Goal: Task Accomplishment & Management: Manage account settings

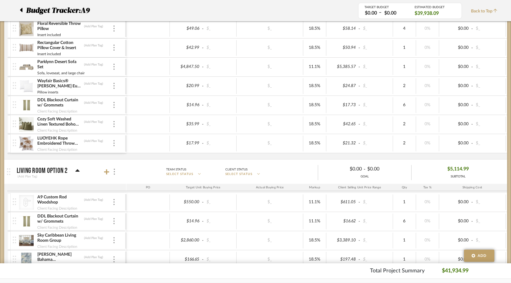
scroll to position [576, 0]
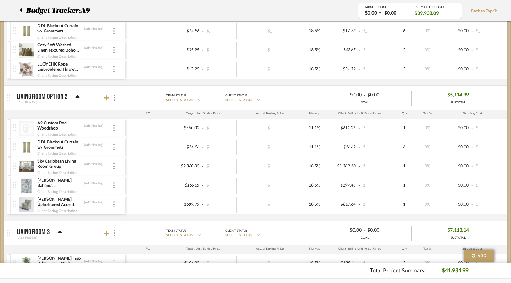
click at [105, 101] on div at bounding box center [110, 98] width 13 height 8
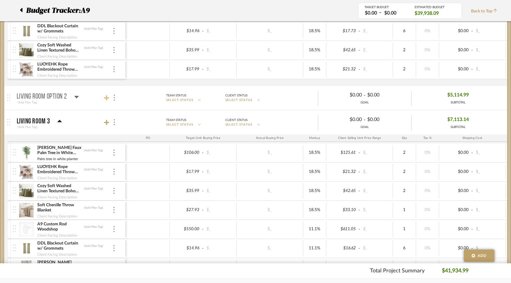
click at [104, 98] on icon at bounding box center [106, 97] width 5 height 5
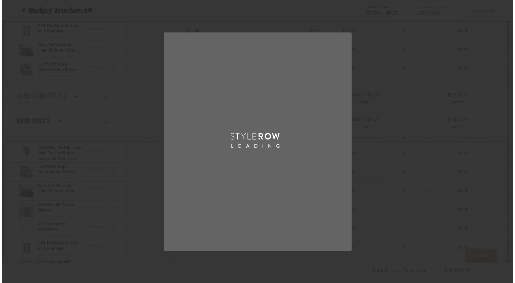
scroll to position [0, 0]
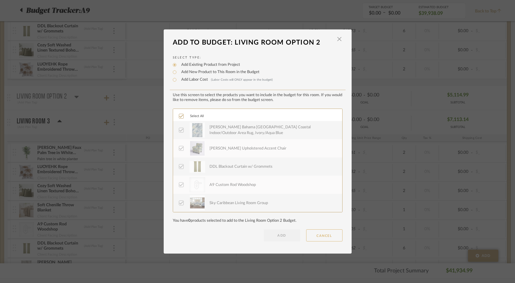
click at [311, 234] on button "CANCEL" at bounding box center [324, 235] width 36 height 12
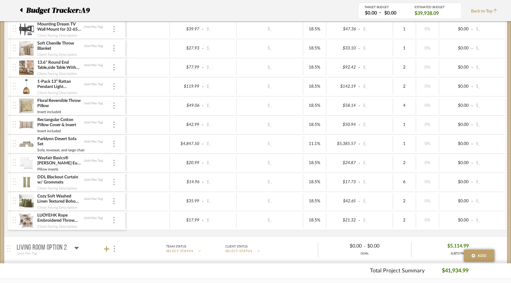
scroll to position [515, 0]
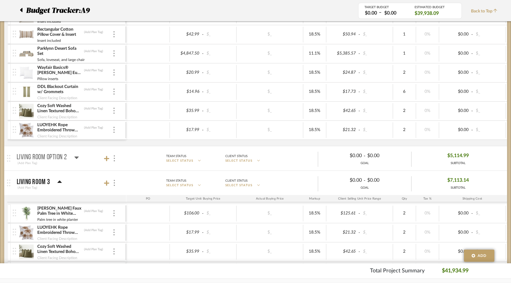
click at [75, 158] on icon at bounding box center [76, 157] width 5 height 7
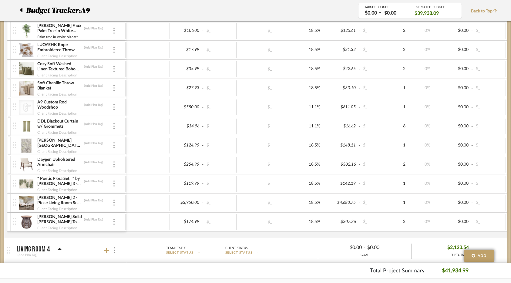
scroll to position [818, 0]
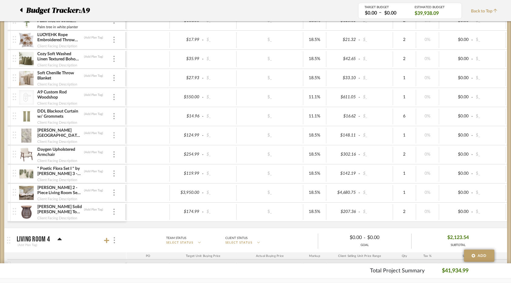
click at [114, 134] on img at bounding box center [113, 135] width 1 height 6
click at [132, 181] on span "Remove Item" at bounding box center [144, 180] width 38 height 5
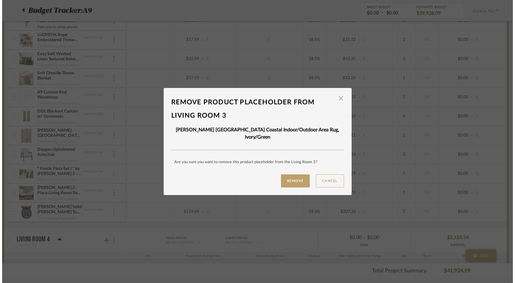
scroll to position [0, 0]
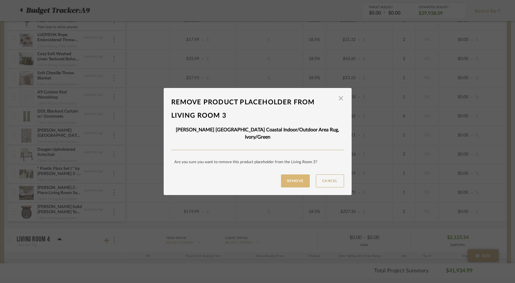
click at [282, 179] on button "Remove" at bounding box center [295, 180] width 29 height 13
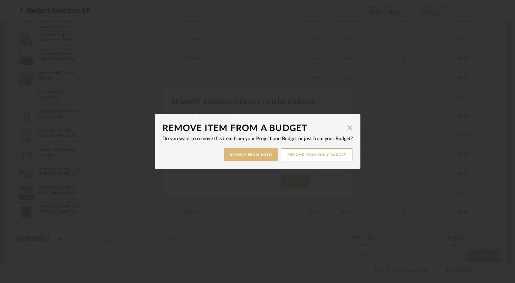
click at [253, 157] on button "Remove from Both" at bounding box center [251, 154] width 54 height 13
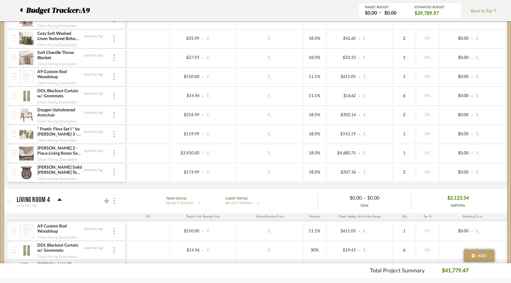
scroll to position [879, 0]
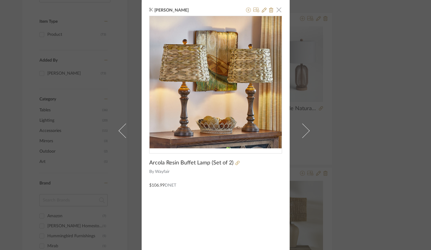
click at [276, 8] on span "button" at bounding box center [279, 10] width 12 height 12
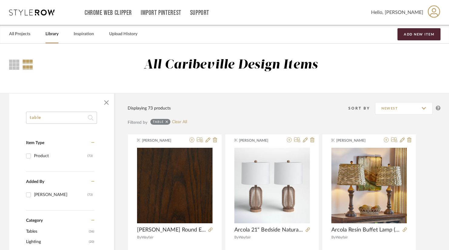
drag, startPoint x: 46, startPoint y: 118, endPoint x: 6, endPoint y: 118, distance: 40.0
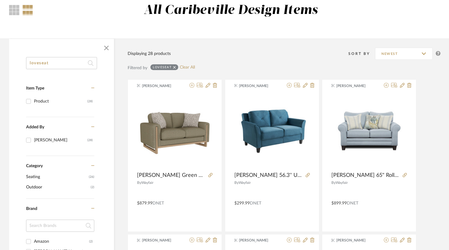
scroll to position [61, 0]
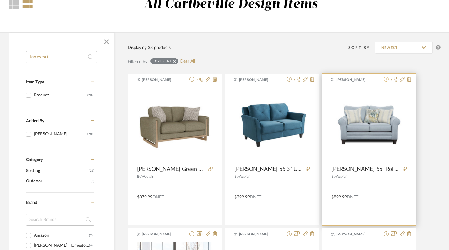
click at [389, 80] on icon at bounding box center [386, 79] width 5 height 5
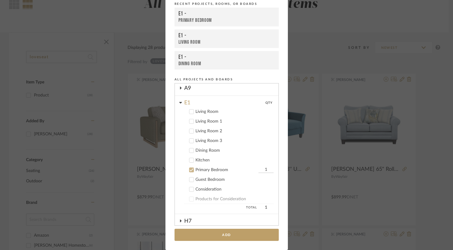
scroll to position [30, 0]
click at [213, 122] on div "Living Room 1" at bounding box center [235, 121] width 78 height 5
click at [205, 170] on div "Primary Bedroom" at bounding box center [227, 170] width 62 height 5
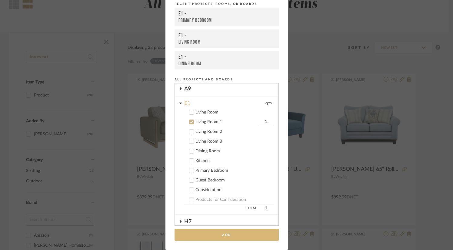
click at [222, 238] on button "Add" at bounding box center [227, 235] width 104 height 12
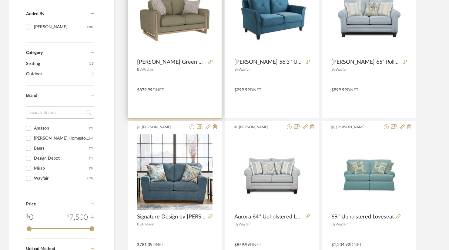
scroll to position [182, 0]
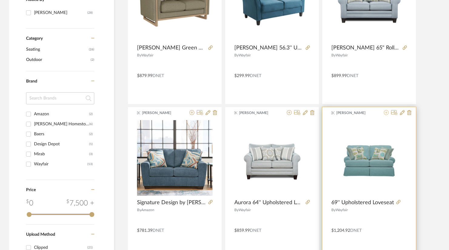
click at [387, 112] on icon at bounding box center [386, 112] width 5 height 5
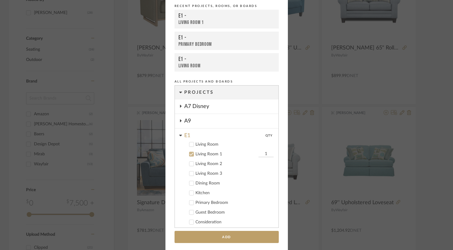
scroll to position [42, 0]
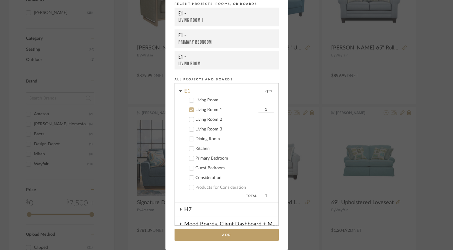
click at [207, 120] on div "Living Room 2" at bounding box center [235, 119] width 78 height 5
click at [205, 110] on div "Living Room 1" at bounding box center [227, 109] width 62 height 5
click at [244, 232] on button "Add" at bounding box center [227, 235] width 104 height 12
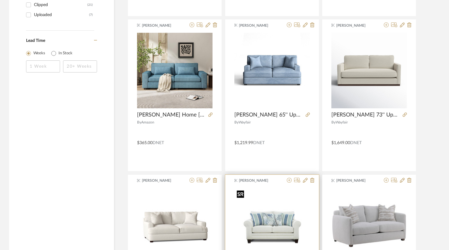
scroll to position [485, 0]
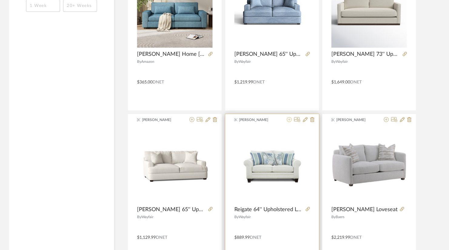
click at [290, 118] on icon at bounding box center [289, 119] width 5 height 5
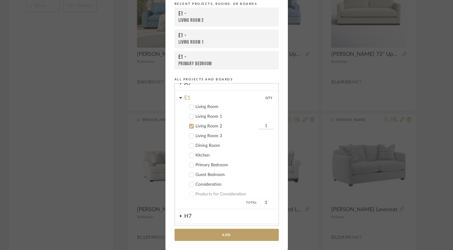
scroll to position [52, 0]
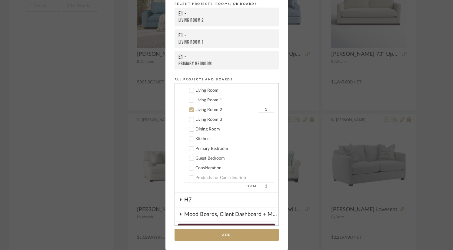
click at [215, 119] on div "Living Room 3" at bounding box center [235, 119] width 78 height 5
click at [213, 110] on div "Living Room 2" at bounding box center [227, 109] width 62 height 5
click at [248, 234] on button "Add" at bounding box center [227, 235] width 104 height 12
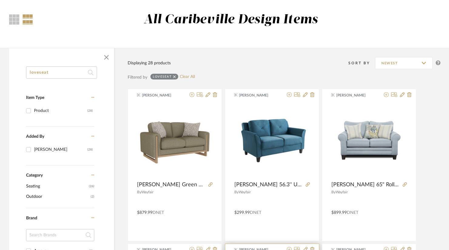
scroll to position [0, 0]
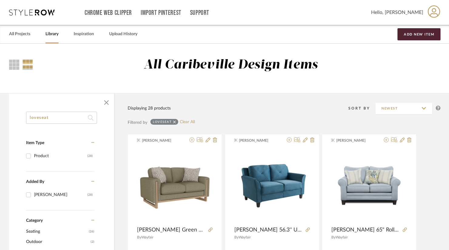
drag, startPoint x: 59, startPoint y: 119, endPoint x: 44, endPoint y: 127, distance: 17.5
type input "l"
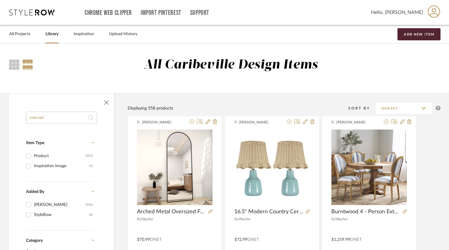
type input "swivel"
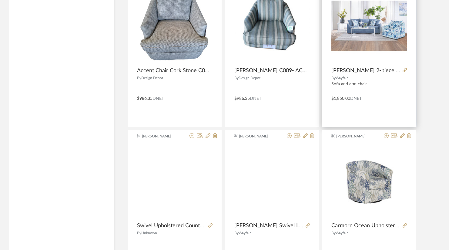
scroll to position [1243, 0]
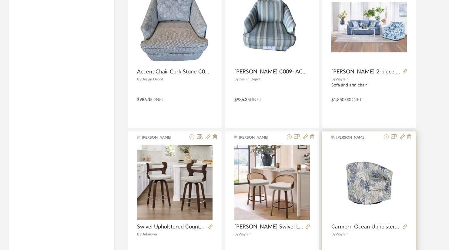
click at [388, 136] on icon at bounding box center [386, 136] width 5 height 5
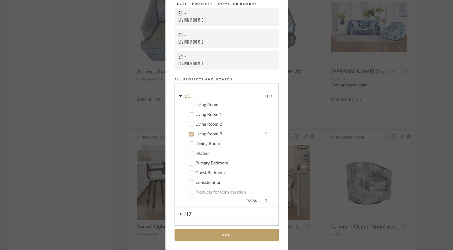
scroll to position [62, 0]
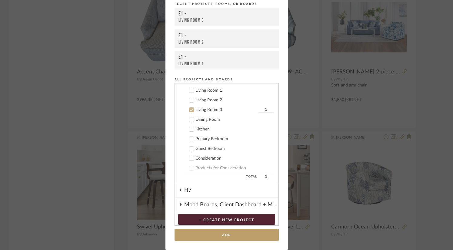
click at [207, 92] on div "Living Room 1" at bounding box center [235, 90] width 78 height 5
drag, startPoint x: 212, startPoint y: 110, endPoint x: 230, endPoint y: 109, distance: 17.6
click at [212, 111] on div "Living Room 3" at bounding box center [227, 109] width 62 height 5
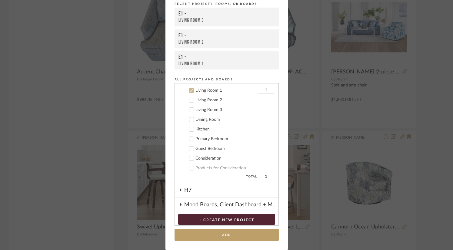
click at [262, 89] on input "1" at bounding box center [266, 90] width 15 height 6
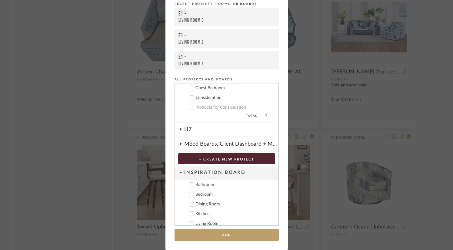
scroll to position [127, 0]
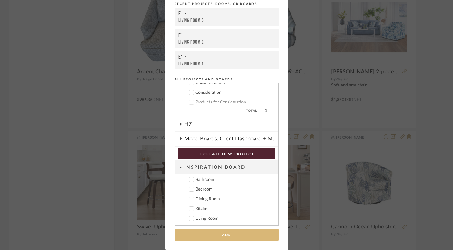
type input "2"
click at [248, 230] on button "Add" at bounding box center [227, 235] width 104 height 12
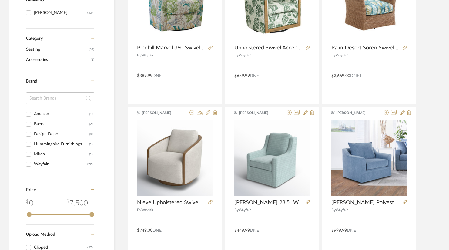
scroll to position [30, 0]
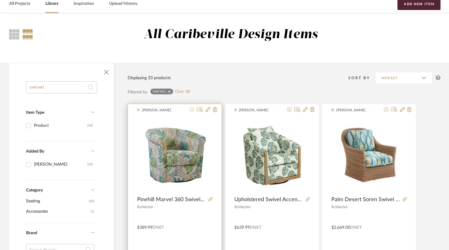
click at [193, 111] on icon at bounding box center [191, 109] width 5 height 5
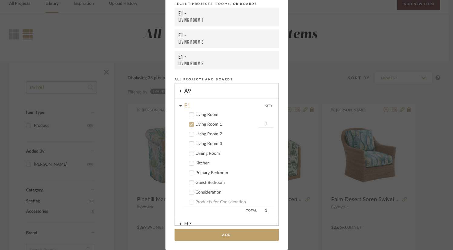
scroll to position [42, 0]
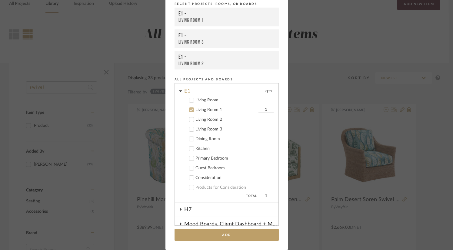
click at [200, 121] on div "Living Room 2" at bounding box center [235, 119] width 78 height 5
click at [199, 110] on div "Living Room 1" at bounding box center [227, 109] width 62 height 5
click at [263, 120] on input "1" at bounding box center [266, 119] width 15 height 6
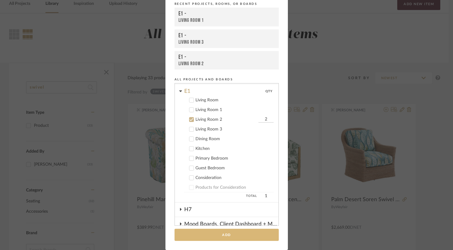
type input "2"
click at [242, 239] on button "Add" at bounding box center [227, 235] width 104 height 12
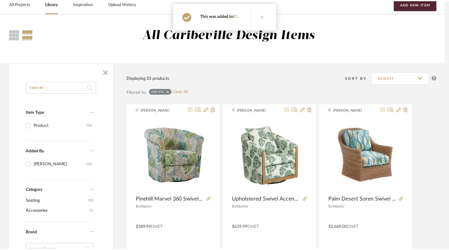
scroll to position [30, 0]
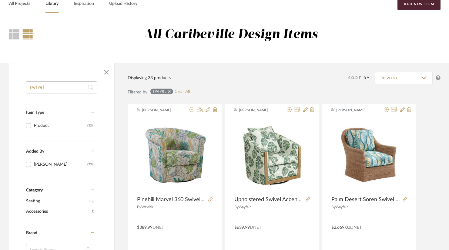
drag, startPoint x: 53, startPoint y: 89, endPoint x: 6, endPoint y: 88, distance: 47.0
type input "rug"
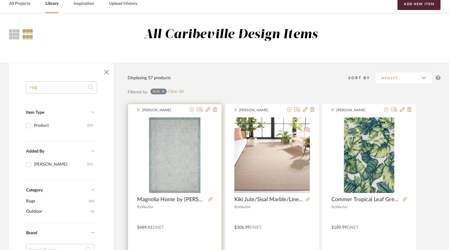
click at [192, 106] on div "Brianne Leiva Magnolia Home by Joanna Gaines x Loloi Henley Ivory / Blue Area R…" at bounding box center [175, 180] width 94 height 152
click at [191, 110] on icon at bounding box center [191, 109] width 5 height 5
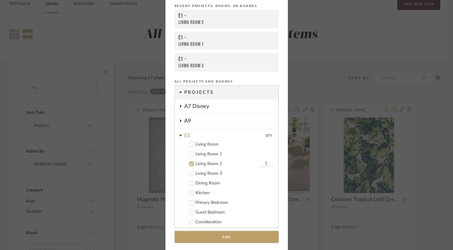
scroll to position [52, 0]
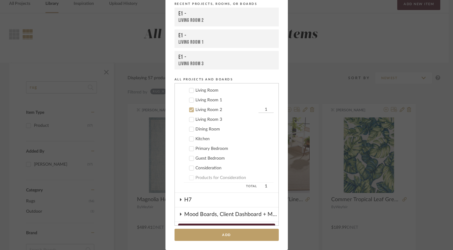
click at [211, 102] on div "Living Room 1" at bounding box center [235, 100] width 78 height 5
click at [212, 109] on div "Living Room 2" at bounding box center [227, 109] width 62 height 5
click at [233, 230] on button "Add" at bounding box center [227, 235] width 104 height 12
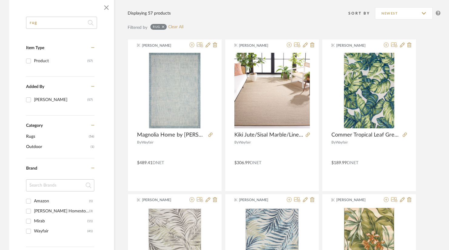
scroll to position [91, 0]
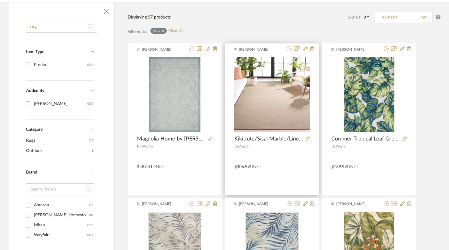
click at [291, 48] on icon at bounding box center [289, 48] width 5 height 5
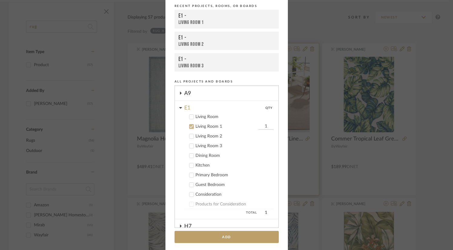
scroll to position [42, 0]
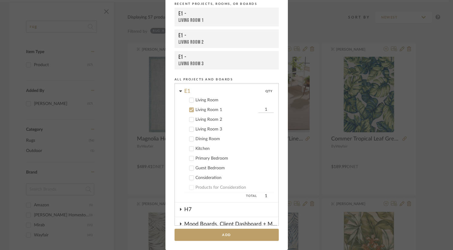
click at [218, 128] on div "Living Room 3" at bounding box center [235, 129] width 78 height 5
click at [215, 110] on div "Living Room 1" at bounding box center [227, 109] width 62 height 5
click at [236, 235] on button "Add" at bounding box center [227, 235] width 104 height 12
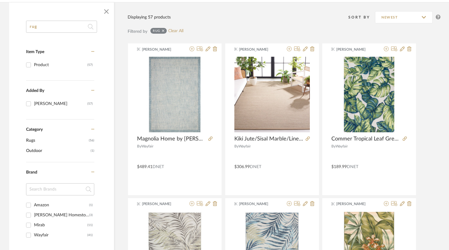
scroll to position [0, 0]
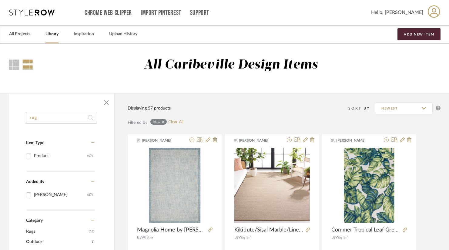
drag, startPoint x: 54, startPoint y: 116, endPoint x: -28, endPoint y: 117, distance: 81.8
click at [0, 117] on html "Chrome Web Clipper Import Pinterest Support All Projects Library Inspiration Up…" at bounding box center [224, 125] width 449 height 250
type input "plant"
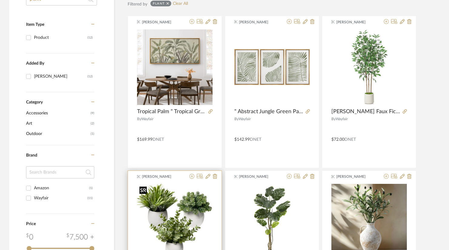
scroll to position [212, 0]
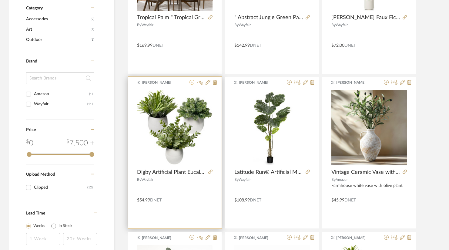
click at [191, 85] on fa-icon at bounding box center [191, 82] width 5 height 5
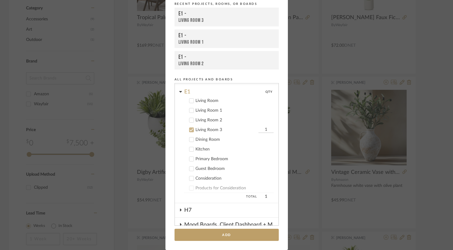
scroll to position [31, 0]
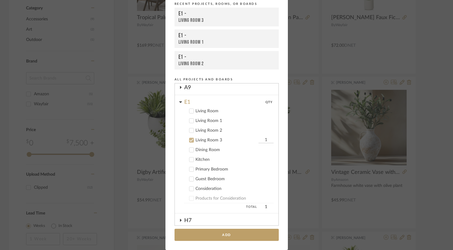
click at [208, 112] on div "Living Room" at bounding box center [235, 111] width 78 height 5
click at [209, 121] on div "Living Room 1" at bounding box center [235, 120] width 78 height 5
click at [209, 130] on div "Living Room 2" at bounding box center [235, 130] width 78 height 5
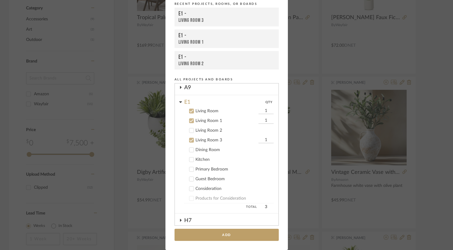
click at [229, 232] on button "Add" at bounding box center [227, 235] width 104 height 12
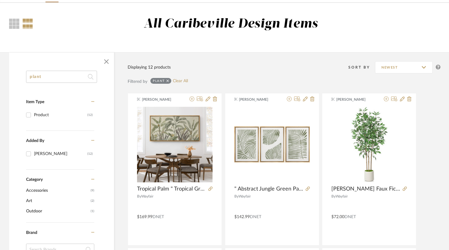
scroll to position [0, 0]
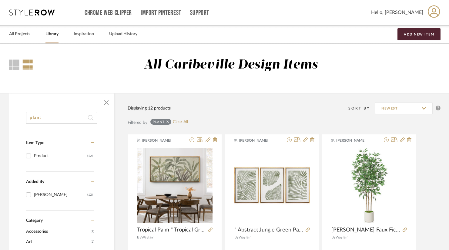
drag, startPoint x: 50, startPoint y: 116, endPoint x: 6, endPoint y: 115, distance: 44.0
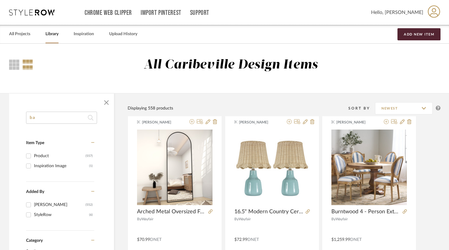
type input "b"
type input "box"
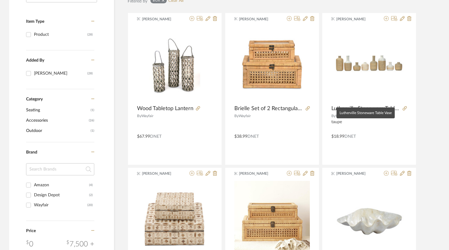
scroll to position [152, 0]
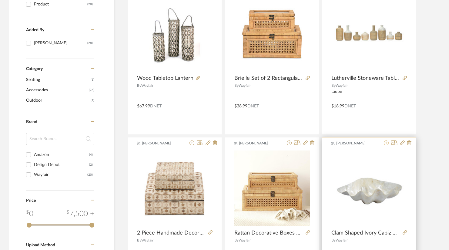
click at [385, 140] on icon at bounding box center [386, 142] width 5 height 5
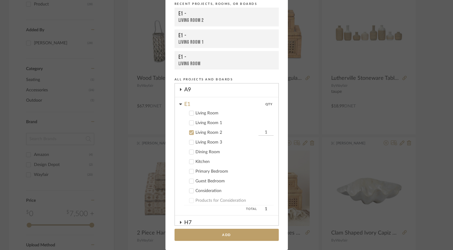
scroll to position [52, 0]
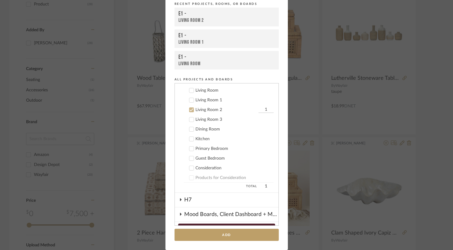
click at [213, 92] on div "Living Room" at bounding box center [235, 90] width 78 height 5
click at [213, 99] on div "Living Room 1" at bounding box center [235, 100] width 78 height 5
click at [213, 117] on div "Living Room 3" at bounding box center [235, 119] width 78 height 5
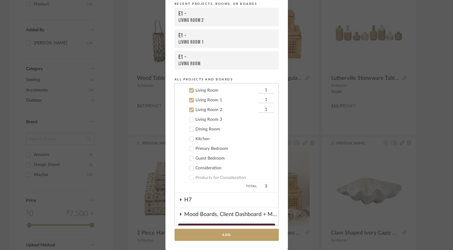
click at [247, 237] on button "Add" at bounding box center [227, 235] width 104 height 12
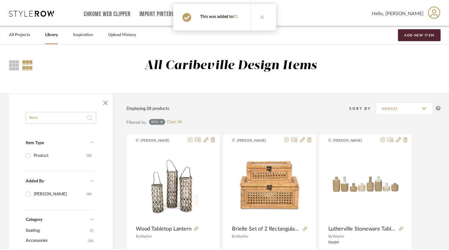
scroll to position [152, 0]
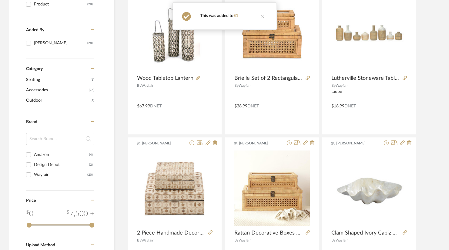
click at [263, 16] on button at bounding box center [262, 16] width 23 height 27
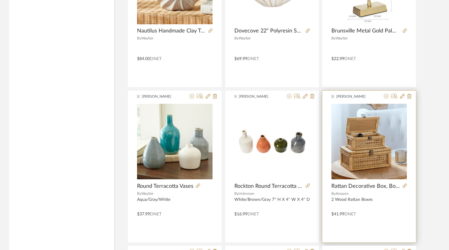
scroll to position [849, 0]
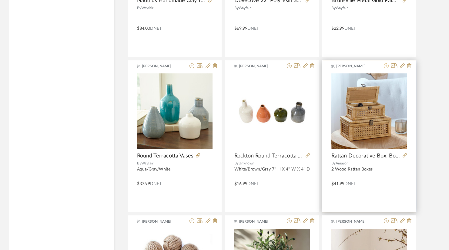
click at [387, 66] on icon at bounding box center [386, 65] width 5 height 5
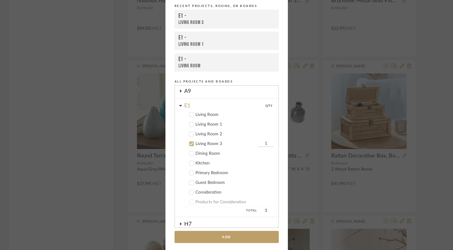
scroll to position [62, 0]
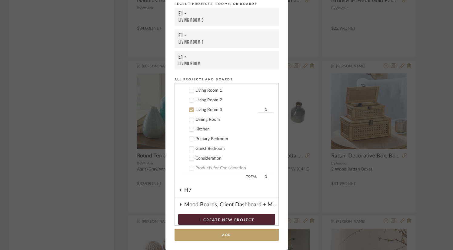
click at [219, 98] on div "Living Room 2" at bounding box center [235, 100] width 78 height 5
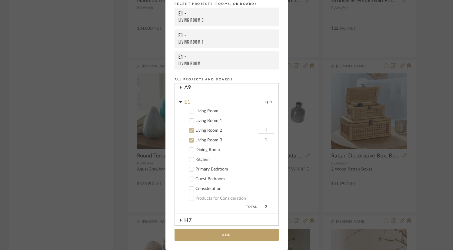
click at [219, 120] on div "Living Room 1" at bounding box center [235, 120] width 78 height 5
click at [218, 112] on div "Living Room" at bounding box center [235, 111] width 78 height 5
click at [239, 235] on button "Add" at bounding box center [227, 235] width 104 height 12
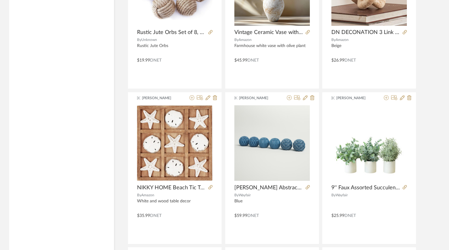
scroll to position [1122, 0]
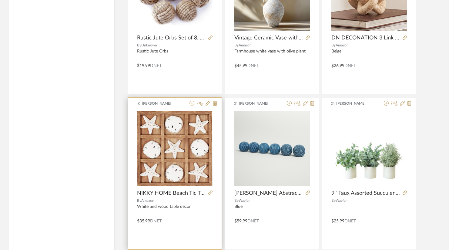
click at [191, 105] on icon at bounding box center [191, 103] width 5 height 5
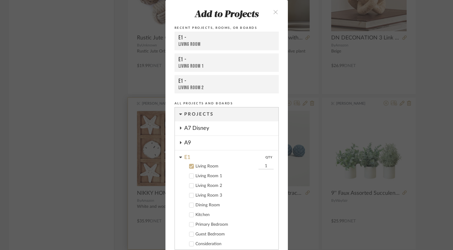
scroll to position [32, 0]
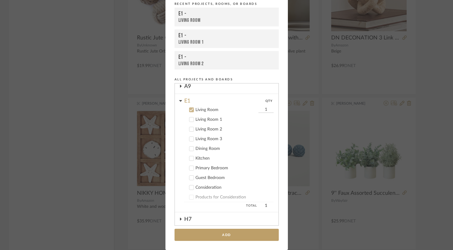
click at [196, 119] on div "Living Room 1" at bounding box center [235, 119] width 78 height 5
click at [197, 127] on div "Living Room 2" at bounding box center [235, 129] width 78 height 5
click at [202, 141] on div "Living Room 3" at bounding box center [235, 138] width 78 height 5
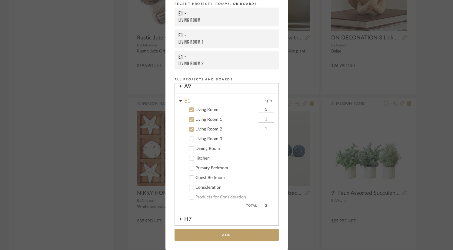
click at [229, 233] on button "Add" at bounding box center [227, 235] width 104 height 12
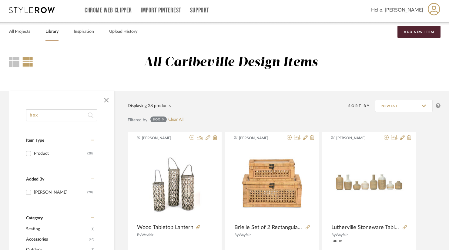
scroll to position [0, 0]
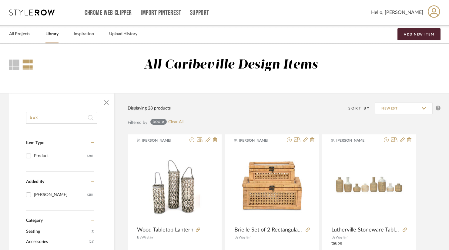
drag, startPoint x: 54, startPoint y: 117, endPoint x: 12, endPoint y: 117, distance: 41.8
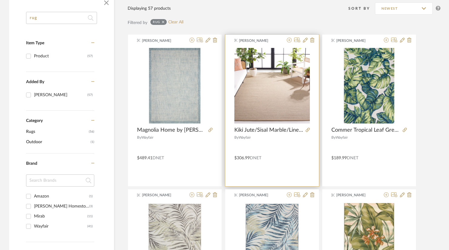
scroll to position [91, 0]
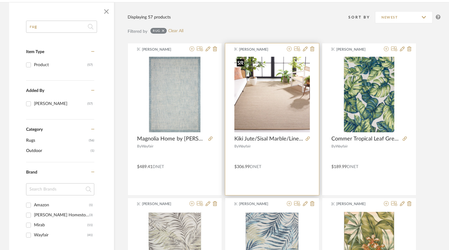
click at [290, 110] on div at bounding box center [271, 96] width 75 height 81
click at [310, 139] on icon at bounding box center [308, 138] width 4 height 4
click at [311, 47] on icon at bounding box center [312, 48] width 4 height 5
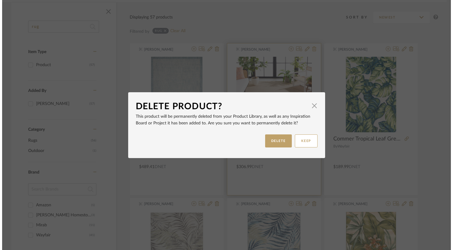
scroll to position [0, 0]
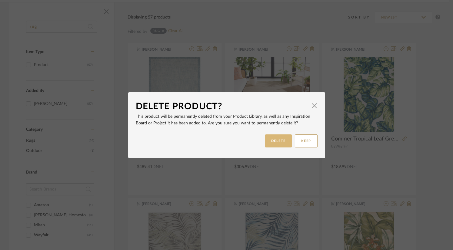
click at [279, 141] on button "DELETE" at bounding box center [278, 140] width 27 height 13
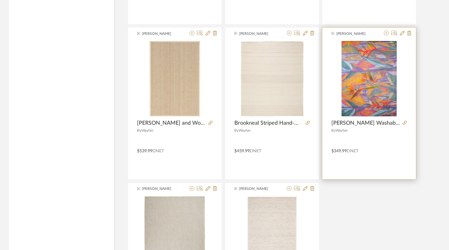
scroll to position [1667, 0]
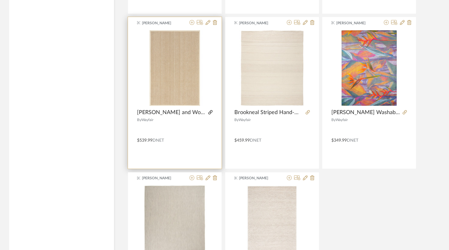
click at [210, 113] on icon at bounding box center [210, 112] width 4 height 4
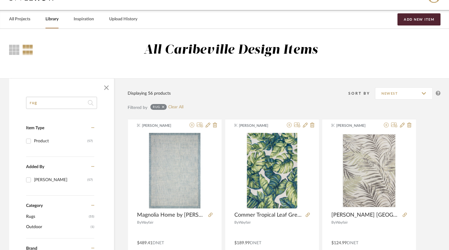
scroll to position [45, 0]
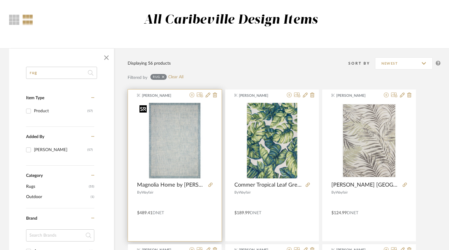
click at [176, 162] on img "0" at bounding box center [174, 140] width 75 height 75
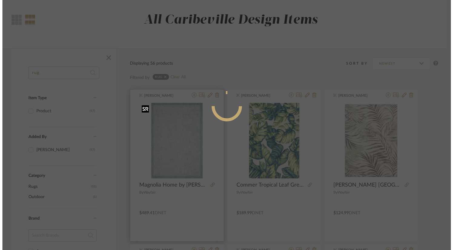
scroll to position [0, 0]
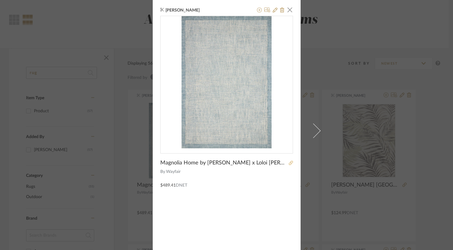
click at [289, 164] on icon at bounding box center [291, 163] width 4 height 4
click at [286, 10] on span "button" at bounding box center [290, 10] width 12 height 12
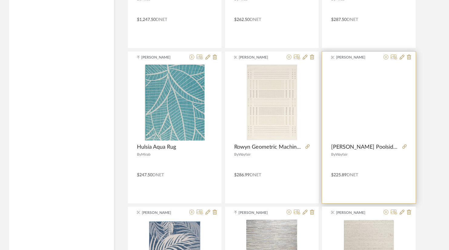
scroll to position [1166, 0]
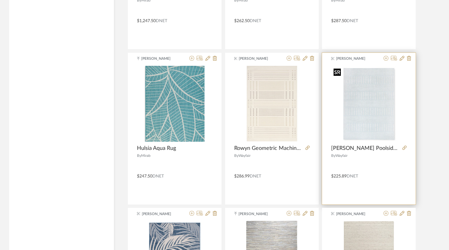
click at [0, 0] on img at bounding box center [0, 0] width 0 height 0
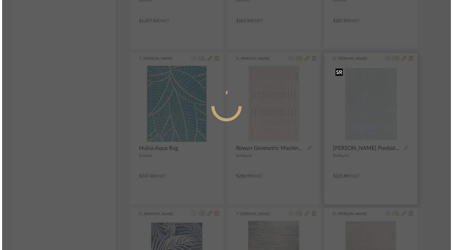
scroll to position [0, 0]
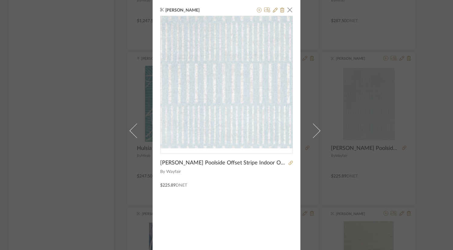
click at [207, 95] on img "0" at bounding box center [227, 82] width 132 height 132
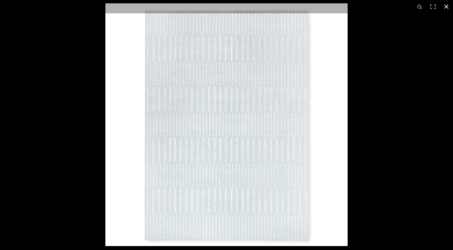
click at [430, 5] on button at bounding box center [446, 6] width 13 height 13
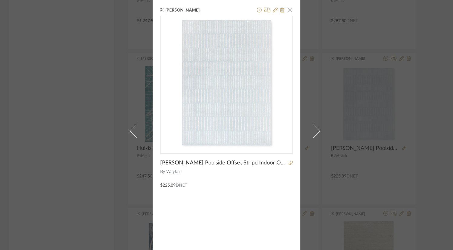
click at [286, 11] on span "button" at bounding box center [290, 10] width 12 height 12
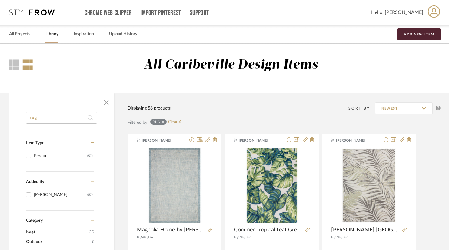
drag, startPoint x: 72, startPoint y: 116, endPoint x: 69, endPoint y: 116, distance: 3.0
click at [71, 117] on input "rug" at bounding box center [61, 118] width 71 height 12
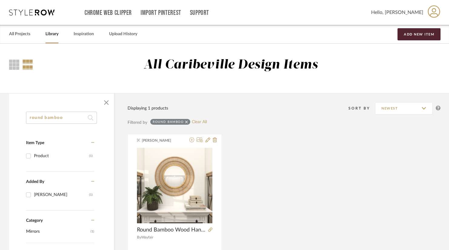
click at [78, 119] on input "round bamboo" at bounding box center [61, 118] width 71 height 12
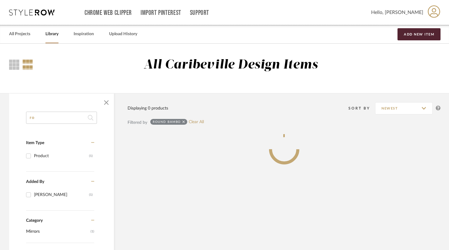
type input "r"
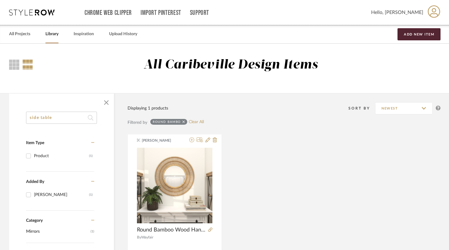
type input "side table"
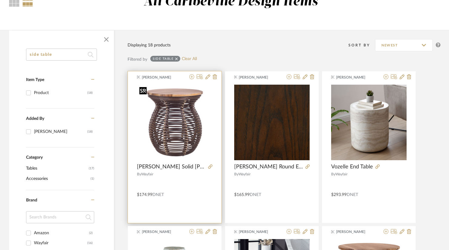
scroll to position [93, 0]
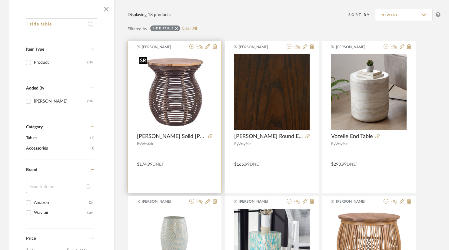
click at [180, 102] on img "0" at bounding box center [174, 91] width 75 height 75
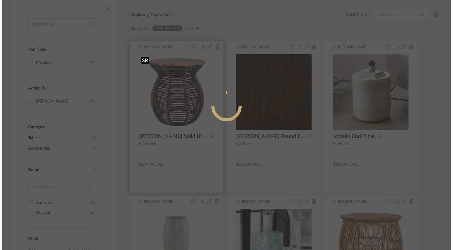
scroll to position [0, 0]
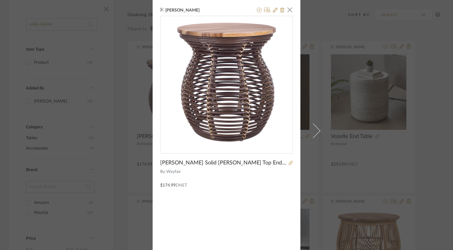
click at [376, 28] on div "Brianne Leiva × Bechtel Solid Wood Top End Table By Wayfair $174.99 DNET" at bounding box center [226, 125] width 453 height 250
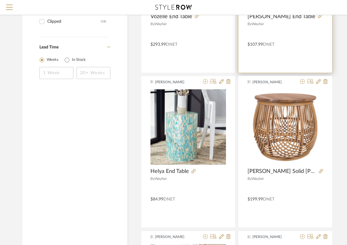
scroll to position [336, 0]
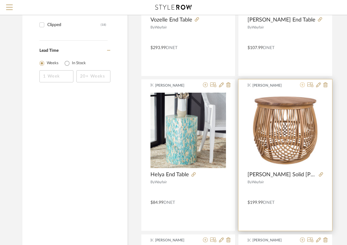
click at [300, 87] on icon at bounding box center [302, 84] width 5 height 5
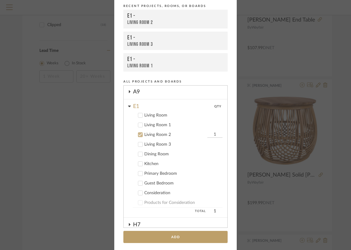
scroll to position [52, 0]
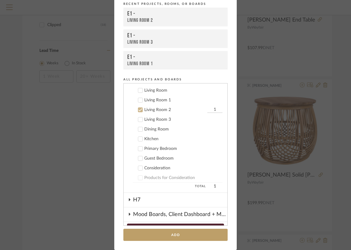
click at [162, 101] on div "Living Room 1" at bounding box center [183, 100] width 78 height 5
click at [163, 119] on div "Living Room 3" at bounding box center [183, 119] width 78 height 5
click at [159, 91] on div "Living Room" at bounding box center [183, 90] width 78 height 5
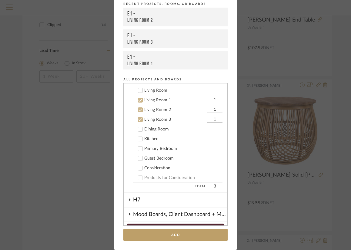
click at [159, 90] on div "Living Room" at bounding box center [175, 90] width 62 height 5
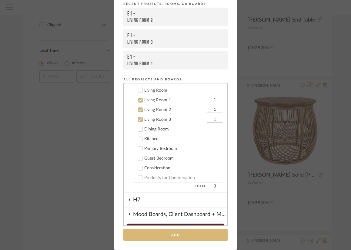
click at [203, 234] on button "Add" at bounding box center [175, 235] width 104 height 12
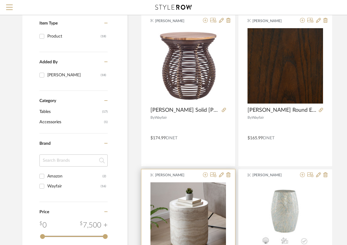
scroll to position [0, 0]
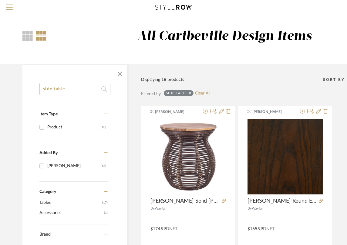
drag, startPoint x: 75, startPoint y: 90, endPoint x: 7, endPoint y: 95, distance: 68.4
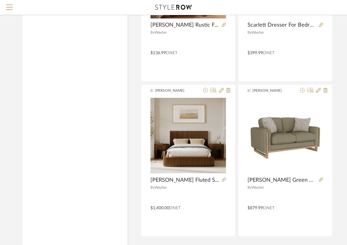
scroll to position [2694, 0]
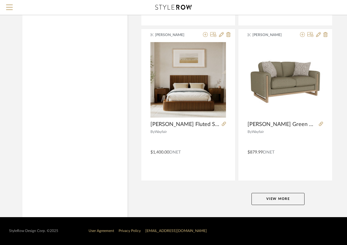
click at [278, 194] on button "View More" at bounding box center [277, 199] width 53 height 12
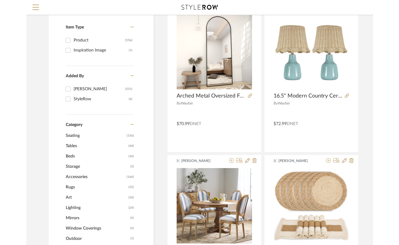
scroll to position [0, 0]
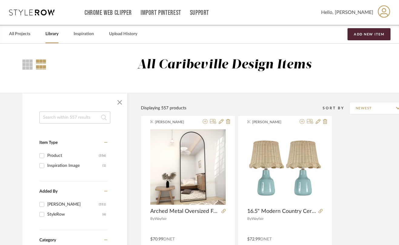
click at [67, 119] on input at bounding box center [74, 118] width 71 height 12
type input "[PERSON_NAME]"
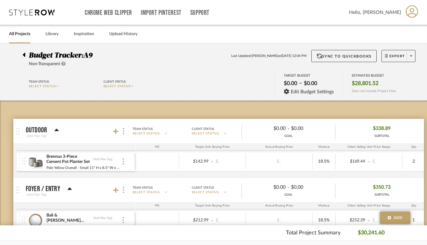
click at [18, 31] on link "All Projects" at bounding box center [19, 34] width 21 height 8
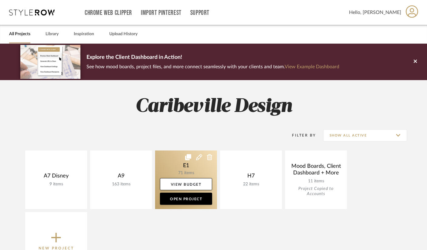
click at [176, 173] on link at bounding box center [186, 179] width 62 height 59
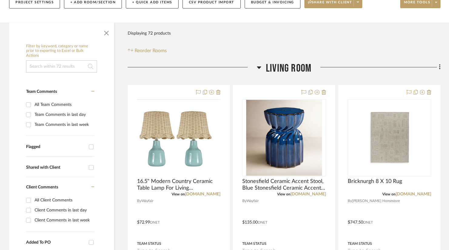
scroll to position [61, 0]
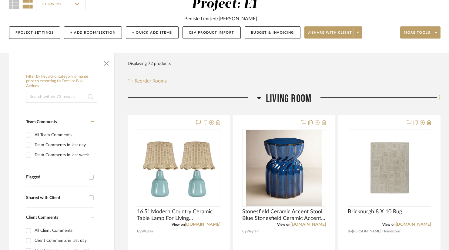
click at [426, 99] on icon at bounding box center [439, 97] width 1 height 5
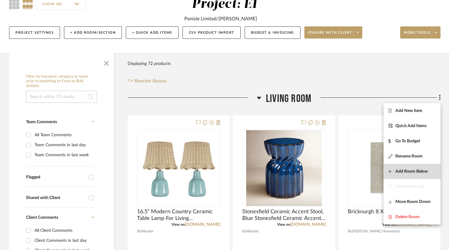
click at [407, 173] on span "Add Room Below" at bounding box center [411, 171] width 32 height 5
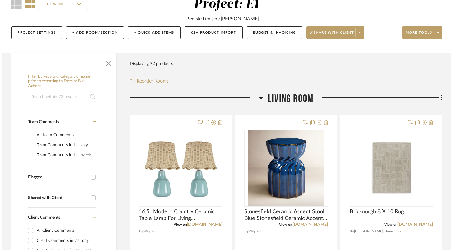
scroll to position [0, 0]
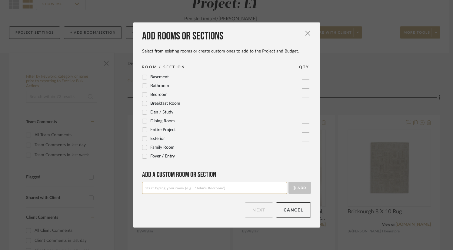
click at [218, 186] on input at bounding box center [214, 188] width 145 height 12
type input "Living Room 1"
click at [303, 189] on button "Add" at bounding box center [300, 188] width 22 height 12
click at [254, 209] on button "Next" at bounding box center [259, 209] width 28 height 15
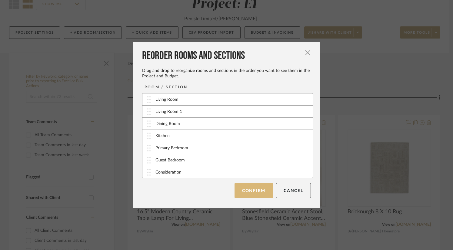
click at [255, 192] on button "Confirm" at bounding box center [254, 190] width 38 height 15
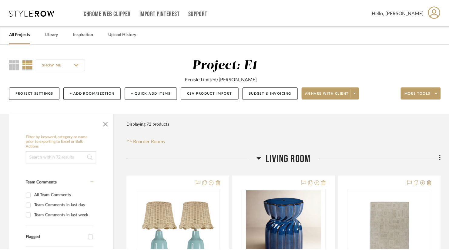
scroll to position [61, 0]
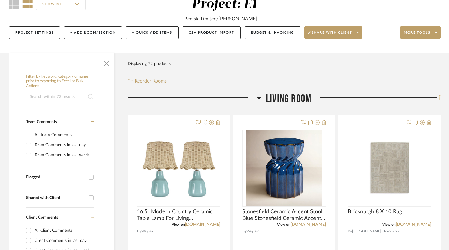
click at [426, 98] on icon at bounding box center [440, 97] width 2 height 7
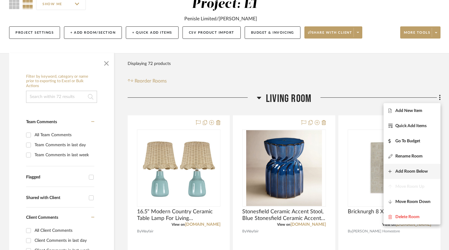
click at [417, 171] on span "Add Room Below" at bounding box center [411, 171] width 32 height 5
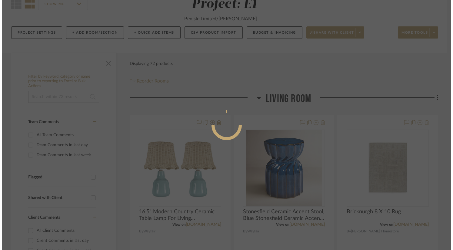
scroll to position [0, 0]
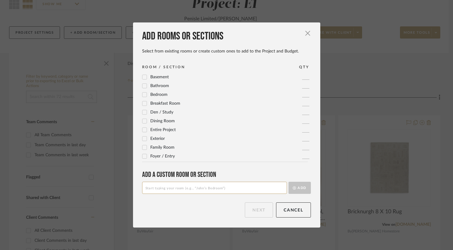
click at [242, 189] on input at bounding box center [214, 188] width 145 height 12
type input "K"
type input "Living Room 2"
click at [305, 184] on button "Add" at bounding box center [300, 188] width 22 height 12
click at [246, 207] on button "Next" at bounding box center [259, 209] width 28 height 15
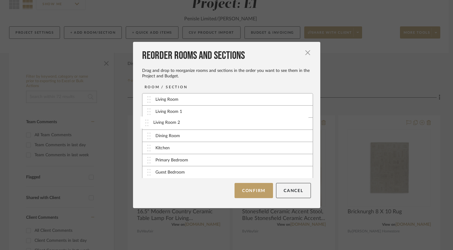
drag, startPoint x: 194, startPoint y: 110, endPoint x: 194, endPoint y: 121, distance: 10.9
click at [257, 191] on button "Confirm" at bounding box center [254, 190] width 38 height 15
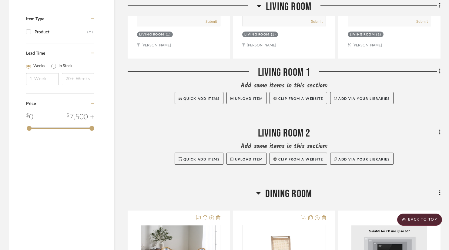
scroll to position [667, 0]
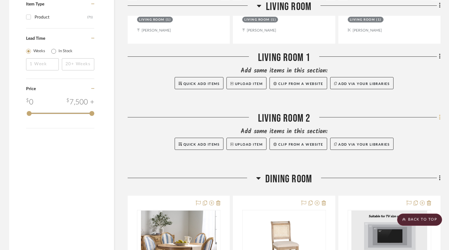
click at [426, 118] on fa-icon at bounding box center [439, 118] width 4 height 10
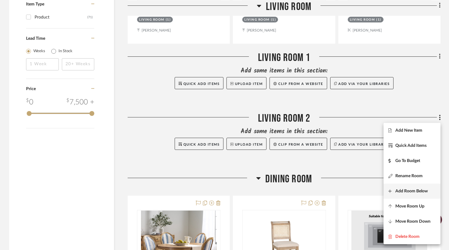
click at [414, 193] on span "Add Room Below" at bounding box center [411, 190] width 32 height 5
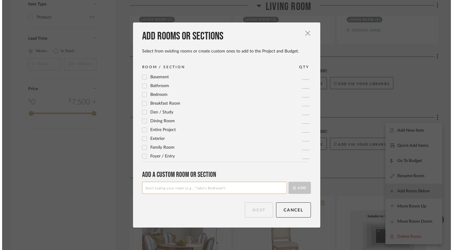
scroll to position [0, 0]
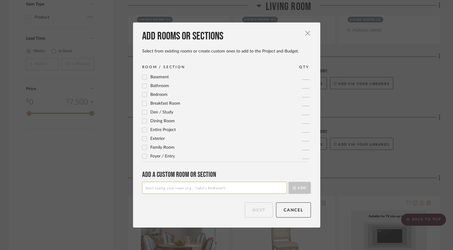
click at [244, 188] on input at bounding box center [214, 188] width 145 height 12
type input "Living Room 3"
click at [303, 192] on button "Add" at bounding box center [300, 188] width 22 height 12
click at [248, 213] on button "Next" at bounding box center [259, 209] width 28 height 15
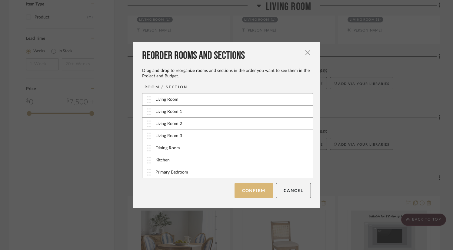
click at [254, 191] on button "Confirm" at bounding box center [254, 190] width 38 height 15
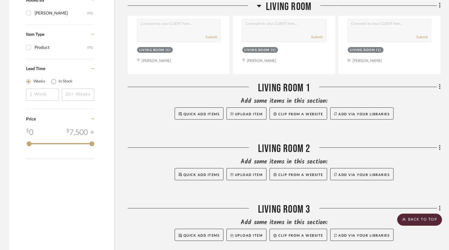
scroll to position [667, 0]
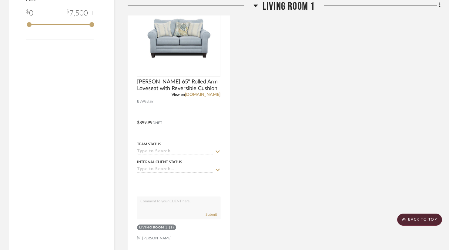
scroll to position [788, 0]
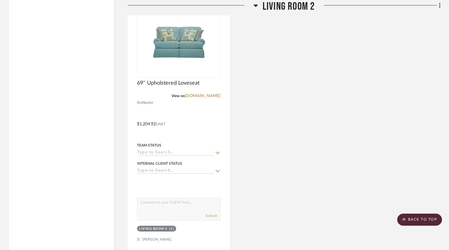
scroll to position [1061, 0]
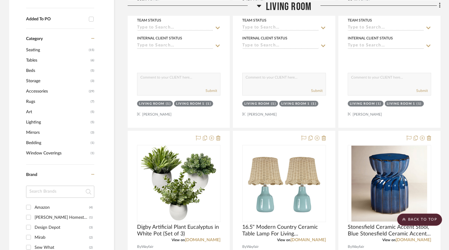
scroll to position [303, 0]
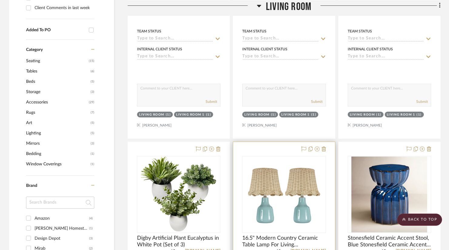
click at [314, 149] on div at bounding box center [312, 149] width 27 height 7
click at [318, 149] on icon at bounding box center [317, 148] width 5 height 5
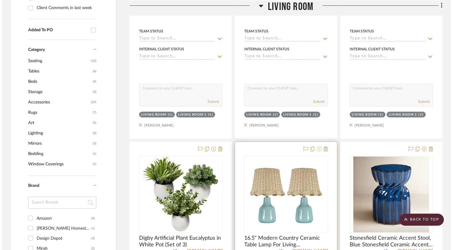
scroll to position [0, 0]
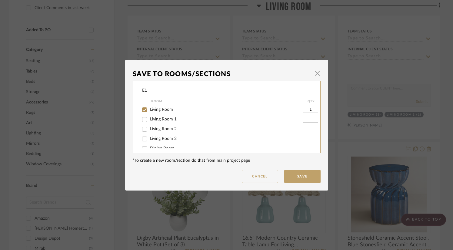
click at [145, 130] on input "Living Room 2" at bounding box center [145, 129] width 10 height 10
checkbox input "true"
type input "1"
click at [157, 110] on span "Living Room" at bounding box center [161, 109] width 23 height 4
click at [149, 110] on input "Living Room" at bounding box center [145, 110] width 10 height 10
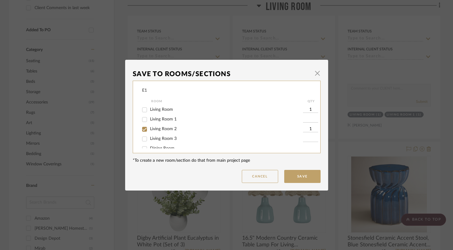
checkbox input "false"
click at [302, 174] on button "Save" at bounding box center [302, 176] width 36 height 13
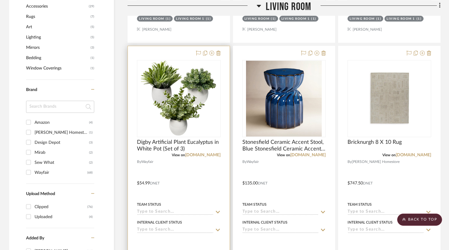
scroll to position [333, 0]
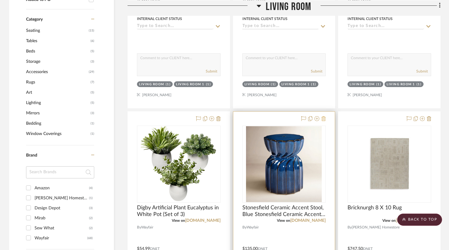
click at [323, 121] on fa-icon at bounding box center [324, 118] width 4 height 5
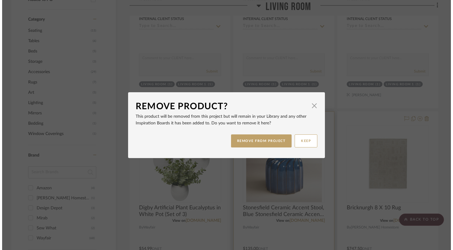
scroll to position [0, 0]
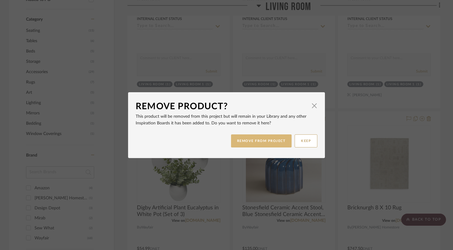
click at [279, 140] on button "REMOVE FROM PROJECT" at bounding box center [261, 140] width 61 height 13
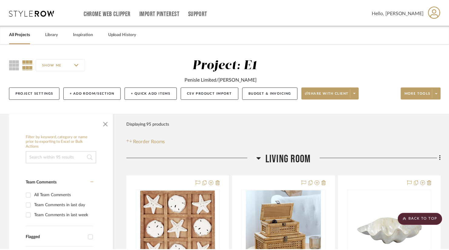
scroll to position [333, 0]
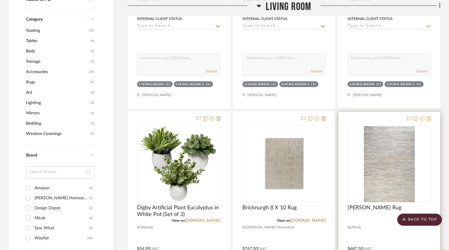
click at [430, 119] on icon at bounding box center [429, 118] width 4 height 5
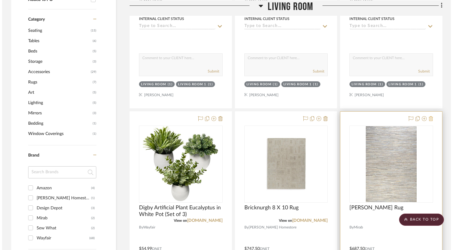
scroll to position [0, 0]
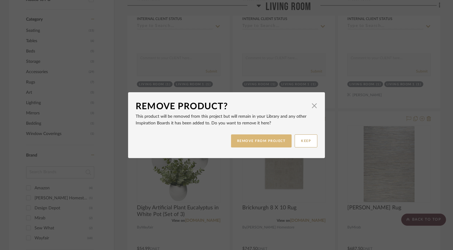
click at [278, 140] on button "REMOVE FROM PROJECT" at bounding box center [261, 140] width 61 height 13
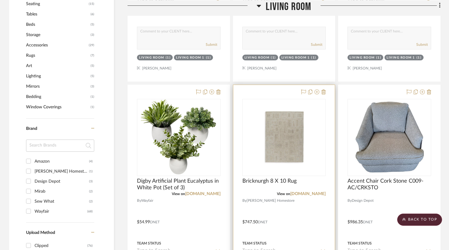
scroll to position [394, 0]
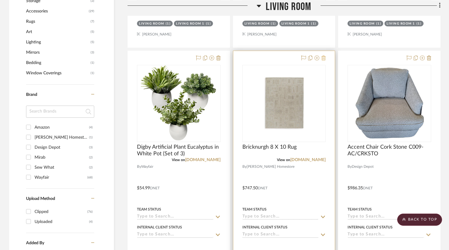
click at [323, 59] on icon at bounding box center [324, 57] width 4 height 5
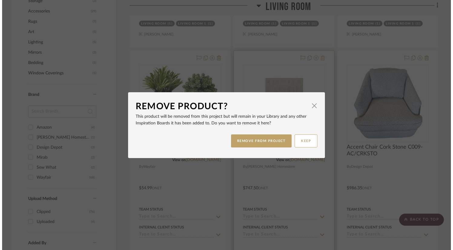
scroll to position [0, 0]
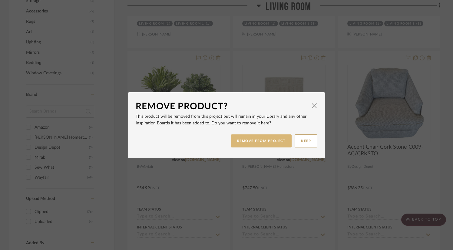
click at [275, 138] on button "REMOVE FROM PROJECT" at bounding box center [261, 140] width 61 height 13
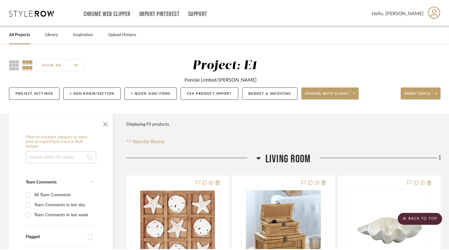
scroll to position [394, 0]
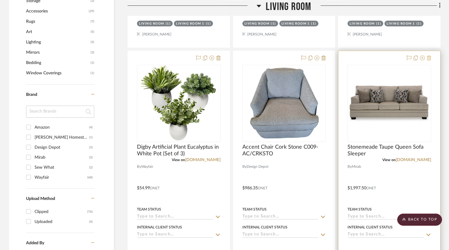
click at [429, 55] on button at bounding box center [429, 58] width 4 height 7
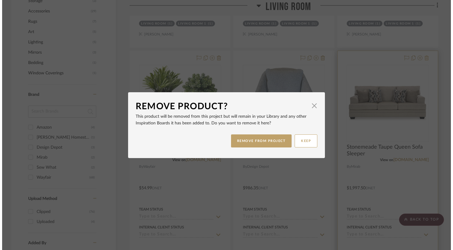
scroll to position [0, 0]
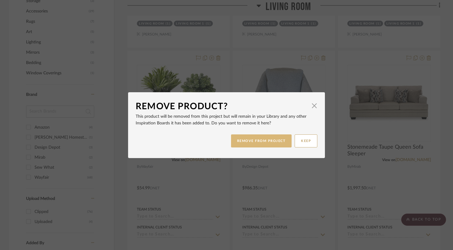
click at [258, 144] on button "REMOVE FROM PROJECT" at bounding box center [261, 140] width 61 height 13
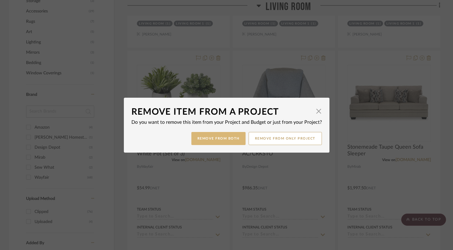
click at [220, 141] on button "Remove from Both" at bounding box center [219, 138] width 54 height 13
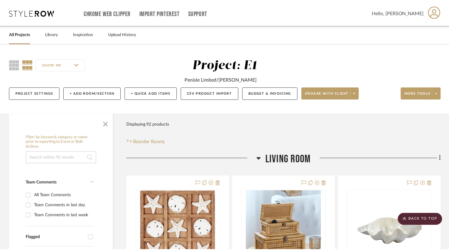
scroll to position [394, 0]
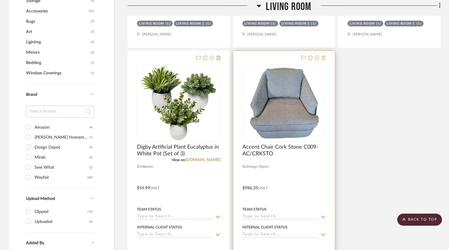
click at [323, 59] on icon at bounding box center [324, 57] width 4 height 5
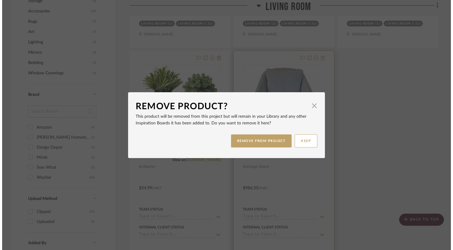
scroll to position [0, 0]
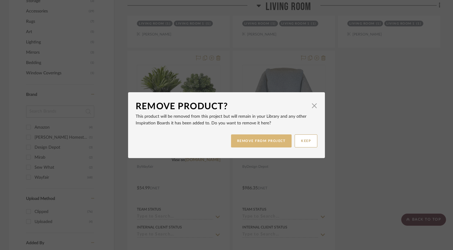
click at [275, 138] on button "REMOVE FROM PROJECT" at bounding box center [261, 140] width 61 height 13
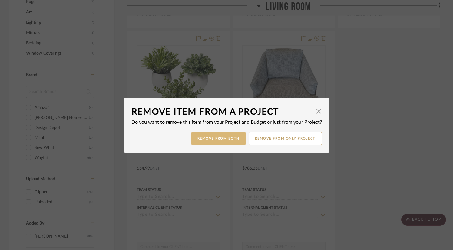
click at [225, 139] on button "Remove from Both" at bounding box center [219, 138] width 54 height 13
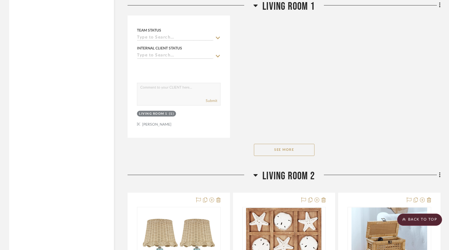
scroll to position [1414, 0]
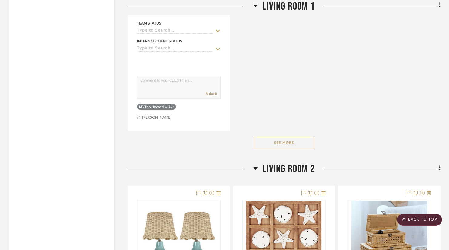
click at [306, 142] on button "See More" at bounding box center [284, 143] width 61 height 12
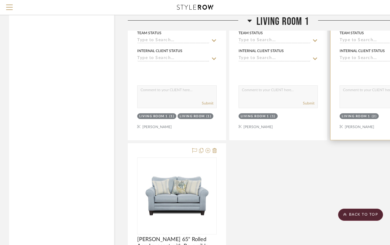
scroll to position [1081, 0]
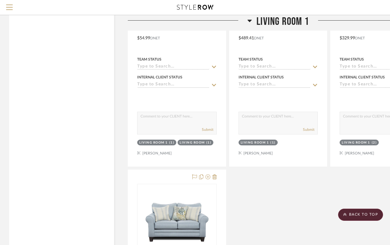
drag, startPoint x: 103, startPoint y: 94, endPoint x: 107, endPoint y: 95, distance: 4.3
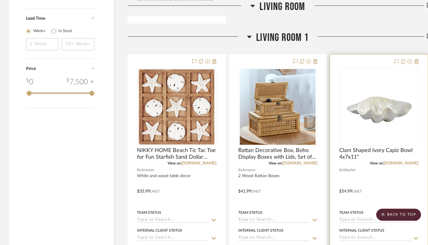
scroll to position [656, 0]
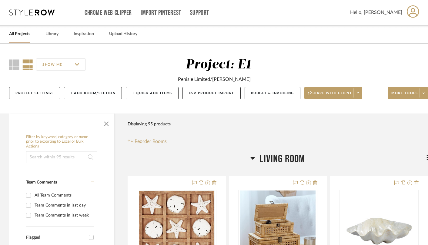
click at [113, 64] on div "SHOW ME" at bounding box center [64, 64] width 111 height 15
click at [136, 53] on div "SHOW ME Project: E1 Penisle Limited/[PERSON_NAME] Project Settings + Add Room/S…" at bounding box center [218, 79] width 437 height 70
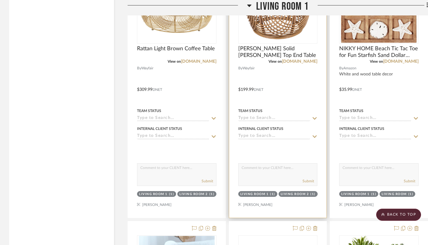
scroll to position [728, 0]
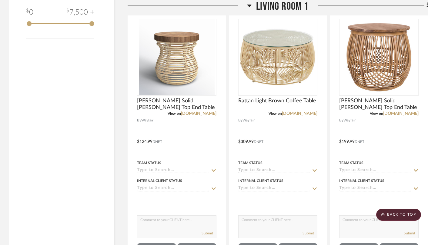
scroll to position [697, 0]
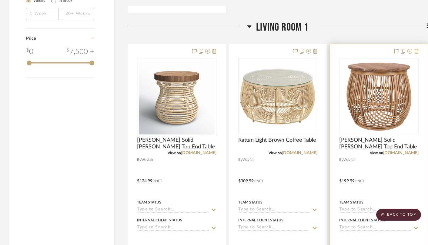
click at [418, 52] on icon at bounding box center [416, 51] width 4 height 5
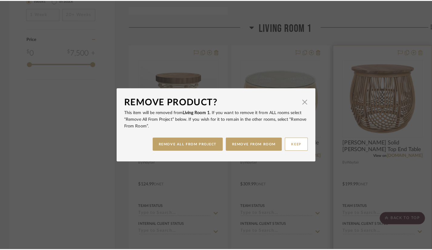
scroll to position [0, 0]
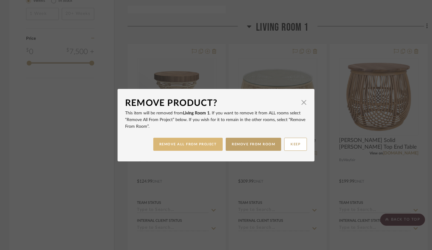
click at [212, 143] on button "REMOVE ALL FROM PROJECT" at bounding box center [188, 144] width 70 height 13
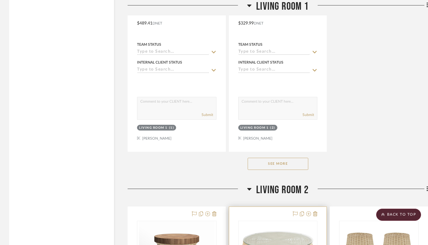
scroll to position [1425, 0]
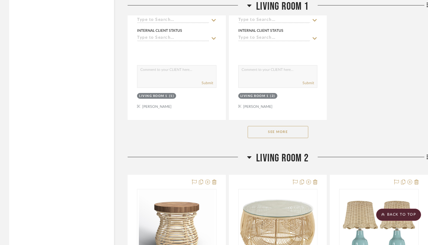
drag, startPoint x: 271, startPoint y: 139, endPoint x: 273, endPoint y: 134, distance: 5.8
click at [271, 139] on div "See More" at bounding box center [278, 132] width 300 height 24
click at [273, 134] on button "See More" at bounding box center [278, 132] width 61 height 12
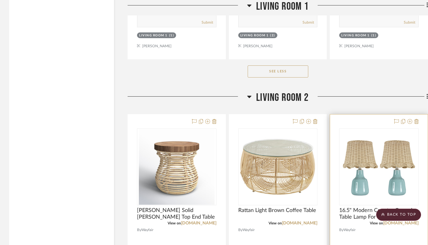
scroll to position [1516, 0]
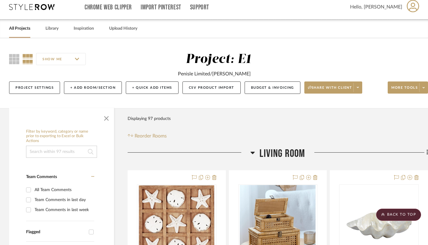
scroll to position [0, 0]
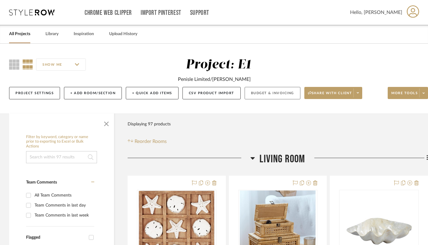
click at [249, 96] on button "Budget & Invoicing" at bounding box center [273, 93] width 56 height 12
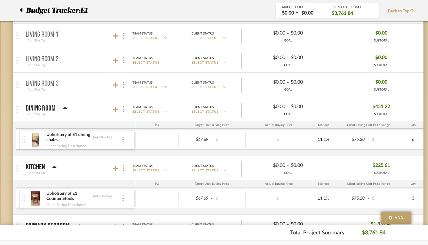
scroll to position [121, 0]
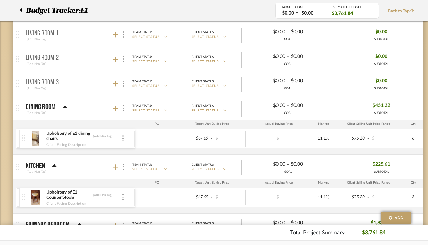
click at [35, 34] on p "Living Room 1" at bounding box center [42, 33] width 33 height 7
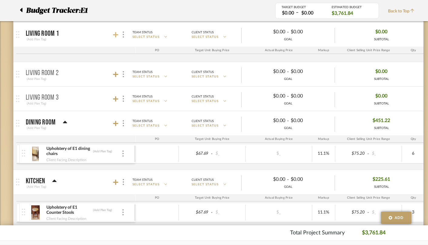
click at [117, 37] on icon at bounding box center [115, 35] width 5 height 6
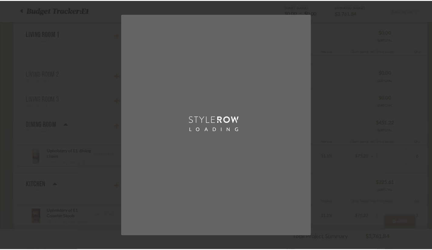
scroll to position [0, 0]
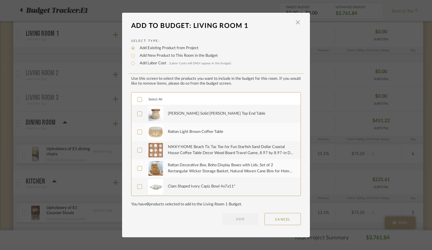
click at [195, 118] on div "[PERSON_NAME] Solid [PERSON_NAME] Top End Table" at bounding box center [231, 113] width 126 height 15
click at [195, 129] on div "Rattan Light Brown Coffee Table" at bounding box center [195, 132] width 55 height 6
click at [193, 150] on div "NIKKY HOME Beach Tic Tac Toe for Fun Starfish Sand Dollar Coastal House Coffee …" at bounding box center [231, 150] width 126 height 12
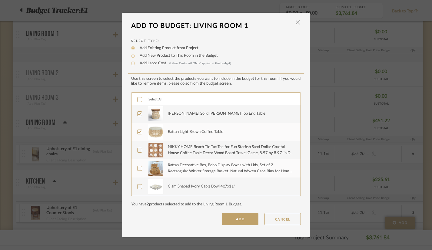
click at [191, 168] on div "Rattan Decorative Box, Boho Display Boxes with Lids, Set of 2 Rectangular Wicke…" at bounding box center [231, 168] width 126 height 12
click at [189, 184] on div "Clam Shaped Ivory Capiz Bowl 4x7x11"" at bounding box center [202, 186] width 68 height 6
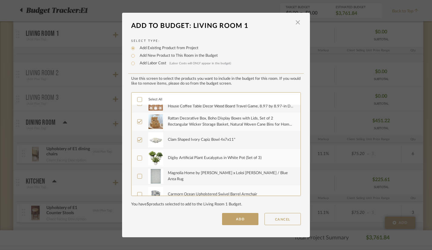
scroll to position [61, 0]
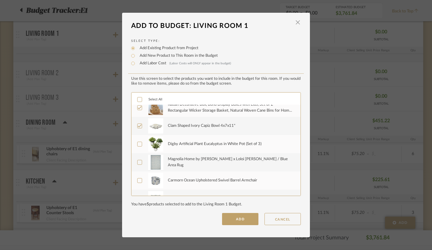
click at [192, 144] on div "Digby Artificial Plant Eucalyptus in White Pot (Set of 3)" at bounding box center [215, 144] width 94 height 6
click at [190, 162] on div "Magnolia Home by [PERSON_NAME] x Loloi [PERSON_NAME] / Blue Area Rug" at bounding box center [231, 162] width 126 height 12
click at [189, 181] on div "Carmorn Ocean Upholstered Swivel Barrel Armchair" at bounding box center [212, 180] width 89 height 6
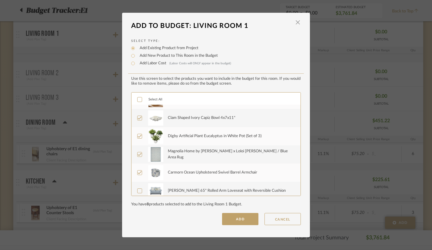
scroll to position [73, 0]
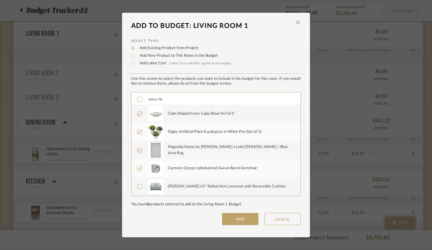
click at [189, 180] on div "[PERSON_NAME] 65" Rolled Arm Loveseat with Reversible Cushion" at bounding box center [231, 186] width 126 height 15
click at [235, 223] on button "ADD" at bounding box center [240, 219] width 36 height 12
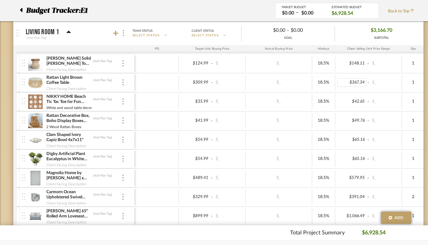
scroll to position [121, 0]
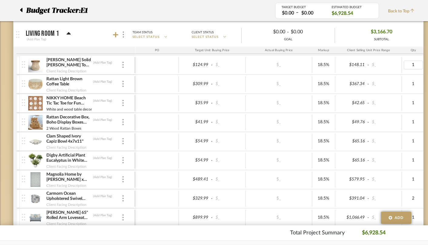
type input "2"
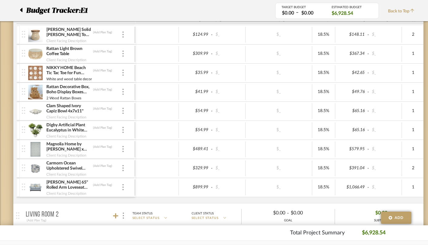
click at [261, 44] on div "$124.99 - $_ $_ 18.5% $148.11 - $_ 2 0% $_ - $_ 0% Taxable $148.11" at bounding box center [388, 34] width 505 height 19
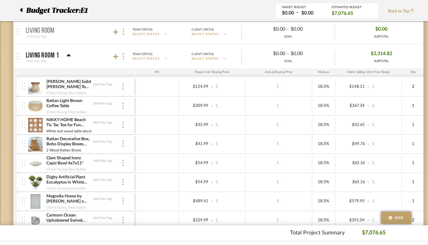
scroll to position [91, 0]
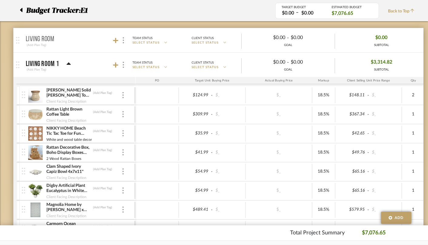
click at [97, 68] on mat-panel-title "Living Room 1 (Add Plan Tag)" at bounding box center [79, 65] width 107 height 15
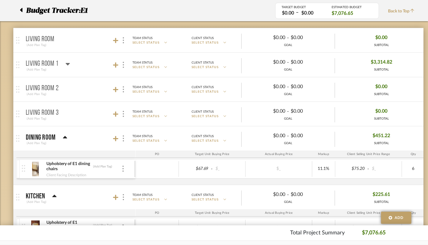
click at [105, 33] on mat-panel-title "Living Room (Add Plan Tag)" at bounding box center [79, 40] width 107 height 15
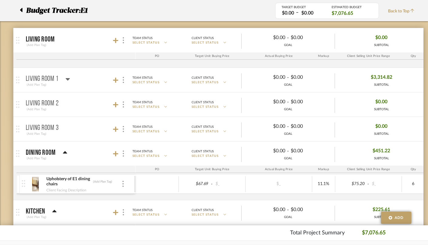
click at [85, 47] on mat-panel-title "Living Room (Add Plan Tag)" at bounding box center [79, 40] width 107 height 15
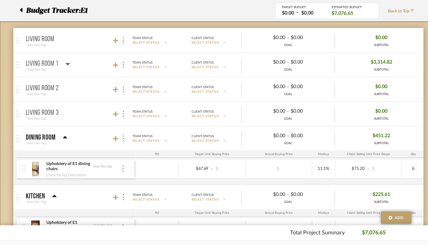
click at [64, 63] on div "Living Room 1" at bounding box center [48, 63] width 45 height 7
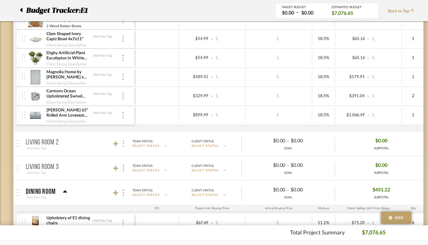
scroll to position [243, 0]
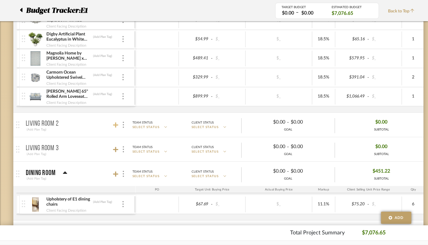
click at [115, 127] on icon at bounding box center [115, 125] width 5 height 6
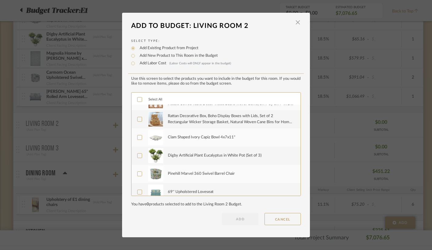
scroll to position [73, 0]
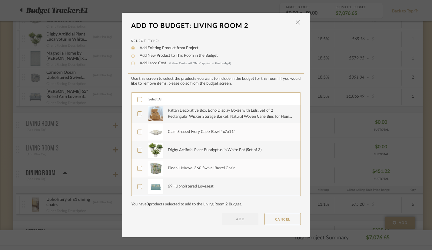
click at [144, 88] on select-existing-product "Use this screen to select the products you want to include in the budget for th…" at bounding box center [216, 141] width 170 height 130
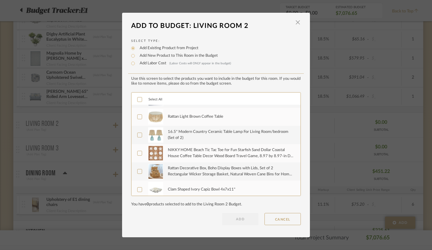
scroll to position [0, 0]
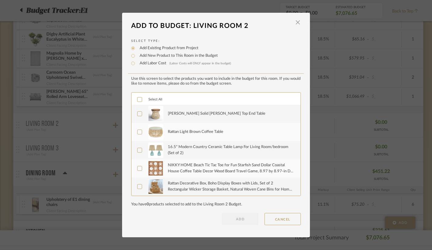
click at [183, 117] on div "[PERSON_NAME] Solid [PERSON_NAME] Top End Table" at bounding box center [231, 113] width 126 height 15
click at [183, 134] on div "Rattan Light Brown Coffee Table" at bounding box center [195, 132] width 55 height 6
click at [182, 149] on div "16.5" Modern Country Ceramic Table Lamp For Living Room/bedroom (Set of 2)" at bounding box center [231, 150] width 126 height 12
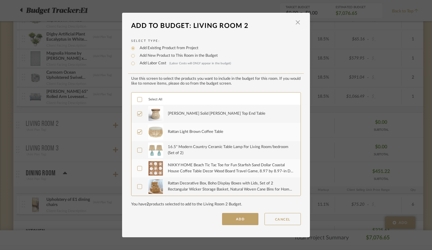
click at [178, 169] on div "NIKKY HOME Beach Tic Tac Toe for Fun Starfish Sand Dollar Coastal House Coffee …" at bounding box center [231, 168] width 126 height 12
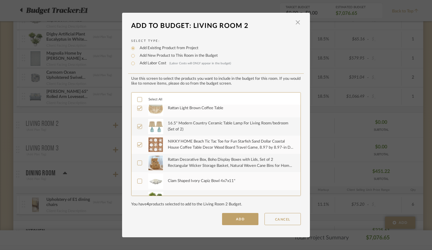
scroll to position [30, 0]
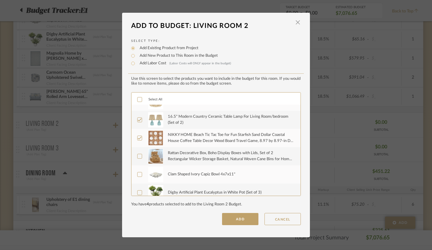
click at [178, 162] on div "Rattan Decorative Box, Boho Display Boxes with Lids, Set of 2 Rectangular Wicke…" at bounding box center [231, 156] width 126 height 15
click at [178, 171] on div "Clam Shaped Ivory Capiz Bowl 4x7x11"" at bounding box center [202, 174] width 68 height 6
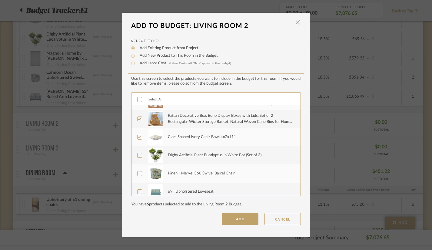
scroll to position [73, 0]
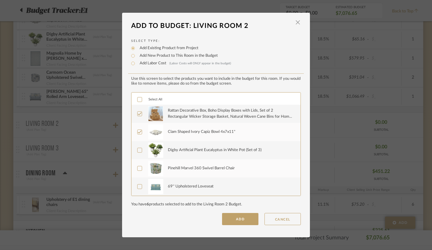
click at [176, 152] on div "Digby Artificial Plant Eucalyptus in White Pot (Set of 3)" at bounding box center [215, 150] width 94 height 6
click at [175, 168] on div "Pinehill Marvel 360 Swivel Barrel Chair" at bounding box center [201, 168] width 67 height 6
click at [173, 184] on div "69'' Upholstered Loveseat" at bounding box center [191, 186] width 46 height 6
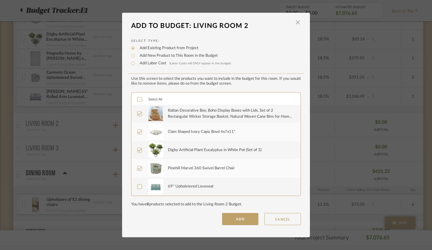
click at [232, 221] on button "ADD" at bounding box center [240, 219] width 36 height 12
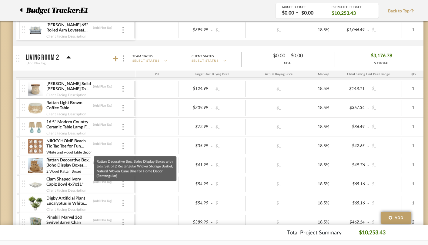
scroll to position [303, 0]
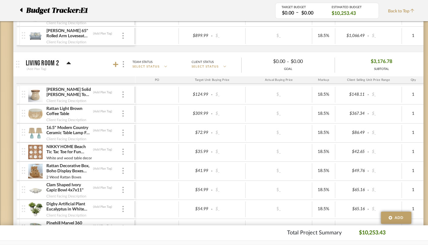
click at [94, 66] on mat-panel-title "Living Room 2 (Add Plan Tag)" at bounding box center [79, 64] width 107 height 15
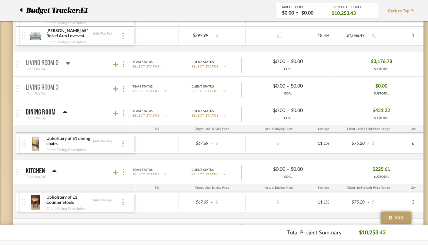
click at [97, 69] on mat-panel-title "Living Room 2 (Add Plan Tag)" at bounding box center [79, 64] width 107 height 15
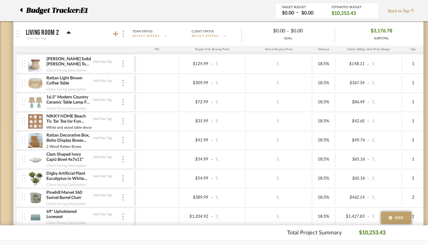
scroll to position [333, 0]
click at [114, 32] on icon at bounding box center [115, 34] width 5 height 6
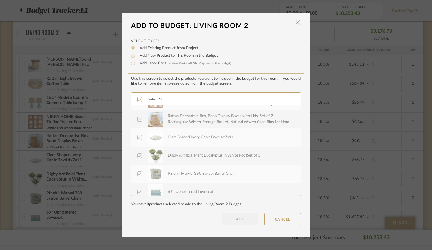
scroll to position [73, 0]
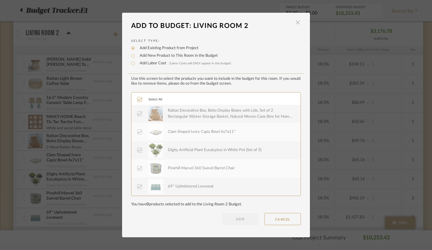
click at [296, 22] on span "button" at bounding box center [298, 22] width 12 height 12
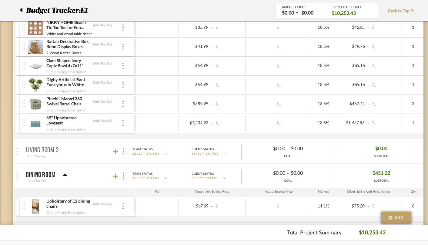
scroll to position [424, 0]
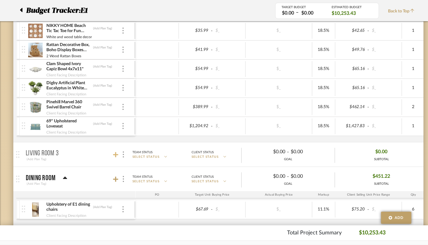
click at [116, 152] on icon at bounding box center [115, 154] width 5 height 5
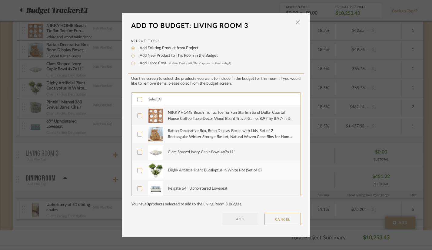
scroll to position [36, 0]
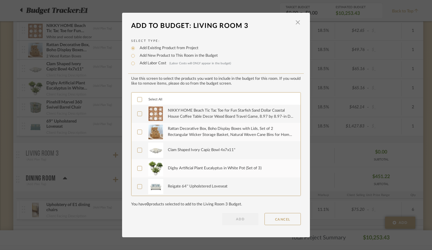
click at [196, 186] on div "Reigate 64'' Upholstered Loveseat" at bounding box center [198, 186] width 60 height 6
click at [198, 169] on div "Digby Artificial Plant Eucalyptus in White Pot (Set of 3)" at bounding box center [215, 168] width 94 height 6
click at [204, 152] on div "Clam Shaped Ivory Capiz Bowl 4x7x11"" at bounding box center [202, 150] width 68 height 6
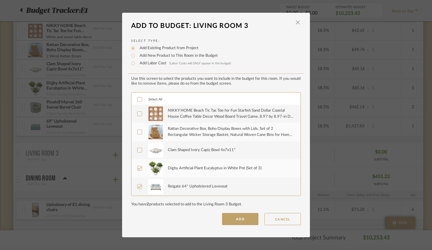
click at [206, 139] on div "Rattan Decorative Box, Boho Display Boxes with Lids, Set of 2 Rectangular Wicke…" at bounding box center [231, 131] width 126 height 15
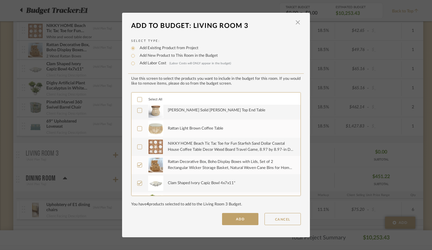
scroll to position [0, 0]
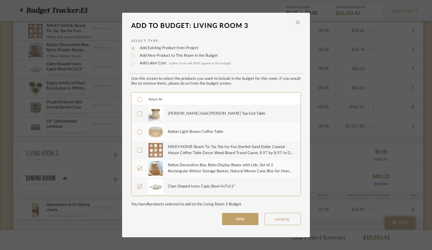
click at [206, 138] on div "Rattan Light Brown Coffee Table" at bounding box center [231, 131] width 126 height 15
click at [209, 117] on div "[PERSON_NAME] Solid [PERSON_NAME] Top End Table" at bounding box center [231, 113] width 126 height 15
click at [206, 149] on div "NIKKY HOME Beach Tic Tac Toe for Fun Starfish Sand Dollar Coastal House Coffee …" at bounding box center [231, 150] width 126 height 12
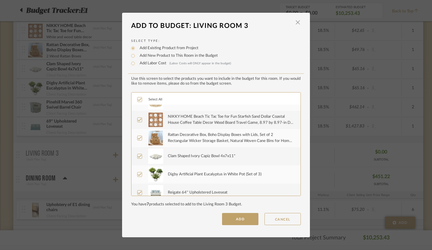
scroll to position [36, 0]
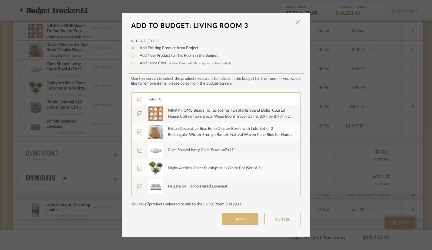
click at [234, 221] on button "ADD" at bounding box center [240, 219] width 36 height 12
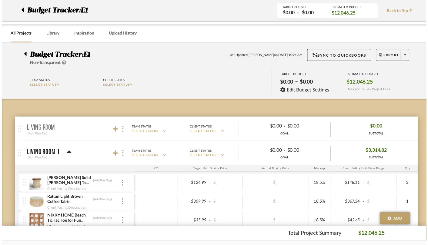
scroll to position [424, 0]
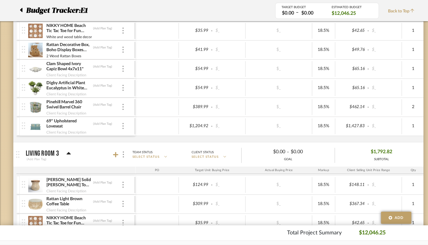
click at [34, 185] on img at bounding box center [35, 185] width 15 height 15
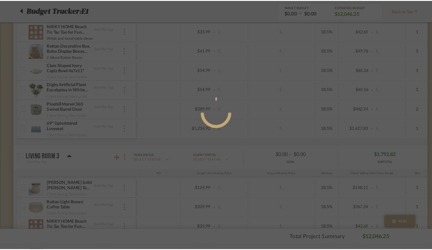
scroll to position [0, 0]
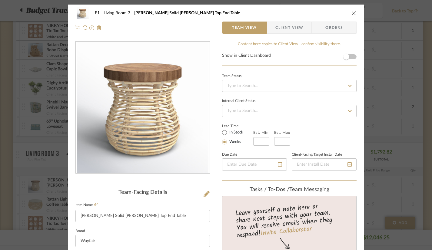
click at [126, 31] on div at bounding box center [142, 28] width 135 height 12
click at [352, 15] on icon "close" at bounding box center [354, 13] width 5 height 5
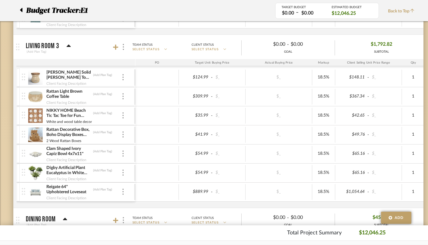
scroll to position [546, 0]
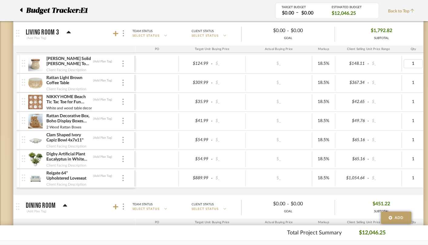
type input "2"
click at [352, 42] on mat-expansion-panel-header "Living Room 3 (Add Plan Tag) Team Status SELECT STATUS Client Status SELECT STA…" at bounding box center [218, 33] width 410 height 24
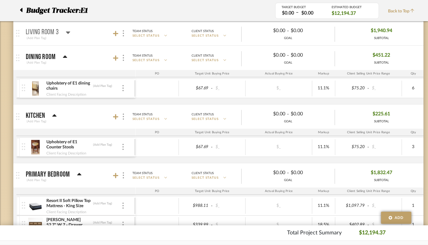
click at [63, 34] on div "Living Room 3" at bounding box center [48, 32] width 45 height 7
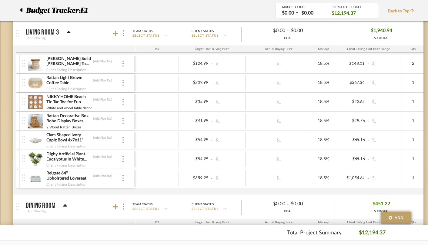
click at [115, 37] on div at bounding box center [119, 33] width 13 height 8
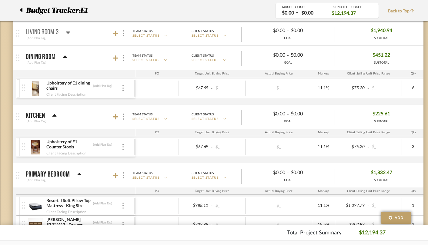
click at [115, 37] on div at bounding box center [119, 33] width 13 height 8
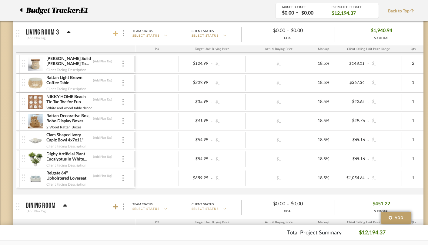
click at [115, 34] on icon at bounding box center [115, 33] width 5 height 5
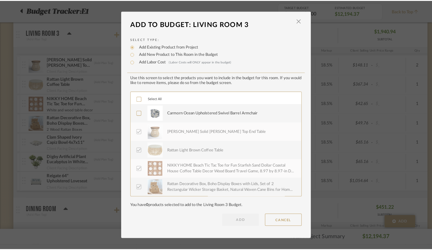
scroll to position [0, 0]
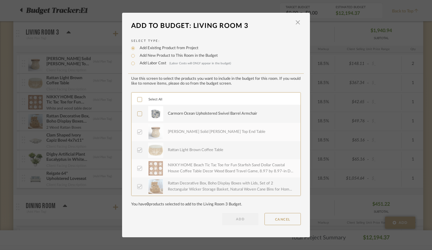
click at [144, 112] on label "Carmorn Ocean Upholstered Swivel Barrel Armchair" at bounding box center [215, 113] width 156 height 15
click at [251, 225] on dialog-content "Add To Budget: Living Room 3 × Select Type: Add Existing Product from Project A…" at bounding box center [216, 125] width 188 height 224
click at [247, 223] on button "ADD" at bounding box center [240, 219] width 36 height 12
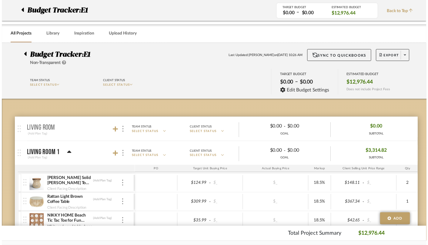
scroll to position [546, 0]
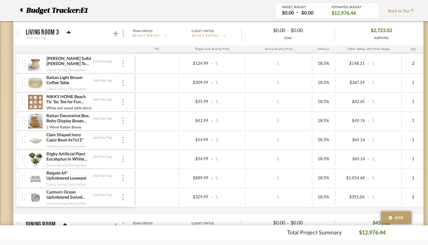
click at [129, 50] on div at bounding box center [75, 48] width 119 height 7
click at [118, 211] on div "Lottie Solid Wood Top End Table (Add Plan Tag) Client Facing Description $124.9…" at bounding box center [329, 134] width 627 height 159
click at [145, 68] on div at bounding box center [157, 64] width 43 height 16
click at [102, 52] on div "PO Target Unit Buying Price Actual Buying Price Markup Client Selling Unit Pric…" at bounding box center [329, 48] width 627 height 7
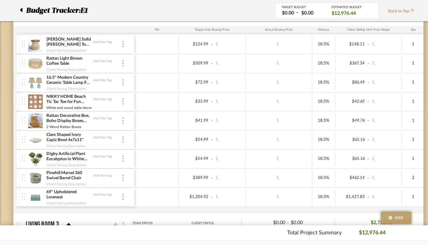
scroll to position [364, 0]
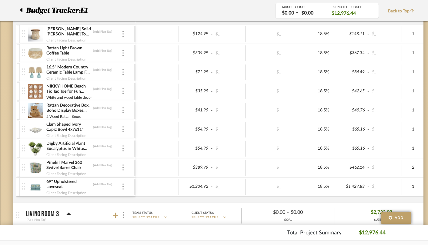
click at [33, 50] on img at bounding box center [35, 53] width 15 height 15
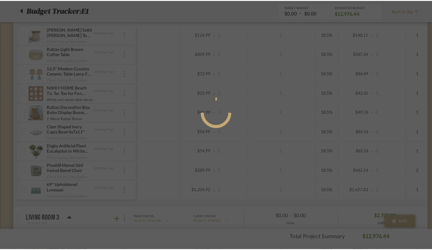
scroll to position [0, 0]
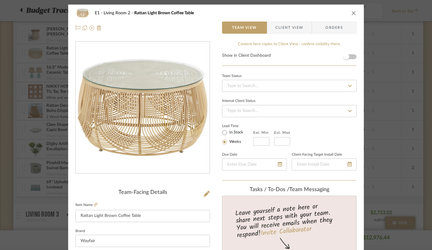
click at [143, 25] on div at bounding box center [142, 28] width 135 height 12
click at [352, 13] on icon "close" at bounding box center [354, 13] width 5 height 5
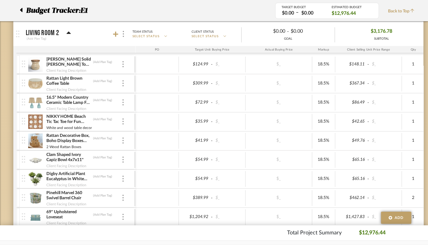
scroll to position [303, 0]
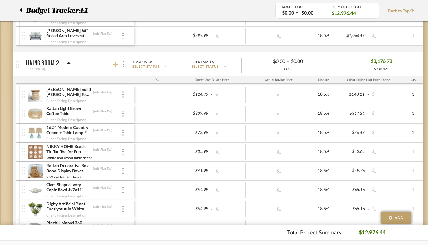
click at [116, 64] on icon at bounding box center [115, 64] width 5 height 5
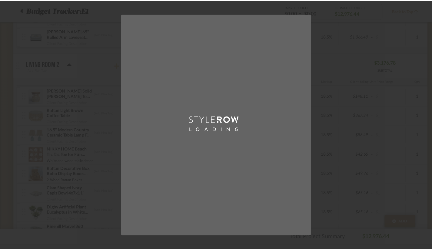
scroll to position [0, 0]
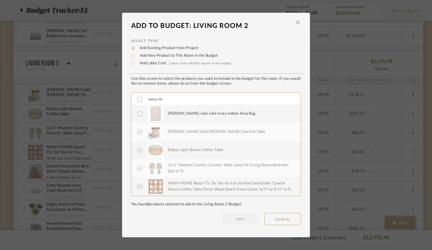
click at [185, 109] on div "[PERSON_NAME] Jute-Like Ivory Indoor Area Rug" at bounding box center [231, 113] width 126 height 15
click at [231, 219] on button "ADD" at bounding box center [240, 219] width 36 height 12
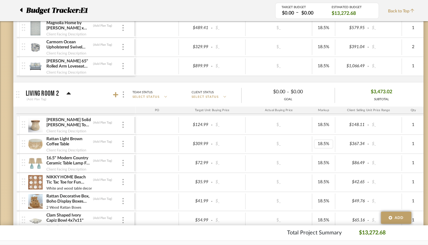
scroll to position [303, 0]
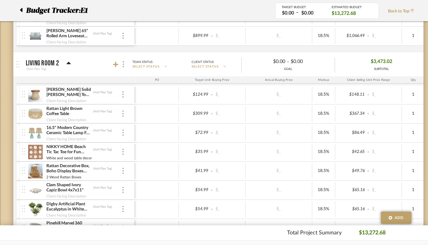
click at [127, 130] on div "16.5" Modern Country Ceramic Table Lamp For Living Room/bedroom (Set of 2) (Add…" at bounding box center [78, 133] width 112 height 19
click at [136, 53] on mat-expansion-panel-header "Living Room 2 (Add Plan Tag) Team Status SELECT STATUS Client Status SELECT STA…" at bounding box center [218, 64] width 410 height 24
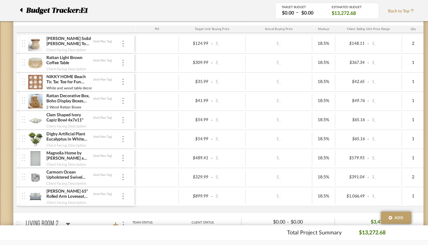
scroll to position [152, 0]
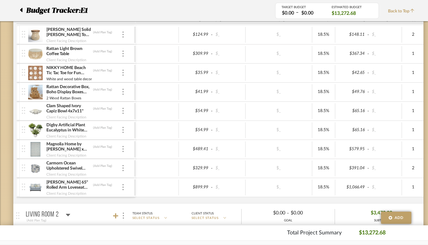
click at [139, 41] on div at bounding box center [157, 35] width 43 height 16
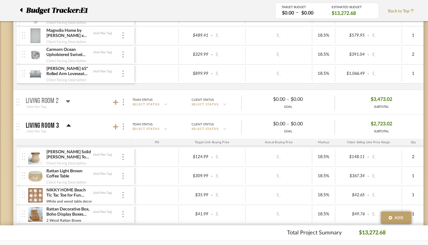
scroll to position [273, 0]
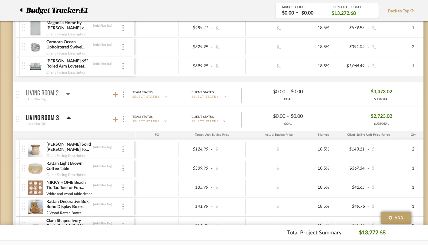
click at [49, 97] on div "(Add Plan Tag)" at bounding box center [48, 99] width 45 height 5
click at [47, 92] on p "Living Room 2" at bounding box center [42, 93] width 33 height 7
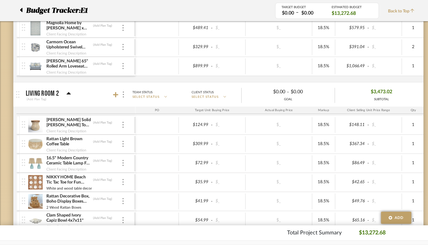
click at [40, 93] on p "Living Room 2" at bounding box center [42, 93] width 33 height 7
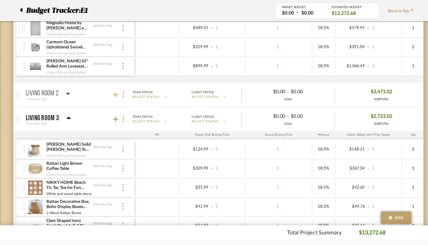
click at [115, 95] on icon at bounding box center [115, 94] width 5 height 5
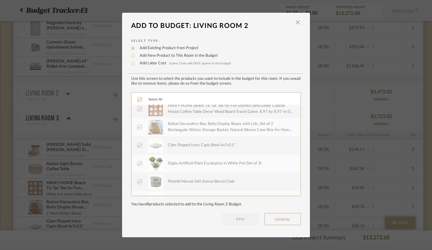
scroll to position [91, 0]
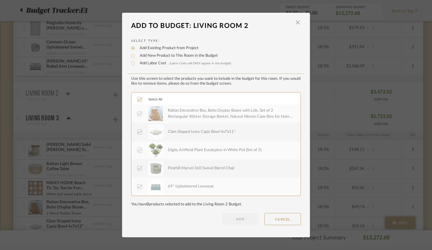
click at [295, 19] on dialog-content "Add To Budget: Living Room 2 × Select Type: Add Existing Product from Project A…" at bounding box center [216, 125] width 188 height 224
click at [61, 117] on div "LOADING" at bounding box center [216, 125] width 432 height 250
click at [296, 21] on span "button" at bounding box center [298, 22] width 12 height 12
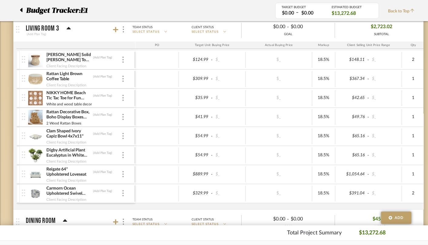
scroll to position [364, 0]
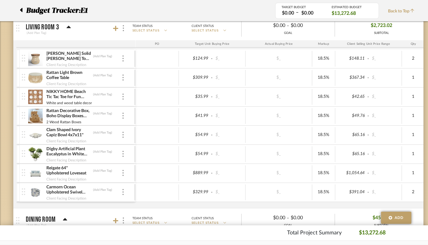
click at [112, 28] on mat-panel-title "Living Room 3 (Add Plan Tag)" at bounding box center [79, 28] width 107 height 15
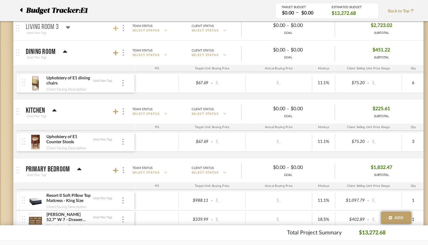
click at [113, 28] on icon at bounding box center [115, 28] width 5 height 5
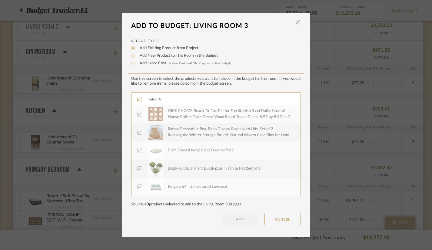
scroll to position [55, 0]
click at [296, 25] on span "button" at bounding box center [298, 22] width 12 height 12
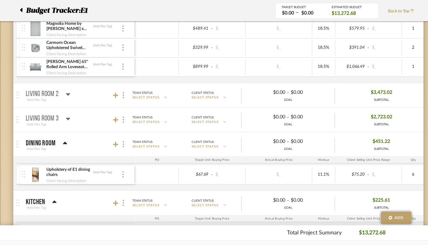
scroll to position [273, 0]
click at [70, 95] on icon at bounding box center [68, 93] width 5 height 7
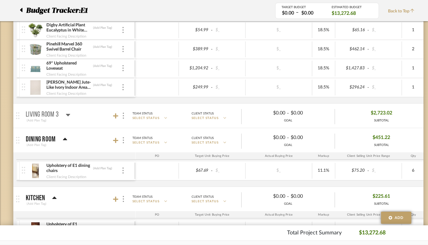
scroll to position [515, 0]
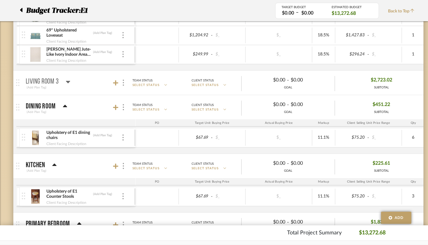
click at [70, 83] on icon at bounding box center [68, 81] width 5 height 7
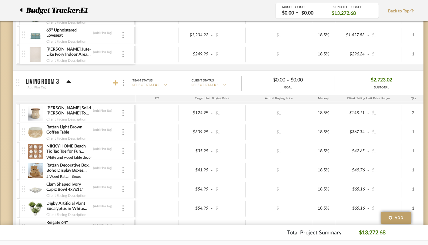
click at [117, 81] on icon at bounding box center [115, 83] width 5 height 6
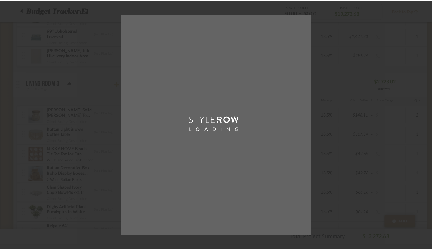
scroll to position [0, 0]
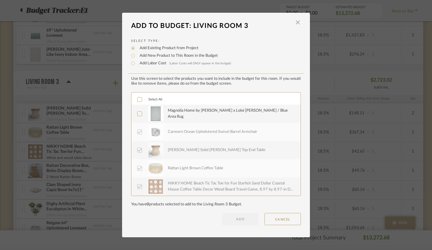
click at [173, 114] on div "Magnolia Home by [PERSON_NAME] x Loloi [PERSON_NAME] / Blue Area Rug" at bounding box center [231, 114] width 126 height 12
click at [248, 219] on button "ADD" at bounding box center [240, 219] width 36 height 12
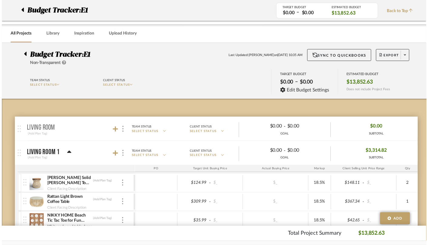
scroll to position [515, 0]
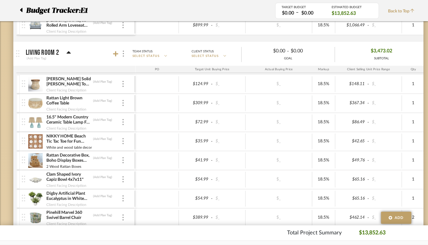
scroll to position [303, 0]
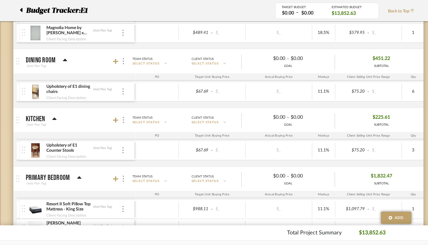
scroll to position [758, 0]
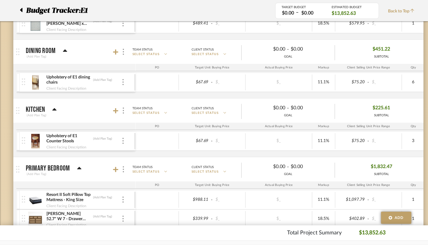
click at [66, 52] on icon at bounding box center [65, 50] width 5 height 7
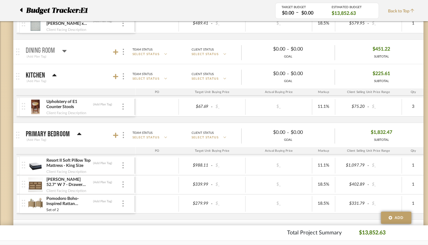
click at [66, 52] on icon at bounding box center [64, 50] width 5 height 7
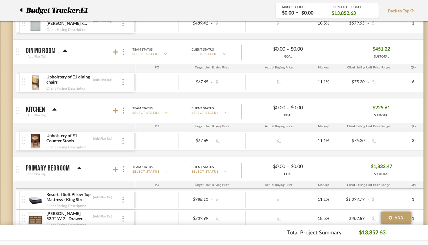
click at [110, 54] on mat-panel-title "Dining Room (Add Plan Tag)" at bounding box center [79, 52] width 107 height 15
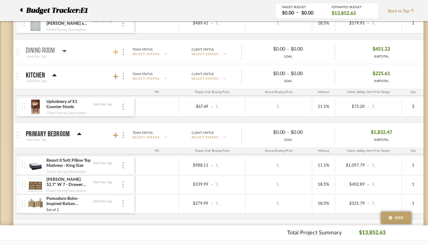
click at [115, 52] on icon at bounding box center [115, 51] width 5 height 5
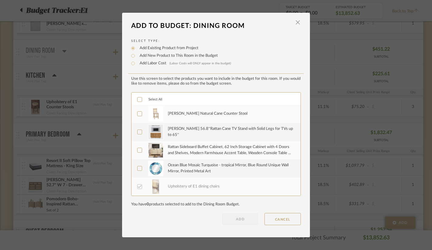
scroll to position [0, 0]
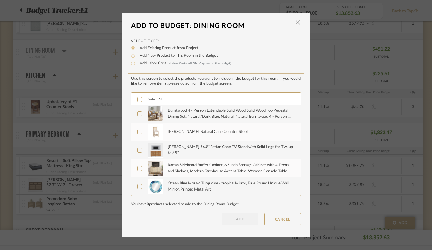
click at [204, 171] on div "Rattan Sideboard Buffet Cabinet, 62 Inch Storage Cabinet with 4 Doors and Shelv…" at bounding box center [231, 168] width 126 height 12
click at [204, 130] on div "[PERSON_NAME] Natural Cane Counter Stool" at bounding box center [208, 132] width 80 height 6
click at [231, 223] on button "ADD" at bounding box center [240, 219] width 36 height 12
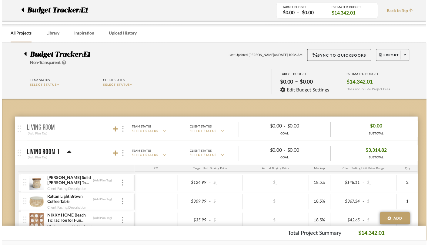
scroll to position [758, 0]
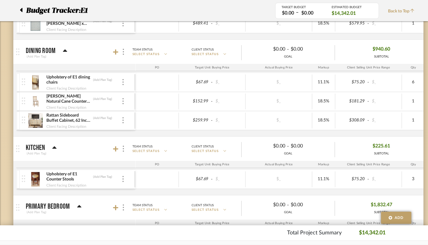
click at [102, 132] on div "Upholstery of E1 dining chairs (Add Plan Tag) Client Facing Description $67.69 …" at bounding box center [329, 104] width 627 height 63
type input "3"
click at [370, 137] on mat-expansion-panel-header "Kitchen (Add Plan Tag) Team Status SELECT STATUS Client Status SELECT STATUS $0…" at bounding box center [218, 149] width 410 height 24
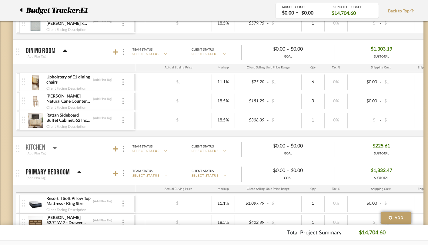
scroll to position [0, 0]
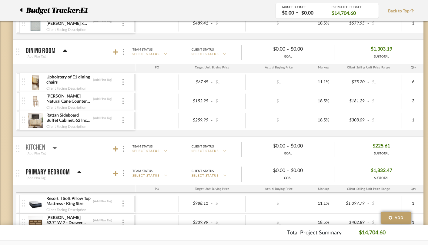
click at [122, 105] on div "Breider Natural Cane Counter Stool (Add Plan Tag) Client Facing Description" at bounding box center [78, 101] width 112 height 19
click at [122, 102] on img at bounding box center [122, 101] width 1 height 6
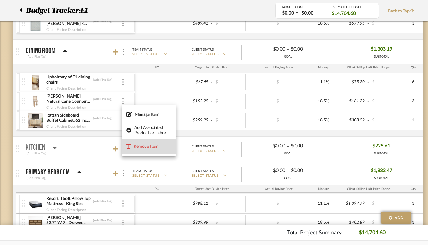
click at [150, 146] on span "Remove Item" at bounding box center [153, 146] width 38 height 5
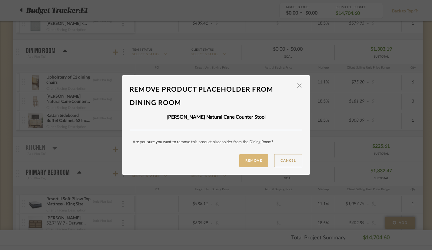
click at [258, 163] on button "Remove" at bounding box center [253, 160] width 29 height 13
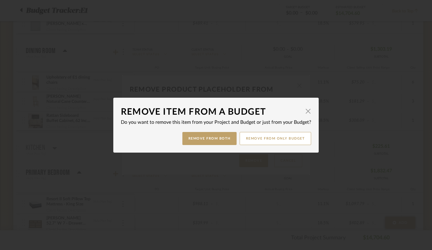
click at [114, 180] on div "Remove item from a budget × Do you want to remove this item from your Project a…" at bounding box center [216, 125] width 432 height 250
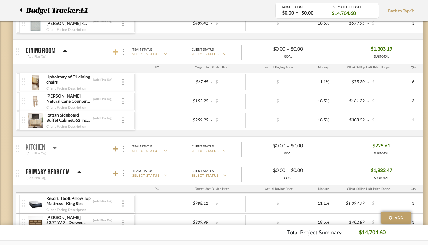
click at [114, 55] on icon at bounding box center [115, 52] width 5 height 6
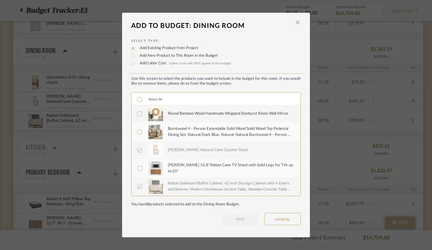
click at [189, 112] on div "Round Bamboo Wood Handmade Wrapped Starburst Room Wall Mirror" at bounding box center [228, 114] width 121 height 6
click at [226, 217] on button "ADD" at bounding box center [240, 219] width 36 height 12
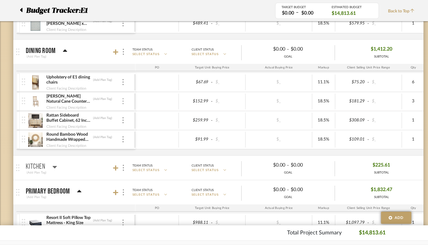
click at [123, 102] on img at bounding box center [122, 101] width 1 height 6
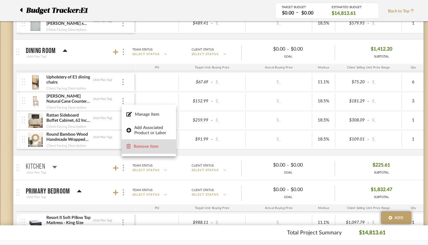
click at [144, 142] on button "Remove Item" at bounding box center [149, 146] width 55 height 15
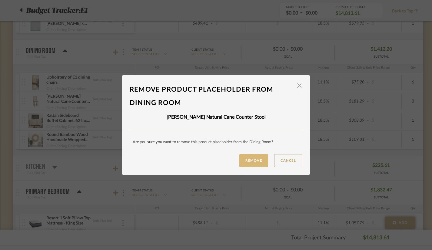
click at [257, 163] on button "Remove" at bounding box center [253, 160] width 29 height 13
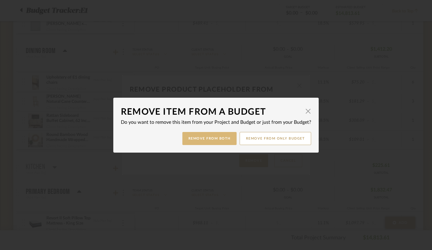
click at [209, 140] on button "Remove from Both" at bounding box center [209, 138] width 54 height 13
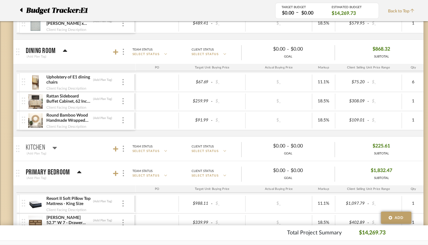
click at [115, 153] on mat-panel-title "Kitchen (Add Plan Tag)" at bounding box center [79, 149] width 107 height 15
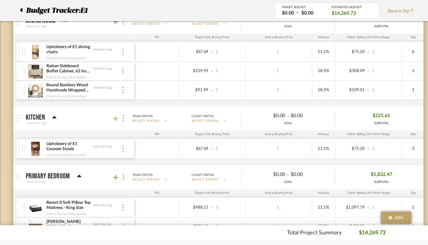
click at [118, 121] on icon at bounding box center [115, 119] width 5 height 6
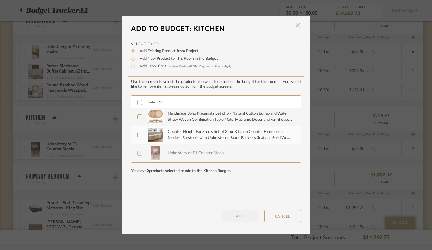
click at [187, 120] on div "Handmade Boho Placemats Set of 6 - Natural Cotton Burlap and Water Straw Woven …" at bounding box center [231, 117] width 126 height 12
click at [242, 222] on dialog-content "Add To Budget: Kitchen × Select Type: Add Existing Product from Project Add New…" at bounding box center [216, 125] width 188 height 218
click at [241, 214] on button "ADD" at bounding box center [240, 216] width 36 height 12
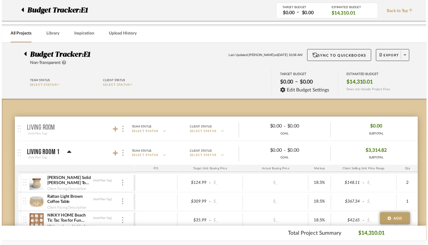
scroll to position [788, 0]
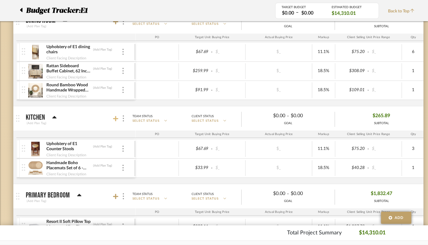
click at [115, 121] on icon at bounding box center [115, 118] width 5 height 5
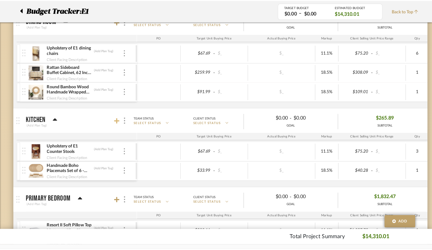
scroll to position [0, 0]
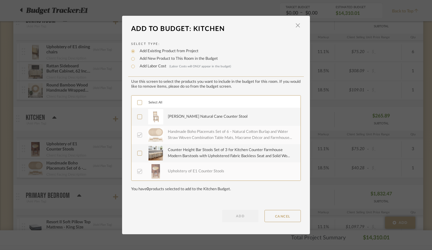
click at [155, 118] on img at bounding box center [155, 116] width 15 height 15
click at [238, 216] on button "ADD" at bounding box center [240, 216] width 36 height 12
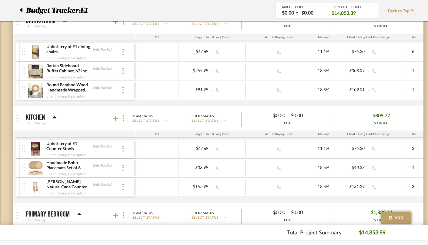
scroll to position [0, 62]
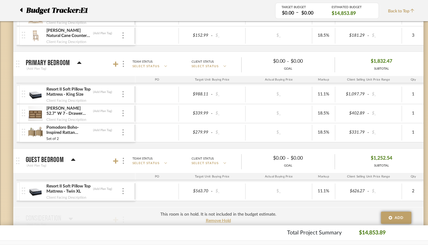
click at [81, 52] on mat-expansion-panel-header "Primary Bedroom (Add Plan Tag) Team Status SELECT STATUS Client Status SELECT S…" at bounding box center [218, 64] width 410 height 24
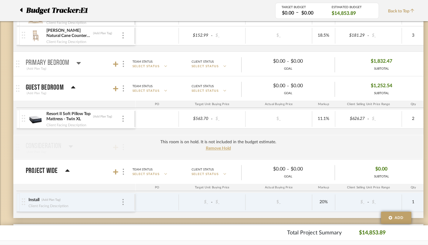
click at [74, 64] on div "Primary Bedroom" at bounding box center [53, 62] width 55 height 7
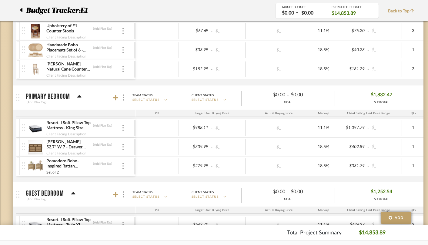
scroll to position [909, 0]
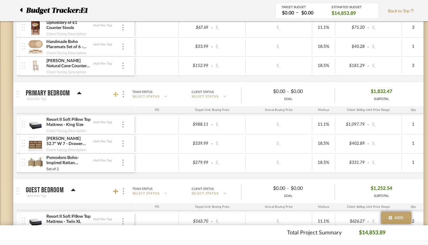
click at [114, 96] on icon at bounding box center [115, 95] width 5 height 6
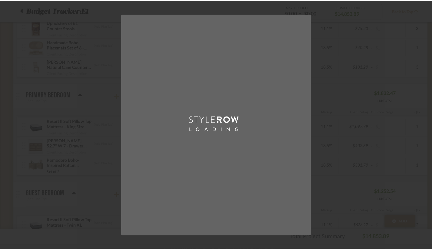
scroll to position [0, 0]
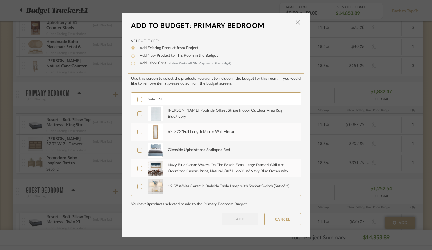
click at [178, 116] on div "TOMMY BAHAMA Poolside Offset Stripe Indoor Outdoor Area Rug Blue/Ivory" at bounding box center [231, 114] width 126 height 12
click at [181, 136] on div "62"×22"Full Length Mirror Wall Mirror" at bounding box center [231, 131] width 126 height 15
click at [182, 148] on div "Glenside Upholstered Scalloped Bed" at bounding box center [199, 150] width 62 height 6
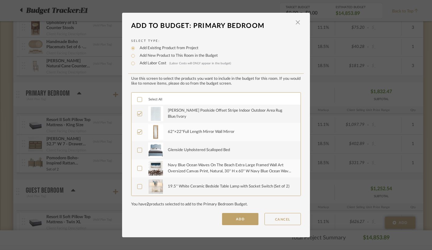
click at [188, 182] on div "19.5'' White Ceramic Bedside Table Lamp with Socket Switch (Set of 2)" at bounding box center [231, 186] width 126 height 15
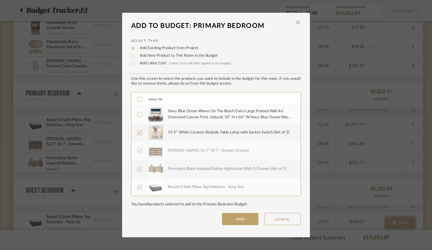
scroll to position [55, 0]
click at [225, 217] on button "ADD" at bounding box center [240, 219] width 36 height 12
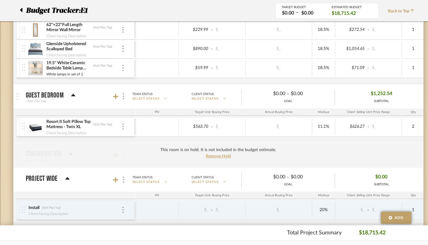
scroll to position [1091, 0]
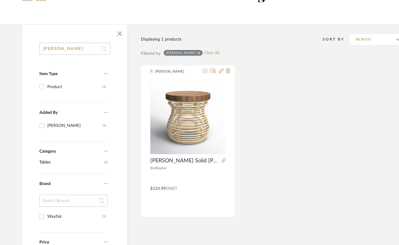
scroll to position [30, 0]
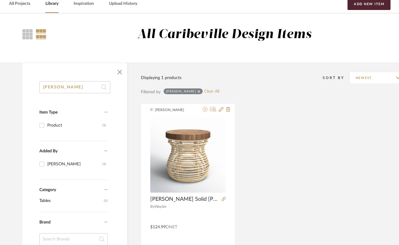
drag, startPoint x: 85, startPoint y: 85, endPoint x: -8, endPoint y: 83, distance: 93.4
click at [0, 83] on html "Chrome Web Clipper Import Pinterest Support All Projects Library Inspiration Up…" at bounding box center [199, 92] width 399 height 245
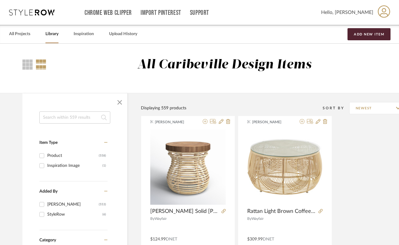
click at [84, 121] on input at bounding box center [74, 118] width 71 height 12
type input "chair"
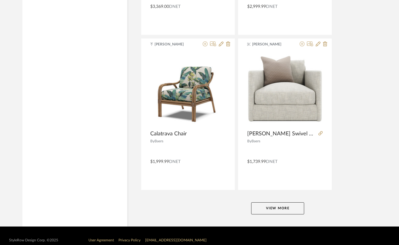
scroll to position [2741, 0]
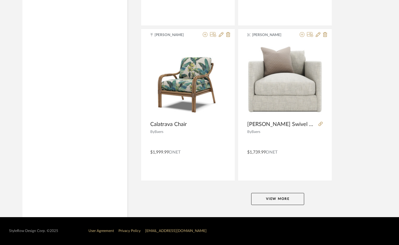
click at [292, 198] on button "View More" at bounding box center [277, 199] width 53 height 12
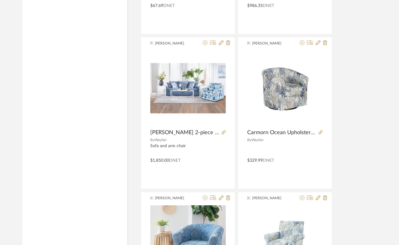
scroll to position [4747, 0]
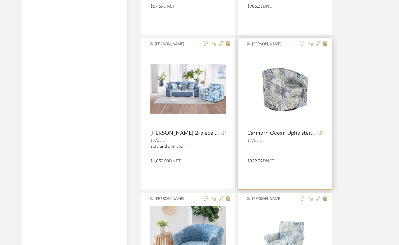
click at [300, 43] on icon at bounding box center [302, 43] width 5 height 5
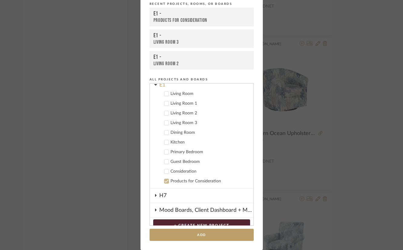
scroll to position [29, 0]
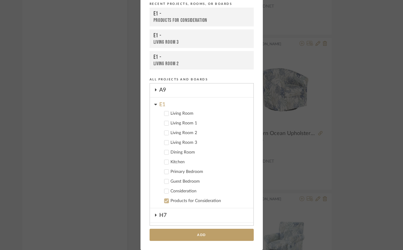
click at [185, 143] on div "Living Room 3" at bounding box center [210, 142] width 78 height 5
click at [239, 143] on input "1" at bounding box center [241, 142] width 15 height 6
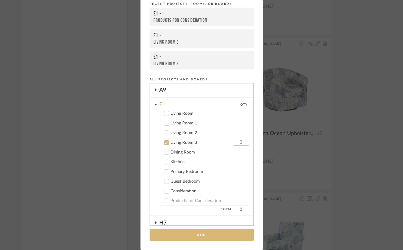
type input "2"
click at [202, 232] on button "Add" at bounding box center [202, 235] width 104 height 12
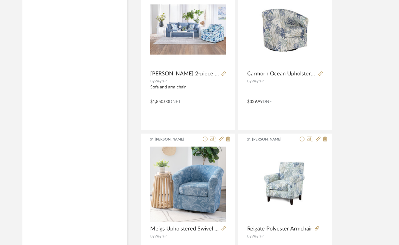
scroll to position [4717, 0]
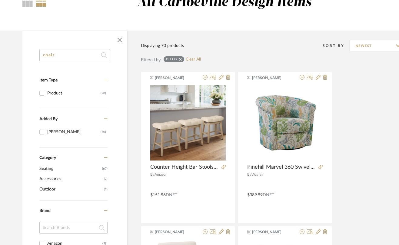
scroll to position [0, 0]
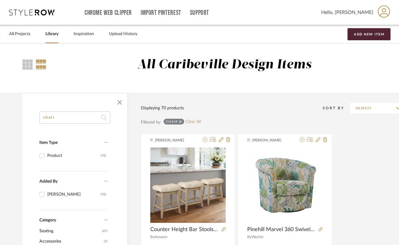
drag, startPoint x: 77, startPoint y: 121, endPoint x: 11, endPoint y: 120, distance: 65.5
type input "wall art"
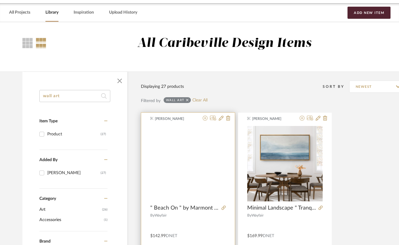
scroll to position [61, 0]
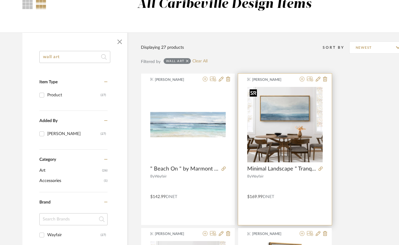
click at [259, 110] on img "0" at bounding box center [284, 124] width 75 height 75
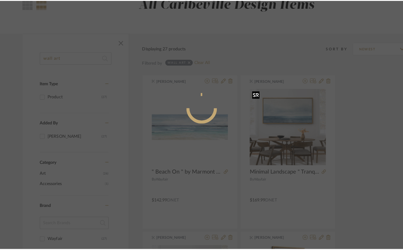
scroll to position [0, 0]
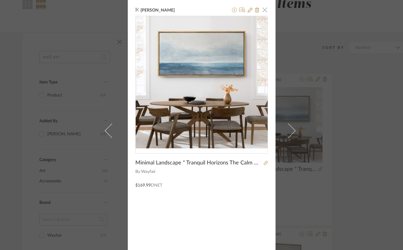
click at [264, 11] on span "button" at bounding box center [265, 10] width 12 height 12
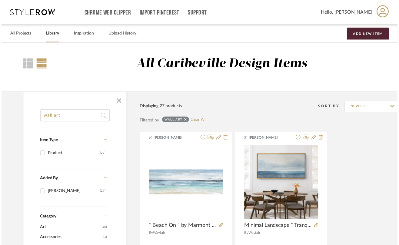
scroll to position [61, 0]
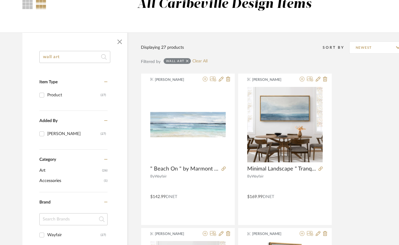
drag, startPoint x: 75, startPoint y: 57, endPoint x: 14, endPoint y: 57, distance: 60.9
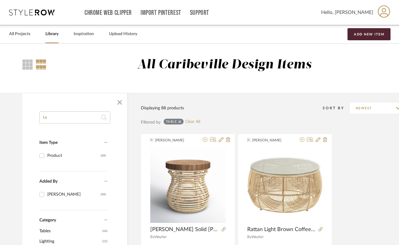
type input "t"
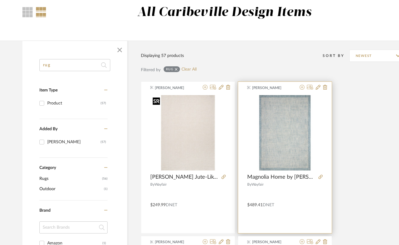
scroll to position [61, 0]
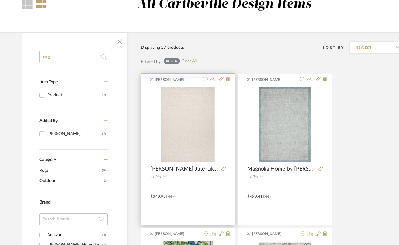
type input "rug"
click at [207, 78] on icon at bounding box center [205, 79] width 5 height 5
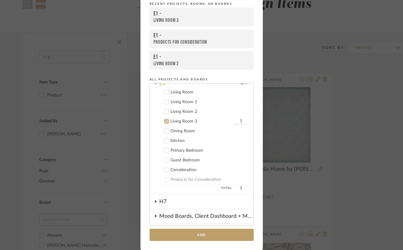
scroll to position [62, 0]
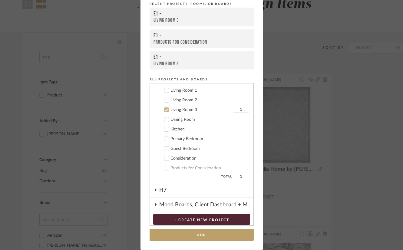
click at [189, 102] on div "Living Room 2" at bounding box center [210, 100] width 78 height 5
click at [189, 111] on div "Living Room 3" at bounding box center [202, 109] width 62 height 5
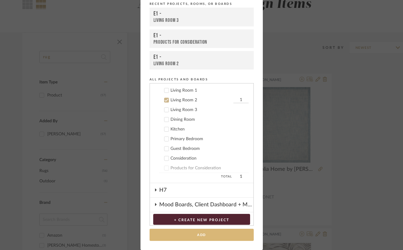
click at [210, 237] on button "Add" at bounding box center [202, 235] width 104 height 12
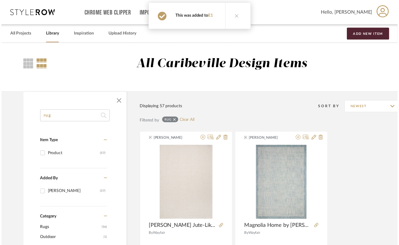
scroll to position [61, 0]
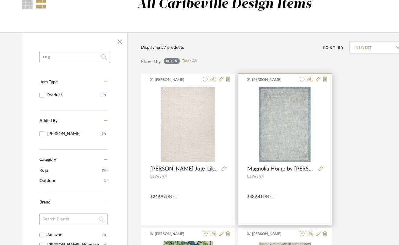
click at [304, 76] on div "[PERSON_NAME] Magnolia Home by [PERSON_NAME] x [PERSON_NAME] / Blue Area Rug By…" at bounding box center [285, 150] width 94 height 152
click at [302, 79] on icon at bounding box center [302, 79] width 5 height 5
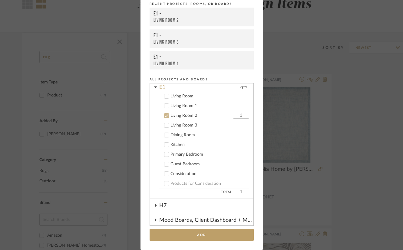
scroll to position [52, 0]
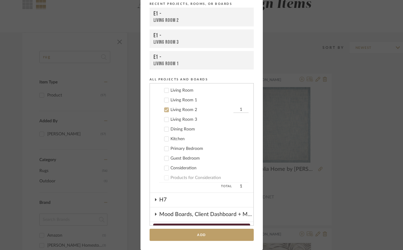
click at [189, 120] on div "Living Room 3" at bounding box center [210, 119] width 78 height 5
click at [189, 111] on div "Living Room 2" at bounding box center [202, 109] width 62 height 5
click at [189, 111] on div "Living Room 2" at bounding box center [210, 109] width 78 height 5
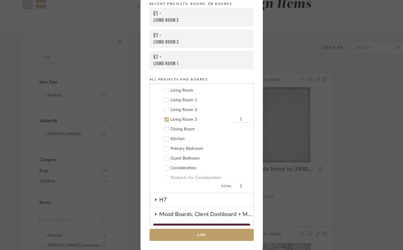
click at [206, 231] on button "Add" at bounding box center [202, 235] width 104 height 12
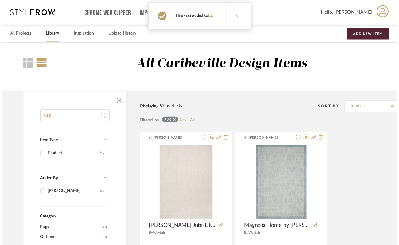
scroll to position [61, 0]
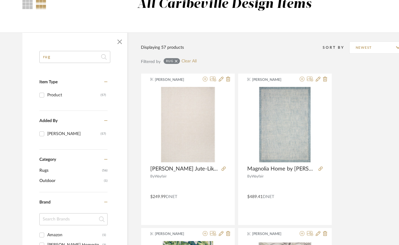
drag, startPoint x: 87, startPoint y: 61, endPoint x: 4, endPoint y: 60, distance: 82.8
type input "mirror"
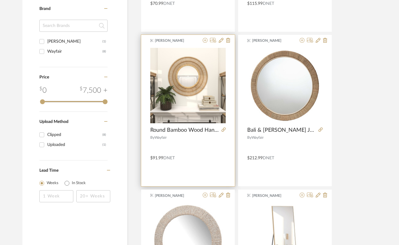
scroll to position [273, 0]
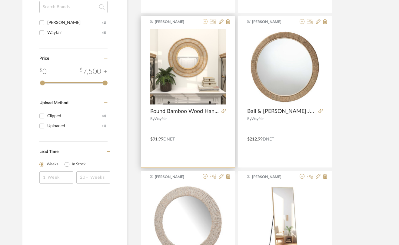
click at [206, 22] on icon at bounding box center [205, 21] width 5 height 5
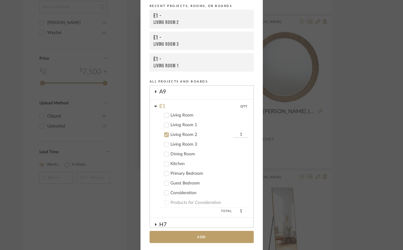
scroll to position [52, 0]
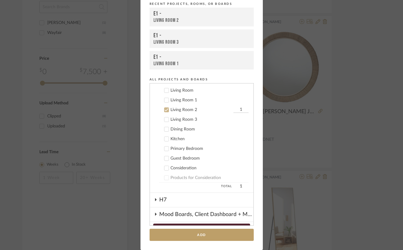
click at [181, 129] on div "Dining Room" at bounding box center [210, 129] width 78 height 5
click at [176, 109] on div "Living Room 2" at bounding box center [202, 109] width 62 height 5
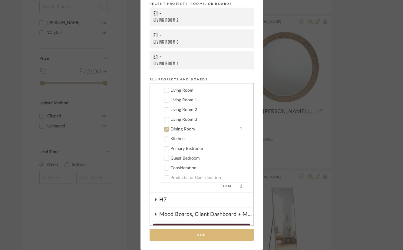
click at [209, 236] on button "Add" at bounding box center [202, 235] width 104 height 12
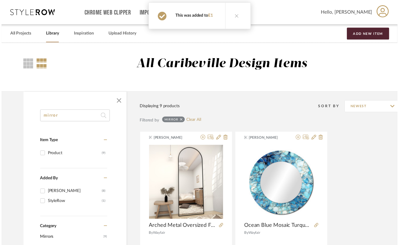
scroll to position [273, 0]
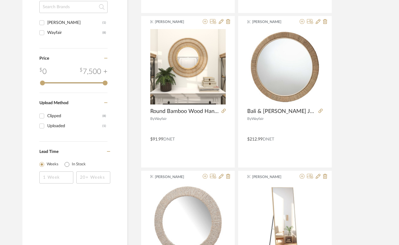
click at [357, 164] on div "[PERSON_NAME] Arched Metal Oversized Full Length Mirrors Wall Mirrors with Stan…" at bounding box center [278, 247] width 274 height 772
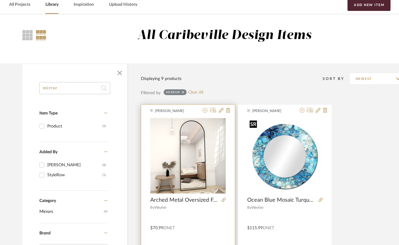
scroll to position [0, 0]
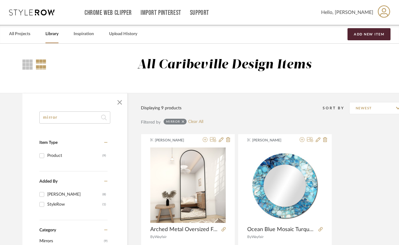
drag, startPoint x: 69, startPoint y: 116, endPoint x: 17, endPoint y: 116, distance: 51.8
type input "stool"
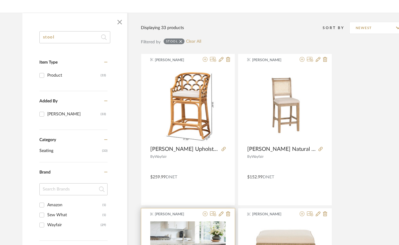
scroll to position [91, 0]
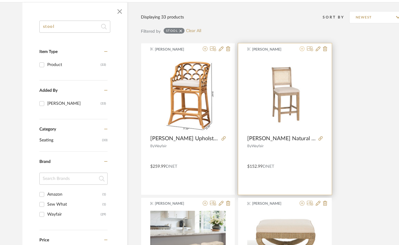
click at [303, 52] on button at bounding box center [302, 49] width 5 height 6
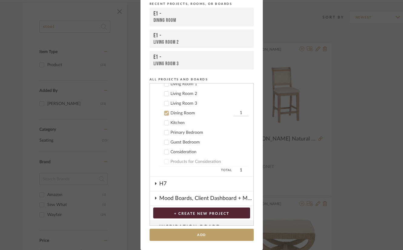
scroll to position [71, 0]
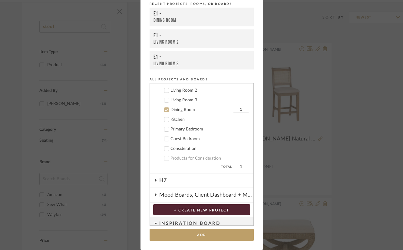
click at [182, 120] on div "Kitchen" at bounding box center [210, 119] width 78 height 5
click at [178, 110] on div "Dining Room" at bounding box center [202, 109] width 62 height 5
click at [237, 117] on input "1" at bounding box center [241, 119] width 15 height 6
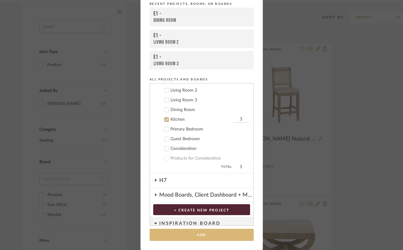
type input "3"
click at [232, 234] on button "Add" at bounding box center [202, 235] width 104 height 12
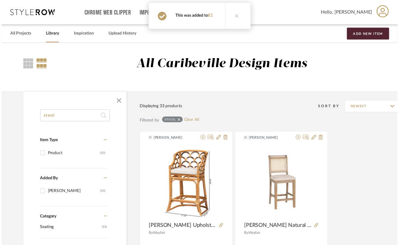
scroll to position [91, 0]
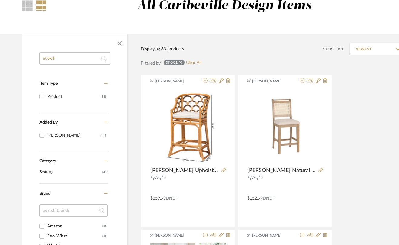
scroll to position [0, 0]
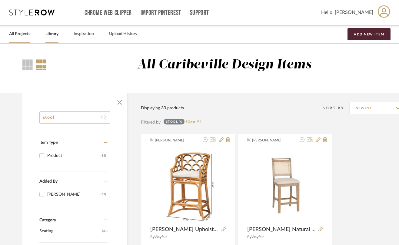
click at [18, 34] on link "All Projects" at bounding box center [19, 34] width 21 height 8
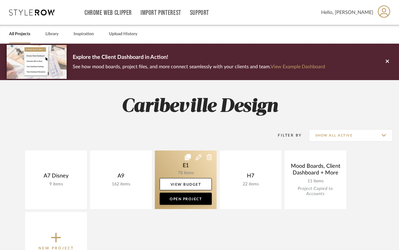
click at [188, 171] on link at bounding box center [186, 179] width 62 height 59
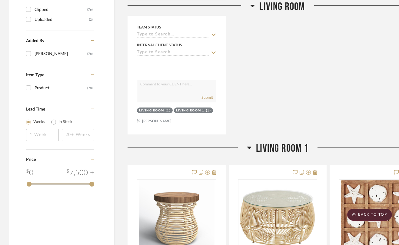
scroll to position [637, 0]
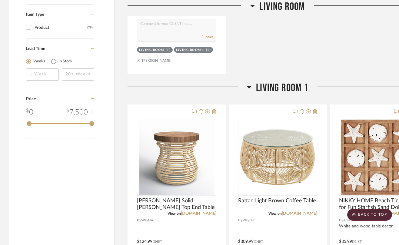
click at [249, 89] on icon at bounding box center [249, 86] width 5 height 7
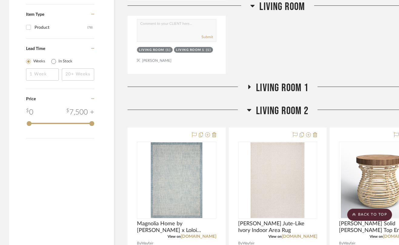
click at [250, 109] on icon at bounding box center [249, 109] width 5 height 7
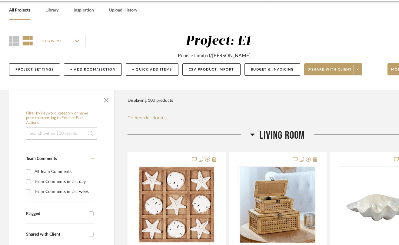
scroll to position [0, 0]
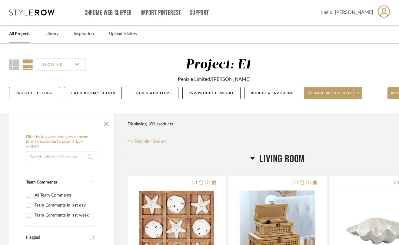
click at [251, 157] on icon at bounding box center [252, 158] width 5 height 7
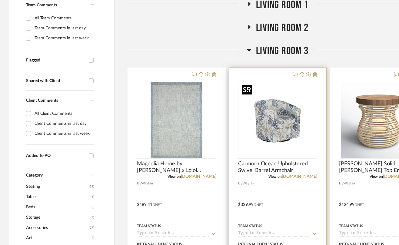
scroll to position [212, 0]
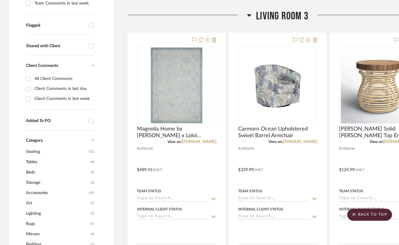
click at [250, 16] on icon at bounding box center [249, 15] width 5 height 7
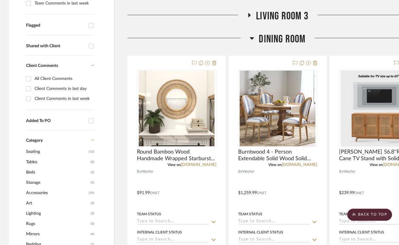
click at [250, 38] on icon at bounding box center [252, 38] width 5 height 7
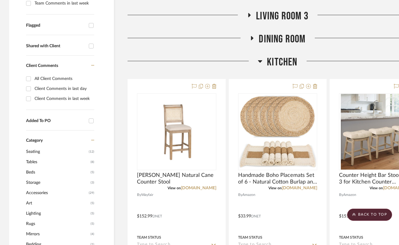
click at [256, 62] on div at bounding box center [193, 63] width 130 height 15
click at [259, 62] on icon at bounding box center [260, 61] width 5 height 7
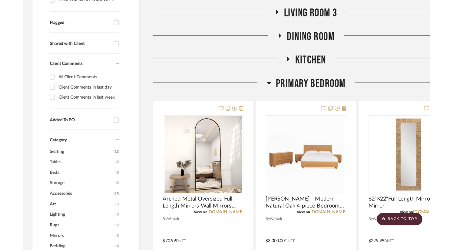
scroll to position [182, 0]
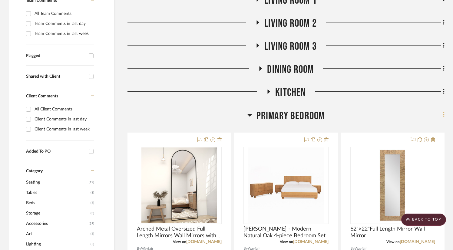
click at [403, 115] on icon at bounding box center [444, 114] width 2 height 7
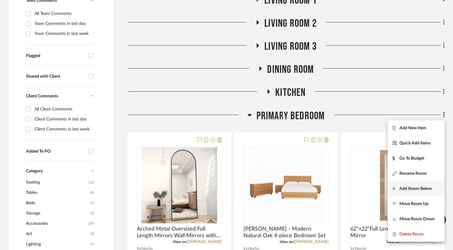
click at [403, 185] on button "Add Room Below" at bounding box center [416, 188] width 57 height 15
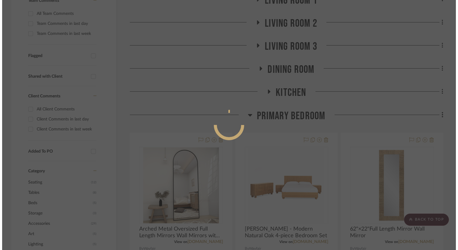
scroll to position [0, 0]
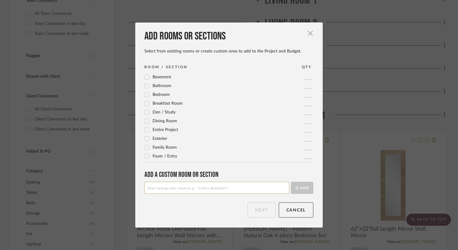
click at [177, 183] on input at bounding box center [216, 188] width 145 height 12
type input "Primary Room 1"
click at [302, 190] on button "Add" at bounding box center [302, 188] width 22 height 12
click at [264, 207] on button "Next" at bounding box center [261, 209] width 28 height 15
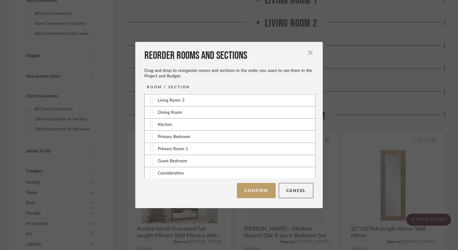
scroll to position [37, 0]
click at [249, 188] on button "Confirm" at bounding box center [256, 190] width 38 height 15
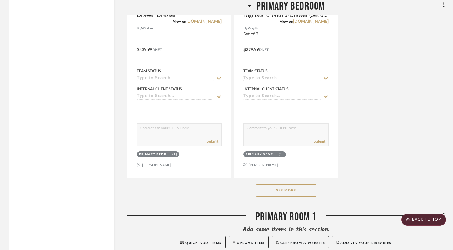
scroll to position [1031, 0]
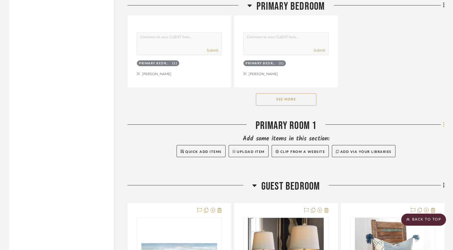
click at [403, 127] on fa-icon at bounding box center [443, 125] width 4 height 10
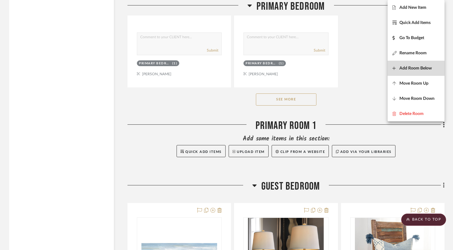
click at [403, 66] on span "Add Room Below" at bounding box center [416, 68] width 32 height 5
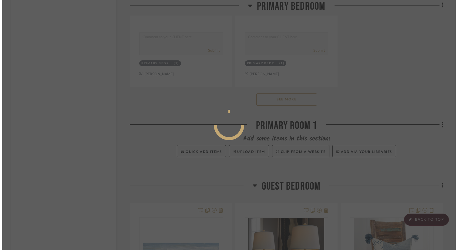
scroll to position [0, 0]
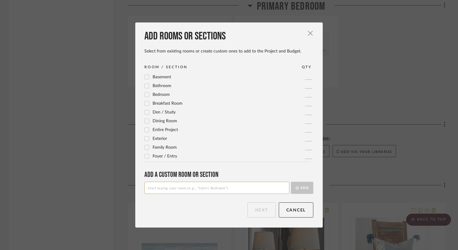
click at [207, 188] on input at bounding box center [216, 188] width 145 height 12
type input "Primary Bedroom 2"
click at [306, 189] on button "Add" at bounding box center [302, 188] width 22 height 12
click at [259, 206] on button "Next" at bounding box center [261, 209] width 28 height 15
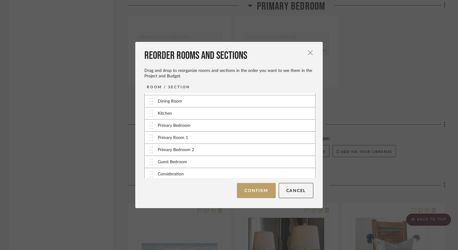
scroll to position [49, 0]
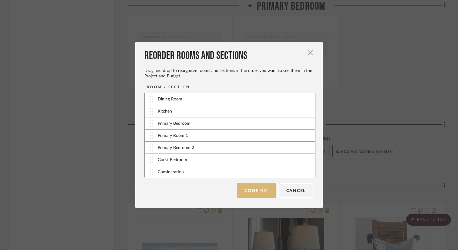
click at [249, 190] on button "Confirm" at bounding box center [256, 190] width 38 height 15
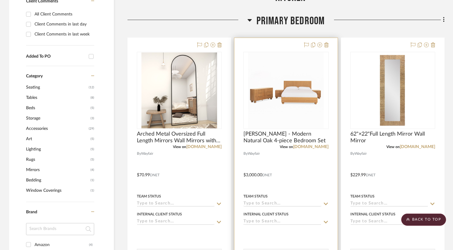
scroll to position [212, 0]
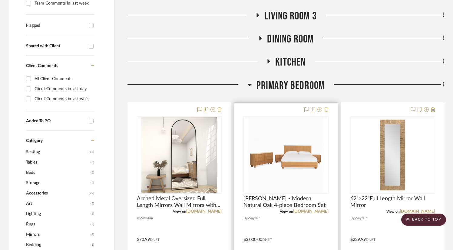
click at [319, 109] on icon at bounding box center [320, 109] width 5 height 5
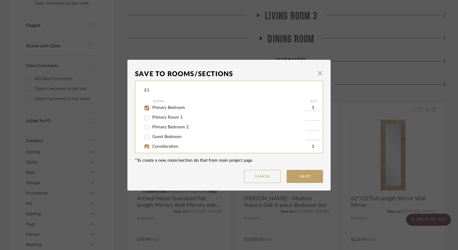
scroll to position [61, 0]
click at [176, 118] on span "Primary Room 1" at bounding box center [167, 117] width 30 height 4
click at [152, 118] on input "Primary Room 1" at bounding box center [147, 117] width 10 height 10
checkbox input "true"
type input "1"
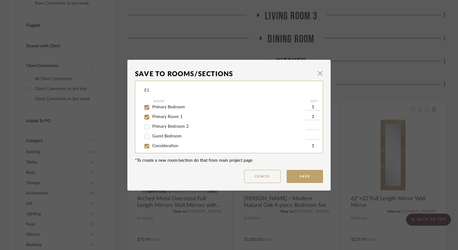
click at [175, 106] on span "Primary Bedroom" at bounding box center [168, 107] width 33 height 4
click at [152, 106] on input "Primary Bedroom" at bounding box center [147, 107] width 10 height 10
checkbox input "false"
click at [308, 175] on button "Save" at bounding box center [304, 176] width 36 height 13
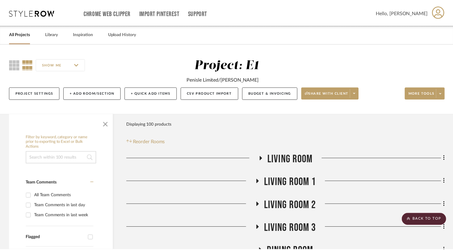
scroll to position [212, 0]
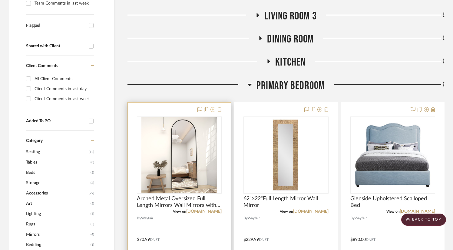
click at [211, 110] on icon at bounding box center [213, 109] width 5 height 5
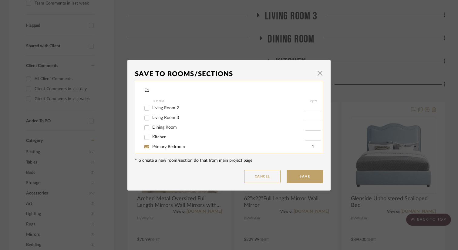
scroll to position [65, 0]
click at [174, 113] on span "Primary Room 1" at bounding box center [167, 112] width 30 height 4
click at [152, 113] on input "Primary Room 1" at bounding box center [147, 113] width 10 height 10
checkbox input "true"
type input "1"
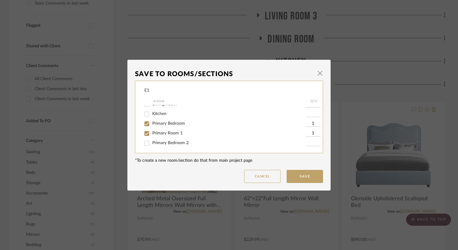
scroll to position [35, 0]
click at [172, 131] on span "Primary Bedroom" at bounding box center [168, 133] width 33 height 4
click at [152, 131] on input "Primary Bedroom" at bounding box center [147, 134] width 10 height 10
checkbox input "false"
click at [313, 173] on button "Save" at bounding box center [304, 176] width 36 height 13
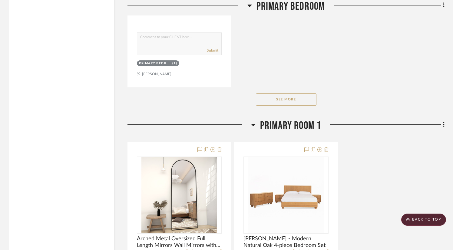
scroll to position [1061, 0]
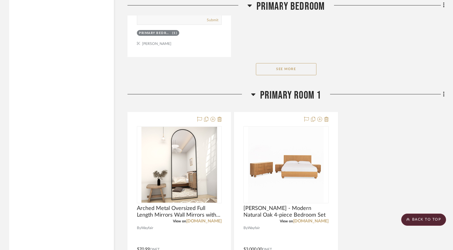
click at [275, 67] on button "See More" at bounding box center [286, 69] width 61 height 12
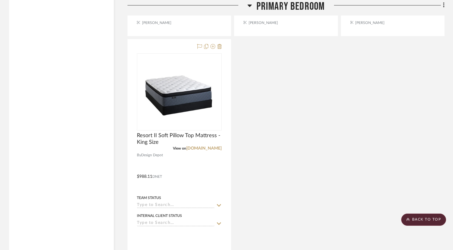
scroll to position [758, 0]
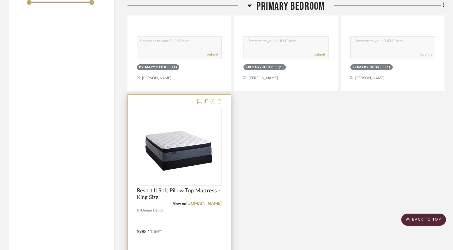
click at [214, 102] on icon at bounding box center [213, 101] width 5 height 5
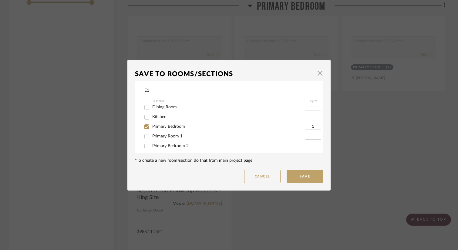
scroll to position [61, 0]
click at [176, 118] on span "Primary Room 1" at bounding box center [167, 117] width 30 height 4
click at [152, 118] on input "Primary Room 1" at bounding box center [147, 117] width 10 height 10
checkbox input "true"
type input "1"
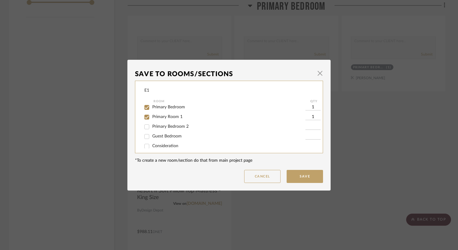
click at [179, 128] on span "Primary Bedroom 2" at bounding box center [170, 126] width 36 height 4
click at [152, 128] on input "Primary Bedroom 2" at bounding box center [147, 127] width 10 height 10
checkbox input "true"
type input "1"
click at [304, 181] on button "Save" at bounding box center [304, 176] width 36 height 13
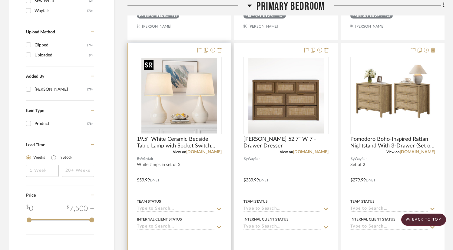
scroll to position [606, 0]
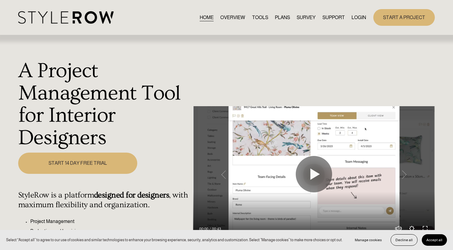
click at [358, 18] on link "LOGIN" at bounding box center [359, 17] width 15 height 8
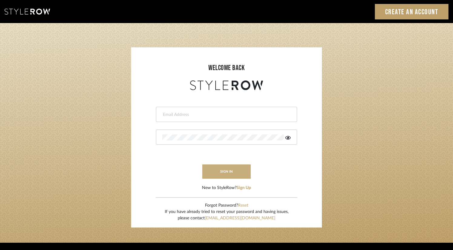
type input "[EMAIL_ADDRESS][DOMAIN_NAME]"
click at [240, 167] on button "sign in" at bounding box center [226, 171] width 49 height 14
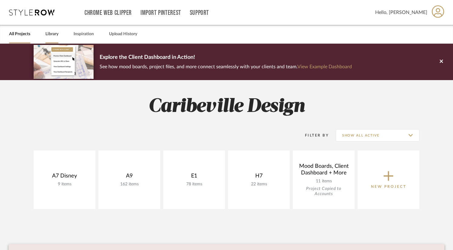
click at [53, 36] on link "Library" at bounding box center [51, 34] width 13 height 8
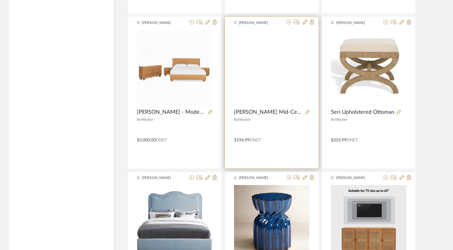
scroll to position [1031, 0]
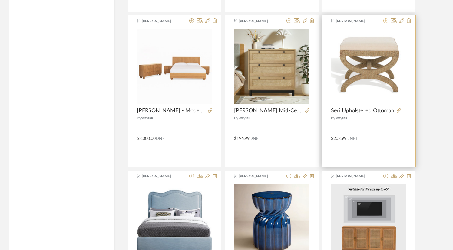
click at [387, 21] on icon at bounding box center [386, 20] width 5 height 5
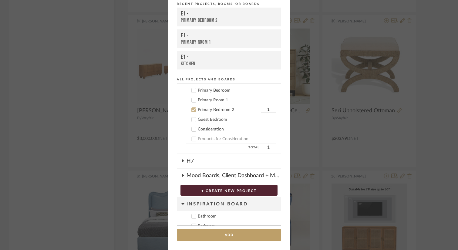
scroll to position [80, 0]
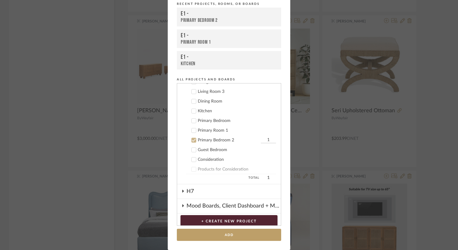
click at [215, 129] on div "Primary Room 1" at bounding box center [237, 130] width 78 height 5
click at [222, 121] on div "Primary Bedroom" at bounding box center [237, 120] width 78 height 5
click at [238, 234] on button "Add" at bounding box center [229, 235] width 104 height 12
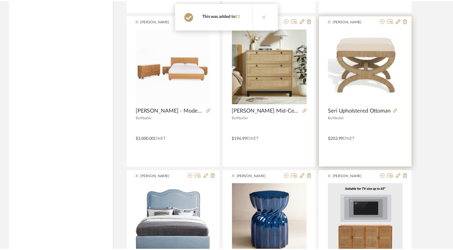
scroll to position [1031, 0]
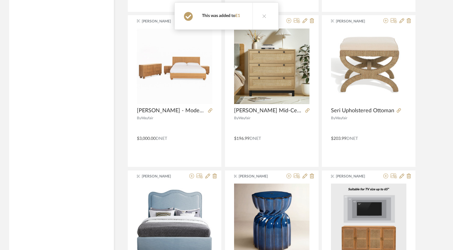
click at [267, 14] on button at bounding box center [264, 16] width 23 height 27
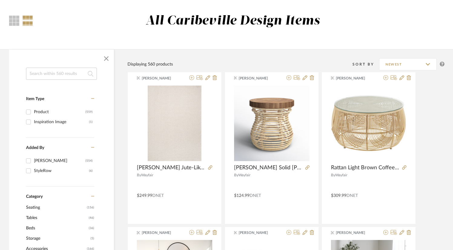
scroll to position [0, 0]
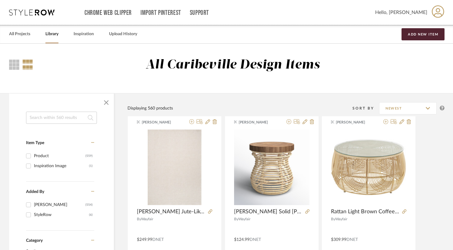
click at [67, 113] on input at bounding box center [61, 118] width 71 height 12
type input "Tommy"
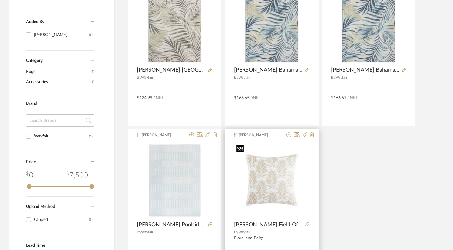
scroll to position [231, 0]
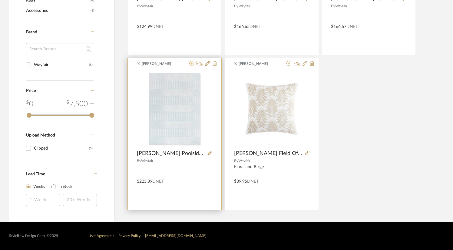
click at [192, 62] on icon at bounding box center [191, 63] width 5 height 5
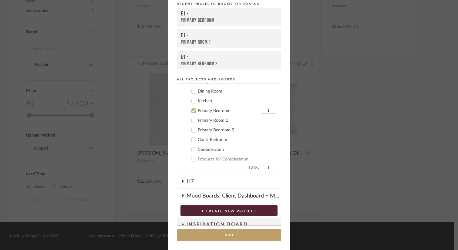
scroll to position [91, 0]
click at [213, 119] on div "Primary Room 1" at bounding box center [237, 119] width 78 height 5
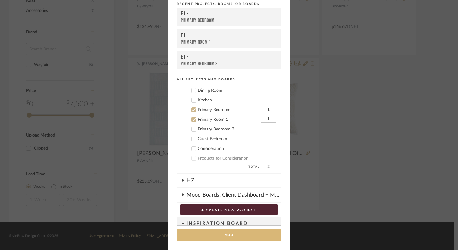
click at [222, 236] on button "Add" at bounding box center [229, 235] width 104 height 12
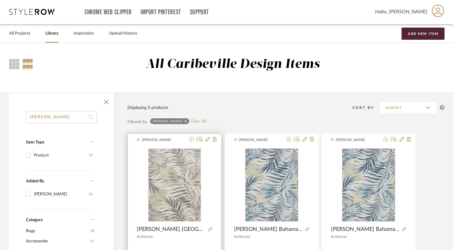
scroll to position [0, 0]
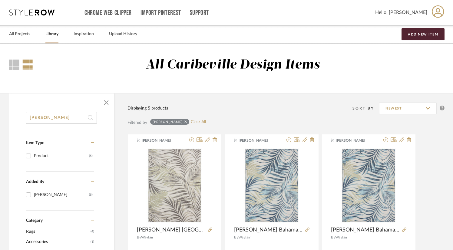
drag, startPoint x: 59, startPoint y: 120, endPoint x: -20, endPoint y: 118, distance: 78.8
click at [0, 118] on html "Chrome Web Clipper Import Pinterest Support All Projects Library Inspiration Up…" at bounding box center [226, 125] width 453 height 250
type input "rug"
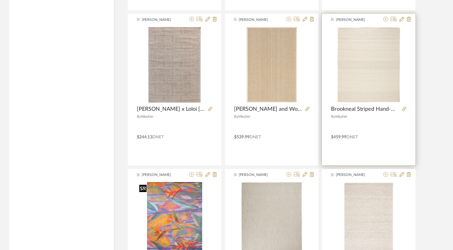
scroll to position [1667, 0]
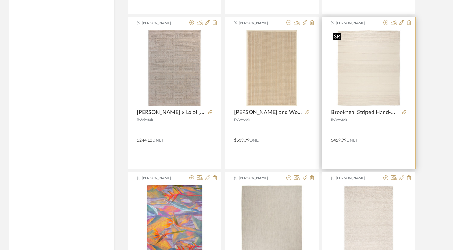
click at [0, 0] on img at bounding box center [0, 0] width 0 height 0
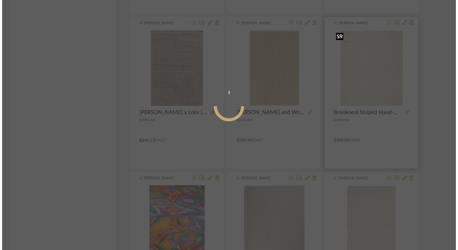
scroll to position [0, 0]
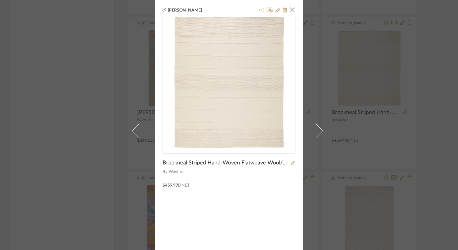
click at [259, 11] on icon at bounding box center [261, 10] width 5 height 5
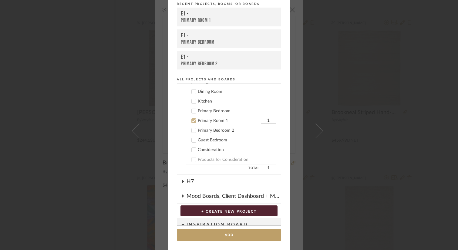
scroll to position [100, 0]
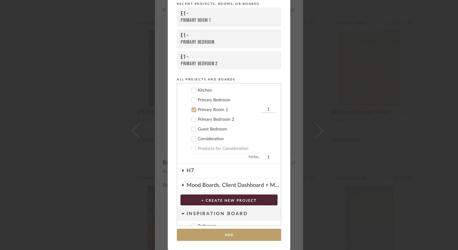
click at [213, 120] on div "Primary Bedroom 2" at bounding box center [237, 119] width 78 height 5
click at [212, 112] on div "Primary Room 1" at bounding box center [229, 109] width 62 height 5
click at [228, 230] on button "Add" at bounding box center [229, 235] width 104 height 12
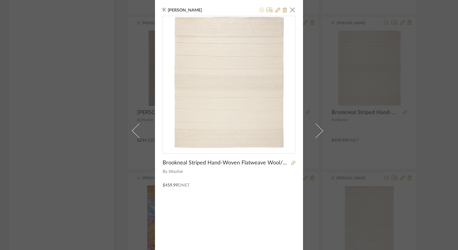
click at [262, 8] on icon at bounding box center [261, 10] width 5 height 5
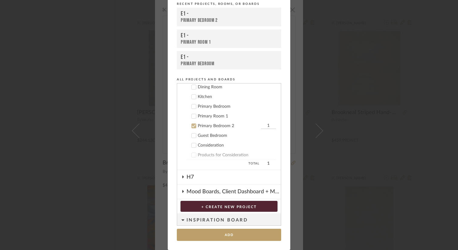
scroll to position [110, 0]
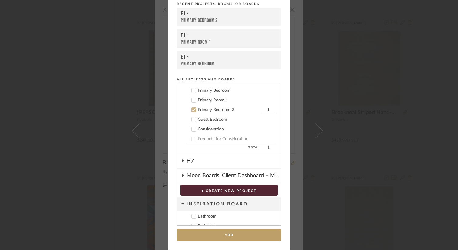
click at [219, 99] on div "Primary Room 1" at bounding box center [237, 100] width 78 height 5
click at [219, 106] on cdk-nested-tree-node "Primary Bedroom 2 1" at bounding box center [226, 110] width 99 height 10
click at [219, 108] on div "Primary Bedroom 2" at bounding box center [229, 109] width 62 height 5
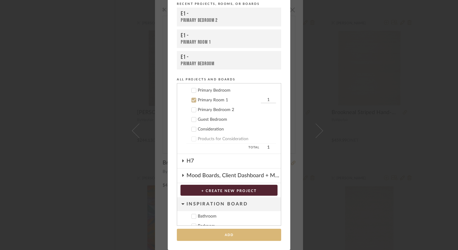
click at [229, 235] on button "Add" at bounding box center [229, 235] width 104 height 12
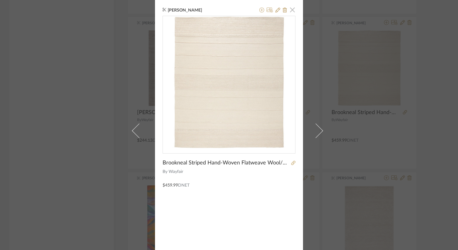
click at [286, 11] on span "button" at bounding box center [292, 10] width 12 height 12
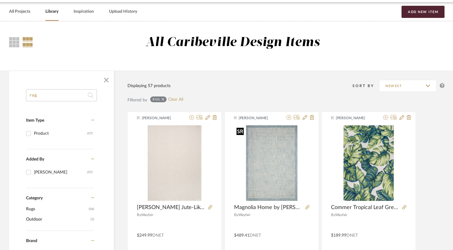
scroll to position [0, 0]
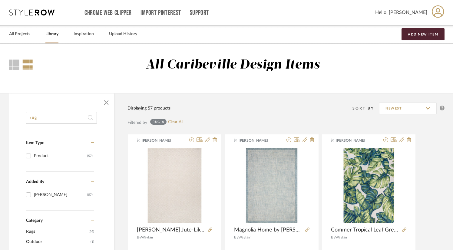
drag, startPoint x: 44, startPoint y: 119, endPoint x: 8, endPoint y: 116, distance: 36.5
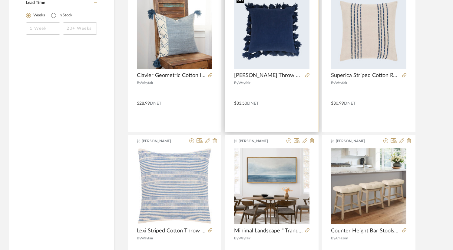
scroll to position [697, 0]
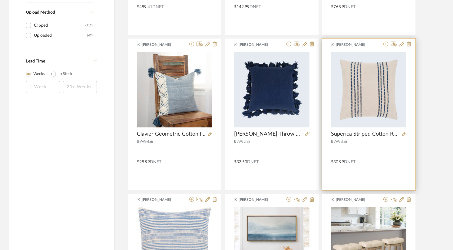
click at [388, 45] on icon at bounding box center [386, 44] width 5 height 5
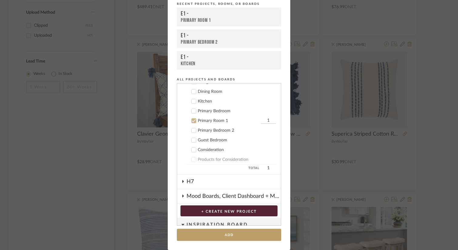
scroll to position [100, 0]
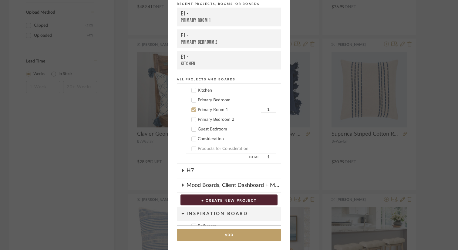
click at [221, 99] on div "Primary Bedroom" at bounding box center [237, 100] width 78 height 5
click at [265, 98] on input "1" at bounding box center [268, 100] width 15 height 6
type input "2"
click at [262, 109] on input "1" at bounding box center [268, 110] width 15 height 6
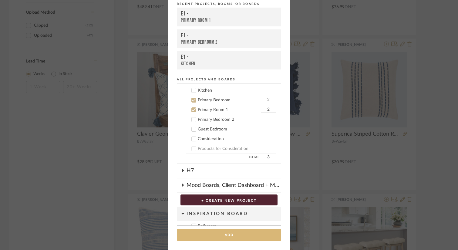
type input "2"
click at [237, 235] on button "Add" at bounding box center [229, 235] width 104 height 12
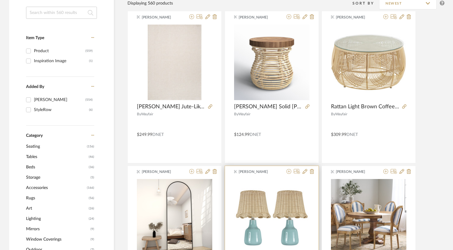
scroll to position [0, 0]
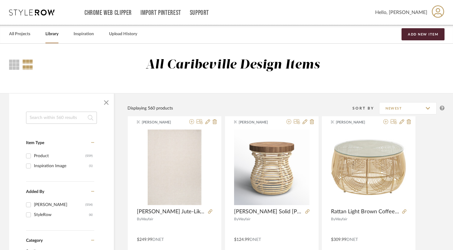
click at [36, 119] on input at bounding box center [61, 118] width 71 height 12
type input "pillows"
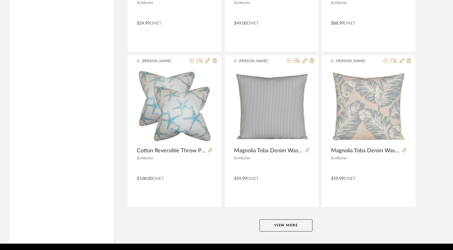
scroll to position [1806, 0]
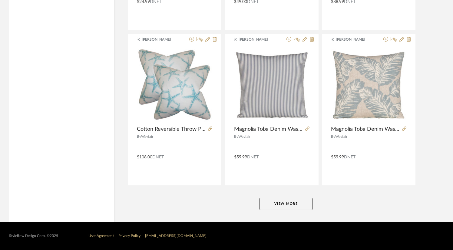
click at [301, 201] on button "View More" at bounding box center [286, 204] width 53 height 12
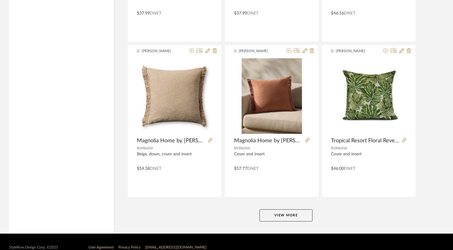
scroll to position [3666, 0]
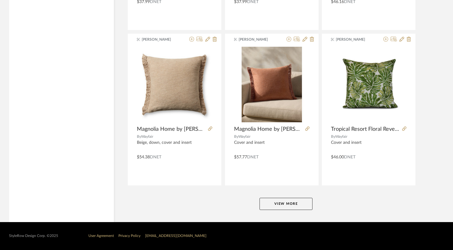
click at [297, 204] on button "View More" at bounding box center [286, 204] width 53 height 12
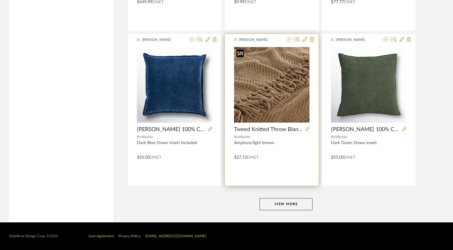
scroll to position [5527, 0]
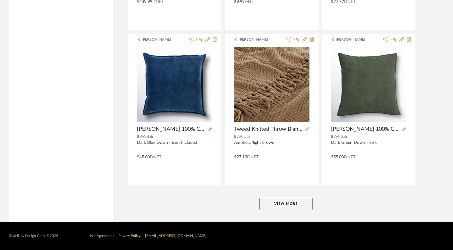
click at [267, 207] on button "View More" at bounding box center [286, 204] width 53 height 12
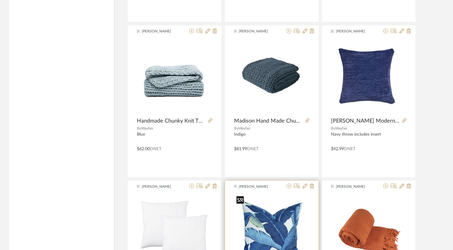
scroll to position [5830, 0]
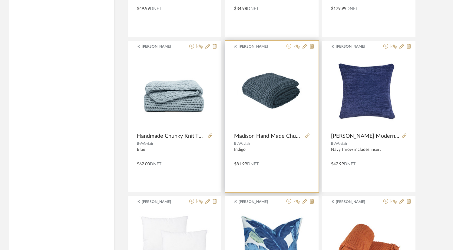
click at [289, 46] on icon at bounding box center [289, 46] width 5 height 5
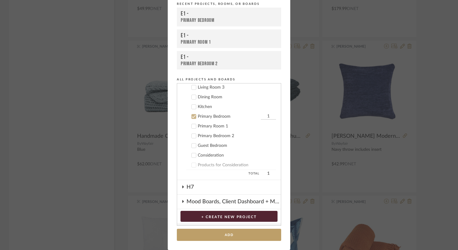
scroll to position [91, 0]
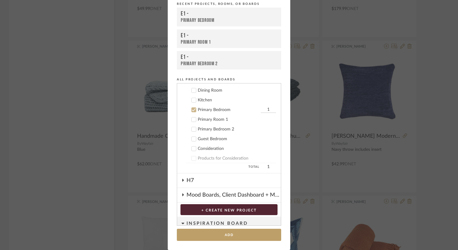
click at [210, 119] on div "Primary Room 1" at bounding box center [237, 119] width 78 height 5
click at [224, 129] on div "Primary Bedroom 2" at bounding box center [237, 129] width 78 height 5
click at [244, 230] on button "Add" at bounding box center [229, 235] width 104 height 12
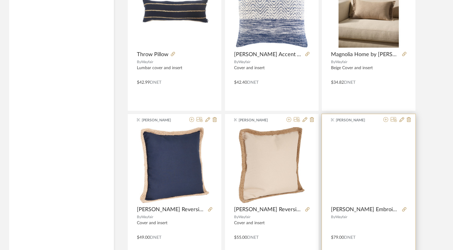
scroll to position [4065, 0]
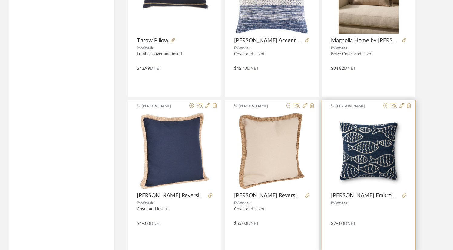
click at [389, 107] on icon at bounding box center [386, 105] width 5 height 5
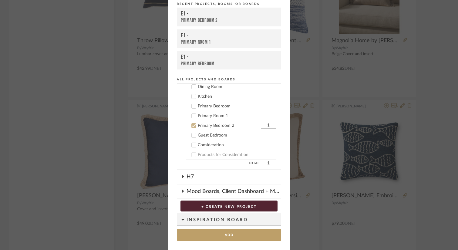
scroll to position [80, 0]
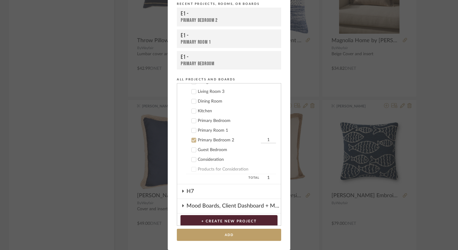
click at [210, 119] on div "Primary Bedroom" at bounding box center [237, 120] width 78 height 5
click at [210, 131] on div "Primary Room 1" at bounding box center [237, 130] width 78 height 5
click at [248, 229] on button "Add" at bounding box center [229, 235] width 104 height 12
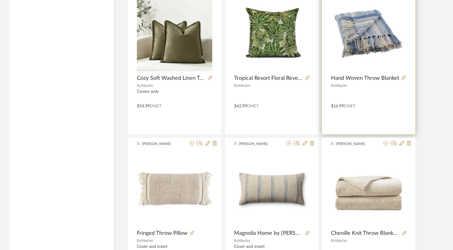
scroll to position [2489, 0]
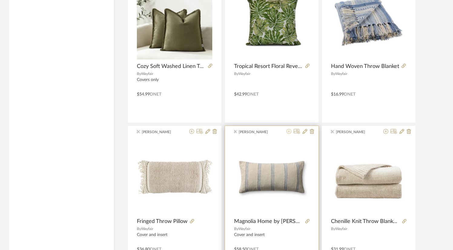
click at [290, 130] on icon at bounding box center [289, 131] width 5 height 5
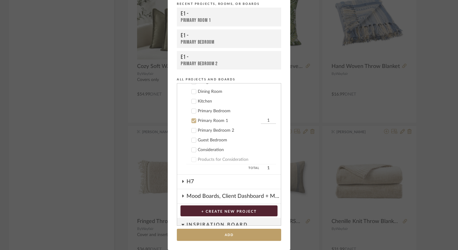
scroll to position [100, 0]
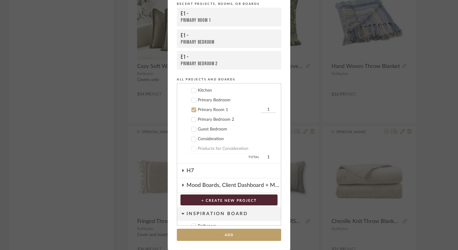
click at [208, 99] on div "Primary Bedroom" at bounding box center [237, 100] width 78 height 5
click at [212, 118] on div "Primary Bedroom 2" at bounding box center [237, 119] width 78 height 5
click at [243, 235] on button "Add" at bounding box center [229, 235] width 104 height 12
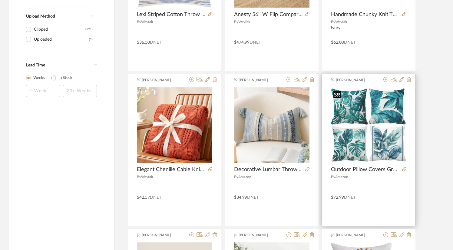
scroll to position [367, 0]
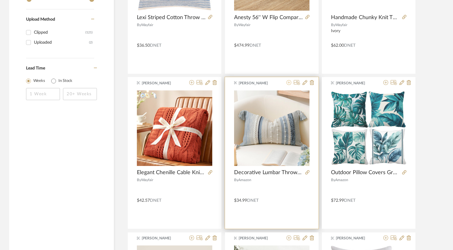
click at [290, 81] on icon at bounding box center [289, 82] width 5 height 5
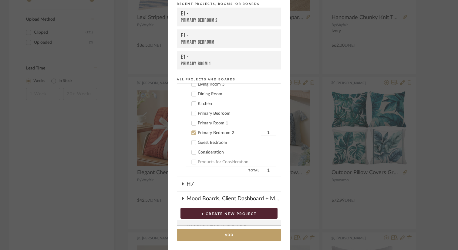
scroll to position [110, 0]
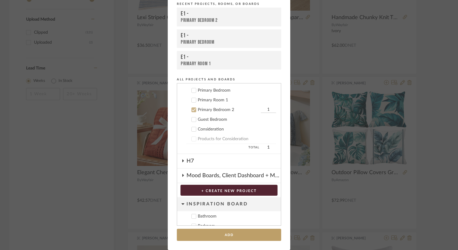
click at [211, 119] on div "Guest Bedroom" at bounding box center [237, 119] width 78 height 5
click at [242, 234] on button "Add" at bounding box center [229, 235] width 104 height 12
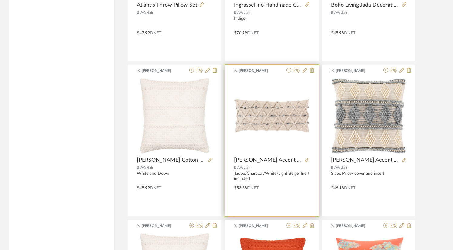
scroll to position [4702, 0]
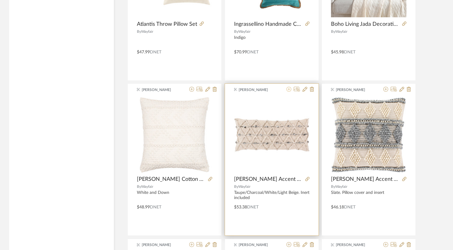
click at [289, 89] on icon at bounding box center [289, 89] width 5 height 5
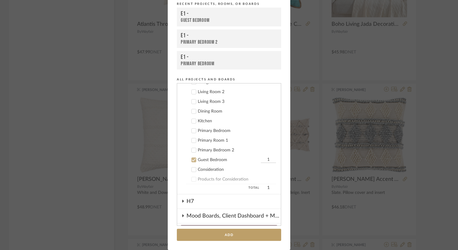
scroll to position [59, 0]
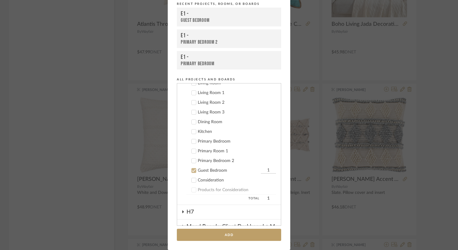
click at [219, 139] on div "Primary Bedroom" at bounding box center [237, 141] width 78 height 5
click at [219, 153] on div "Primary Room 1" at bounding box center [237, 151] width 78 height 5
click at [222, 168] on div "Guest Bedroom" at bounding box center [229, 170] width 62 height 5
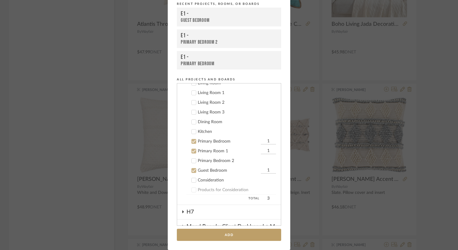
click at [222, 158] on div "Primary Bedroom 2" at bounding box center [237, 160] width 78 height 5
click at [246, 233] on button "Add" at bounding box center [229, 235] width 104 height 12
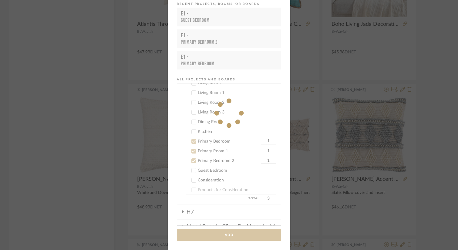
click at [437, 179] on div "Add to Projects Recent Projects, Rooms, or Boards E1 - Guest Bedroom E1 - Prima…" at bounding box center [229, 125] width 458 height 250
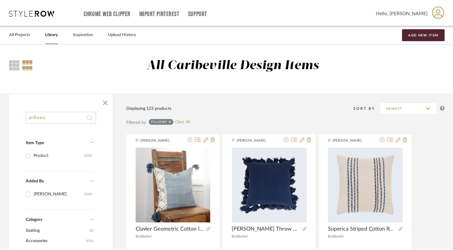
scroll to position [4702, 0]
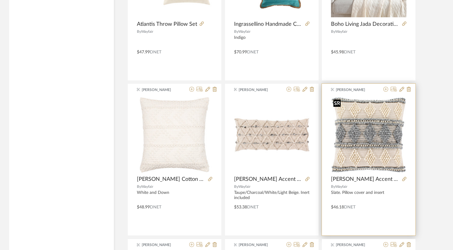
click at [359, 135] on img "0" at bounding box center [368, 134] width 75 height 75
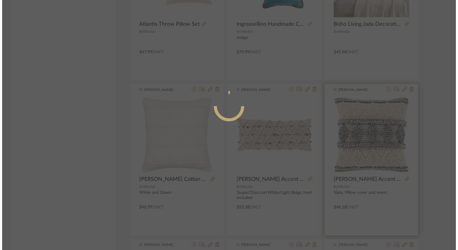
scroll to position [0, 0]
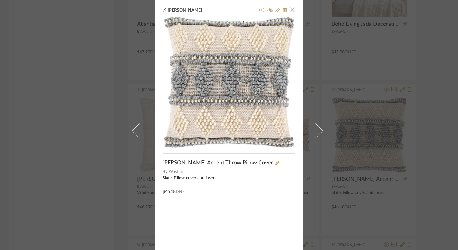
click at [290, 9] on span "button" at bounding box center [292, 10] width 12 height 12
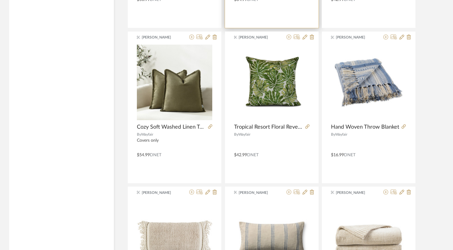
scroll to position [2549, 0]
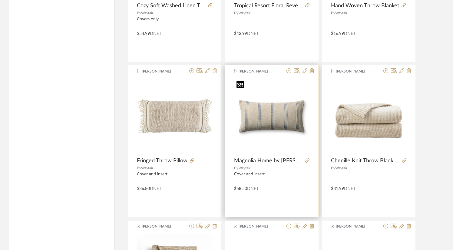
click at [268, 120] on img "0" at bounding box center [271, 116] width 75 height 75
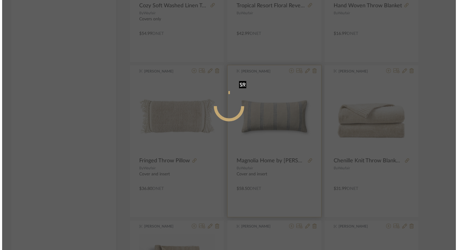
scroll to position [0, 0]
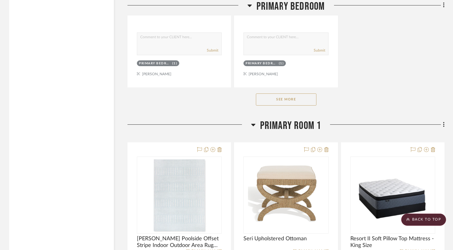
scroll to position [1061, 0]
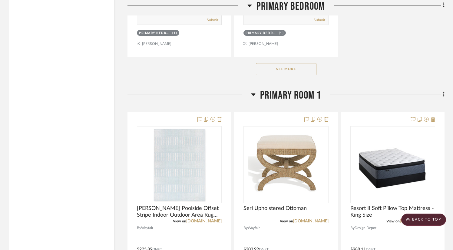
click at [289, 72] on button "See More" at bounding box center [286, 69] width 61 height 12
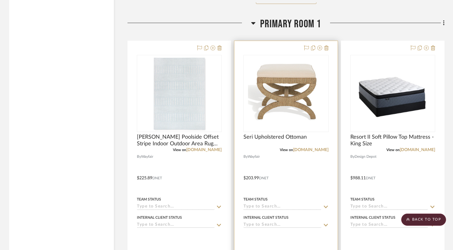
scroll to position [1122, 0]
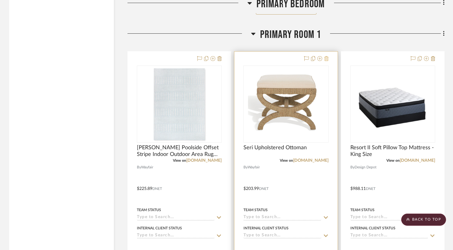
click at [327, 58] on icon at bounding box center [327, 58] width 4 height 5
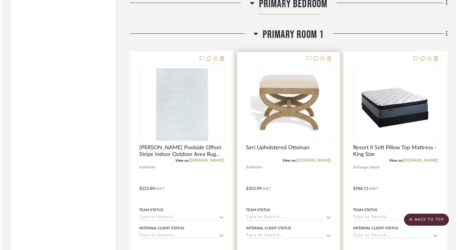
scroll to position [0, 0]
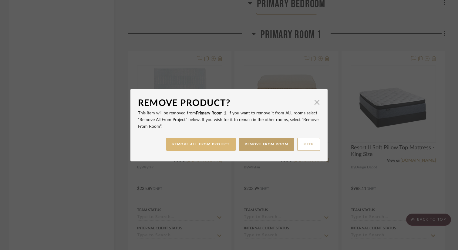
click at [217, 148] on button "REMOVE ALL FROM PROJECT" at bounding box center [201, 144] width 70 height 13
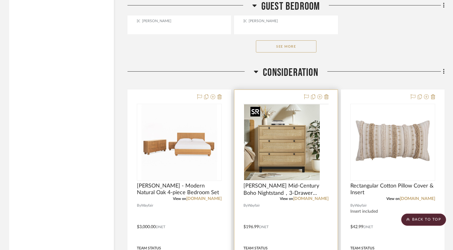
scroll to position [2759, 0]
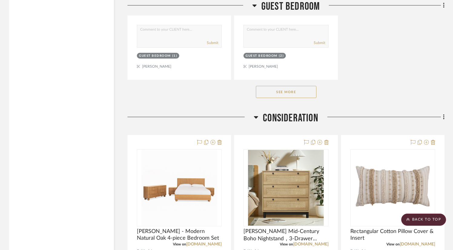
click at [293, 92] on button "See More" at bounding box center [286, 92] width 61 height 12
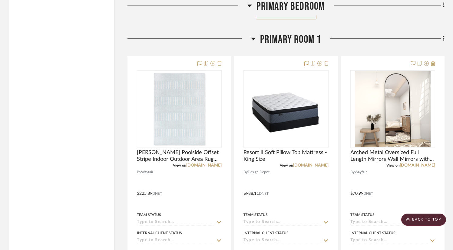
scroll to position [1061, 0]
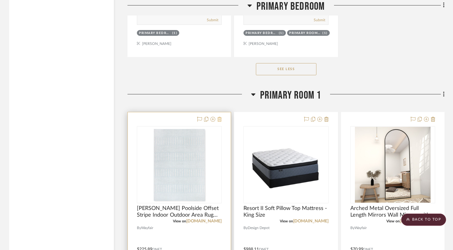
click at [220, 118] on icon at bounding box center [220, 119] width 4 height 5
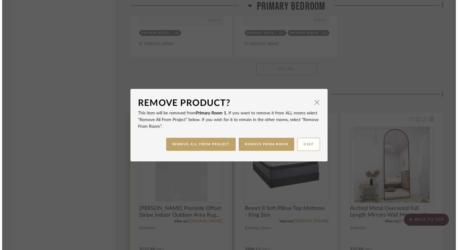
scroll to position [0, 0]
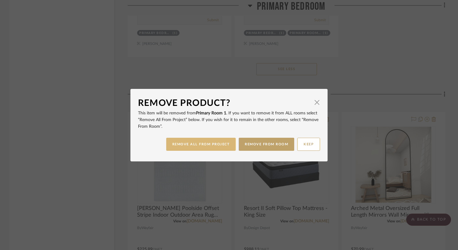
click at [217, 140] on button "REMOVE ALL FROM PROJECT" at bounding box center [201, 144] width 70 height 13
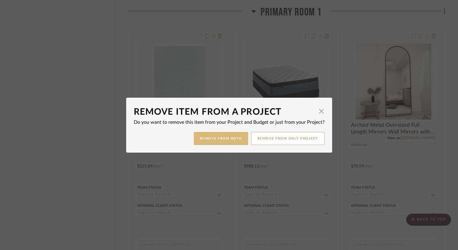
click at [232, 139] on button "Remove from Both" at bounding box center [221, 138] width 54 height 13
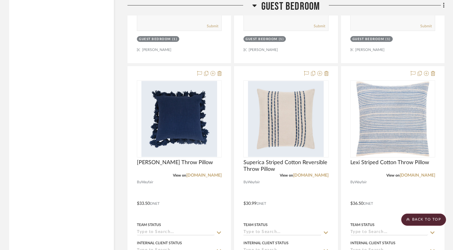
scroll to position [1902, 0]
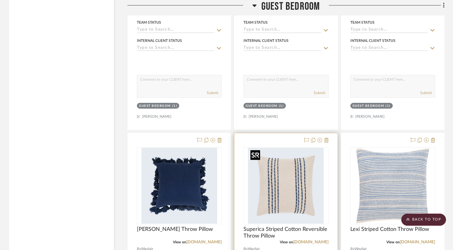
click at [277, 186] on img "0" at bounding box center [286, 186] width 76 height 76
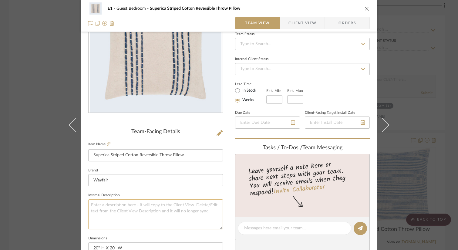
scroll to position [0, 0]
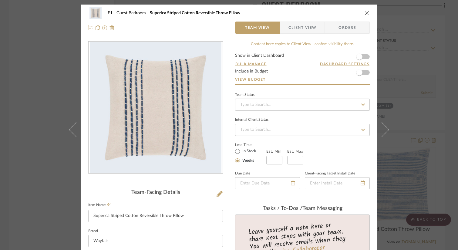
click at [364, 15] on icon "close" at bounding box center [366, 13] width 5 height 5
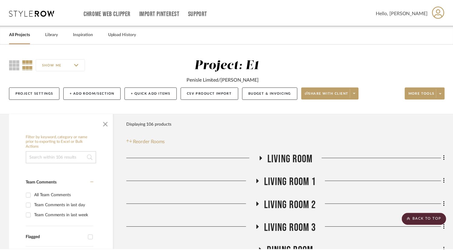
scroll to position [1902, 0]
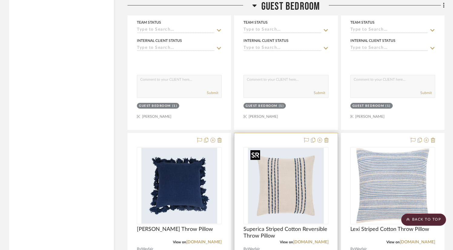
click at [281, 184] on img "0" at bounding box center [286, 186] width 76 height 76
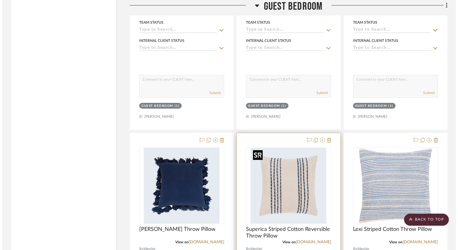
scroll to position [0, 0]
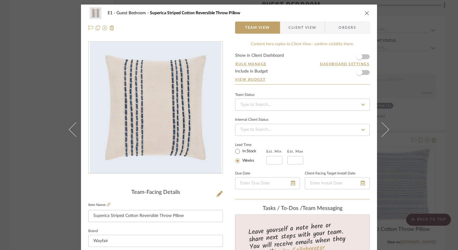
click at [364, 13] on icon "close" at bounding box center [366, 13] width 5 height 5
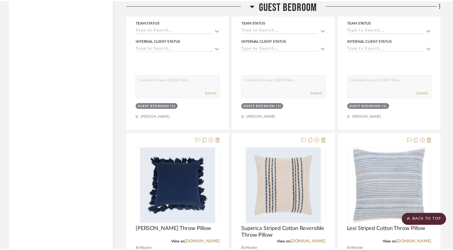
scroll to position [1902, 0]
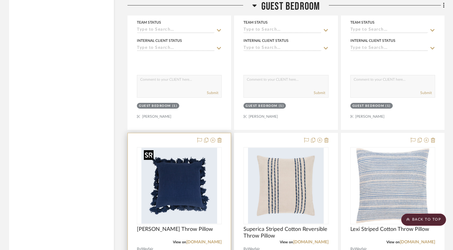
click at [172, 181] on img "0" at bounding box center [180, 186] width 76 height 76
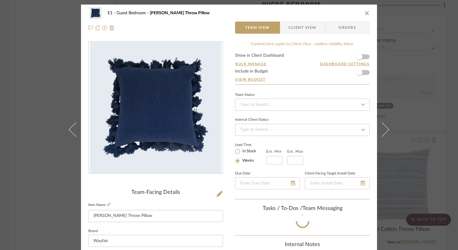
scroll to position [16, 0]
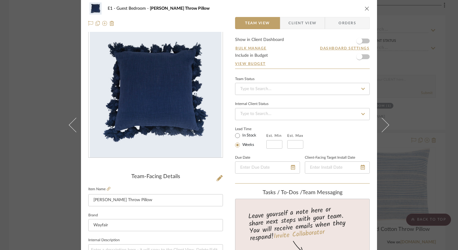
click at [366, 9] on icon "close" at bounding box center [366, 8] width 5 height 5
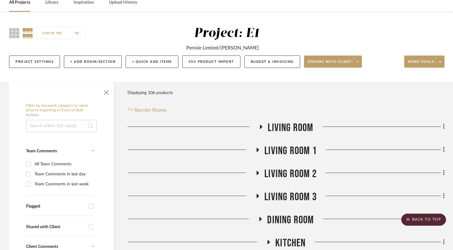
scroll to position [61, 0]
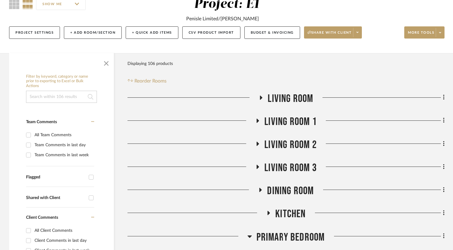
click at [255, 145] on icon at bounding box center [257, 143] width 7 height 5
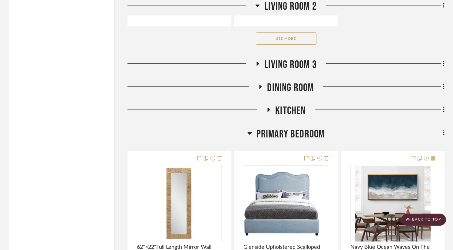
scroll to position [1000, 0]
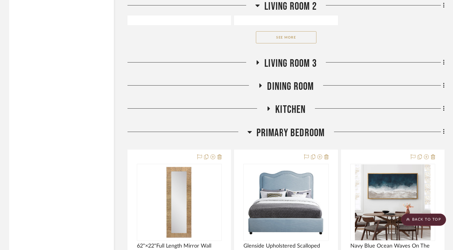
click at [260, 60] on icon at bounding box center [257, 62] width 7 height 5
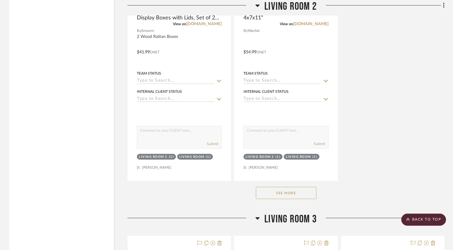
scroll to position [849, 0]
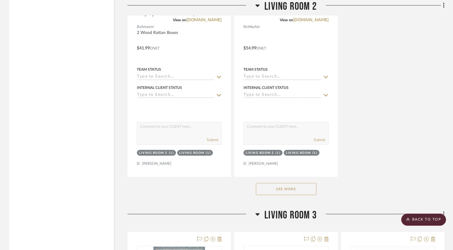
click at [300, 190] on button "See More" at bounding box center [286, 189] width 61 height 12
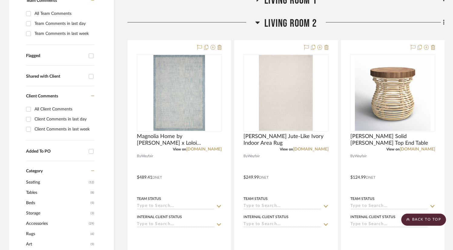
scroll to position [91, 0]
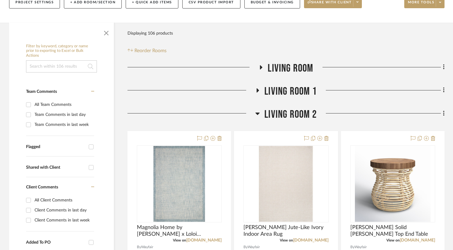
click at [258, 92] on icon at bounding box center [257, 90] width 7 height 5
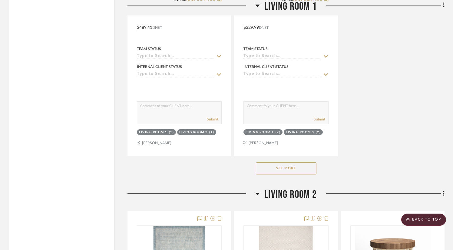
scroll to position [849, 0]
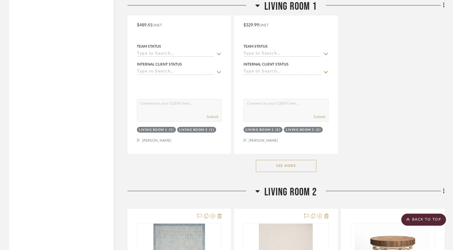
click at [281, 171] on button "See More" at bounding box center [286, 166] width 61 height 12
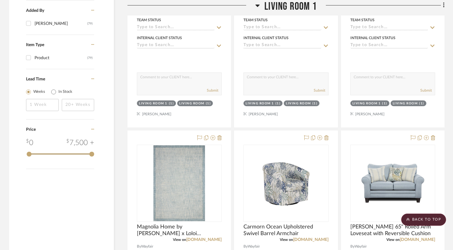
scroll to position [667, 0]
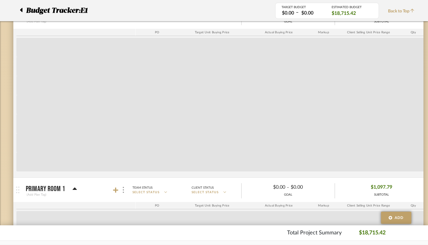
scroll to position [1064, 0]
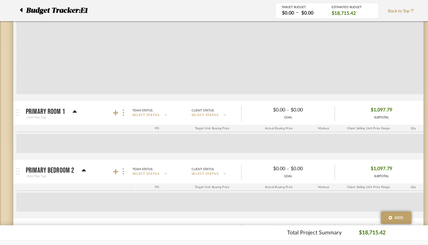
click at [75, 114] on icon at bounding box center [74, 111] width 5 height 7
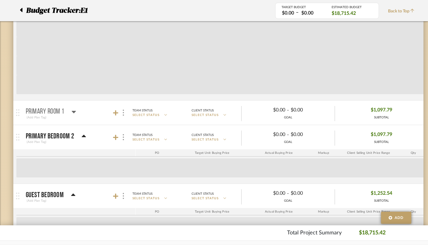
scroll to position [1045, 0]
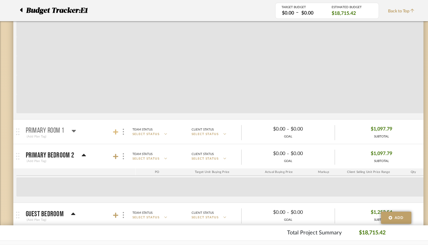
click at [114, 134] on icon at bounding box center [115, 132] width 5 height 6
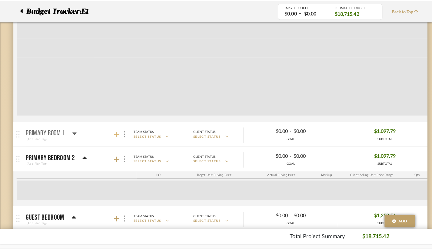
scroll to position [0, 0]
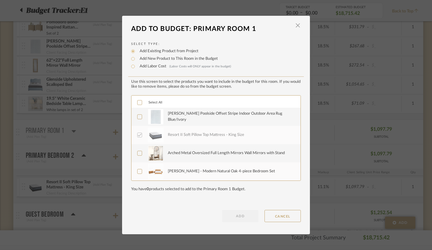
click at [183, 169] on div "[PERSON_NAME] - Modern Natural Oak 4-piece Bedroom Set" at bounding box center [221, 171] width 107 height 6
click at [186, 154] on div "Arched Metal Oversized Full Length Mirrors Wall Mirrors with Stand" at bounding box center [226, 153] width 117 height 6
click at [241, 213] on button "ADD" at bounding box center [240, 216] width 36 height 12
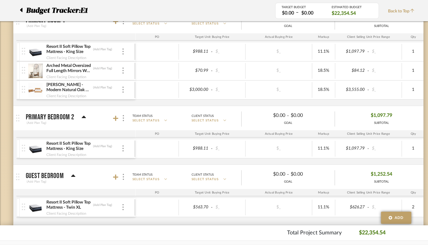
scroll to position [1166, 0]
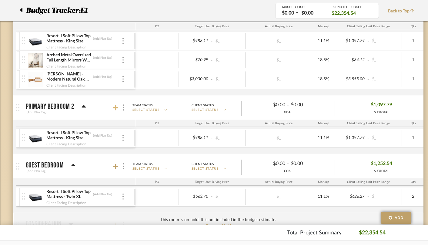
click at [114, 109] on icon at bounding box center [115, 108] width 5 height 6
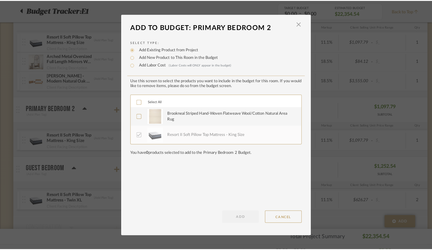
scroll to position [0, 0]
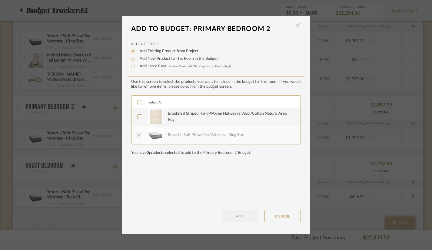
click at [295, 24] on span "button" at bounding box center [298, 25] width 12 height 12
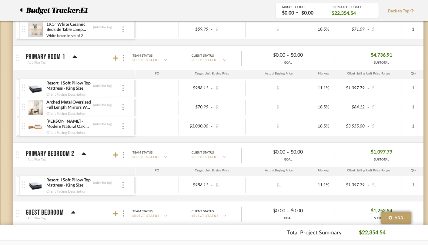
scroll to position [1076, 0]
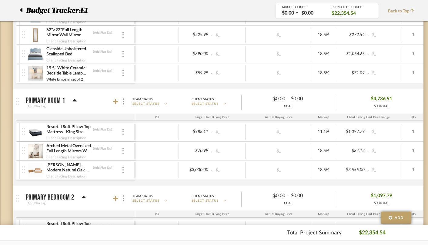
click at [75, 90] on mat-expansion-panel-header "Primary Room 1 (Add Plan Tag) Team Status SELECT STATUS Client Status SELECT ST…" at bounding box center [218, 101] width 410 height 24
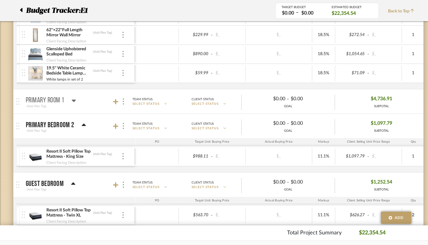
click at [75, 99] on icon at bounding box center [74, 100] width 5 height 7
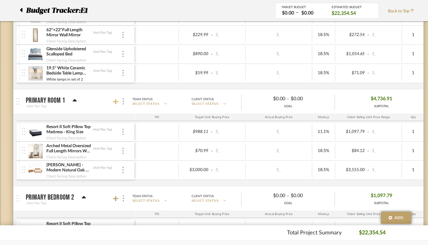
click at [115, 102] on icon at bounding box center [115, 101] width 5 height 5
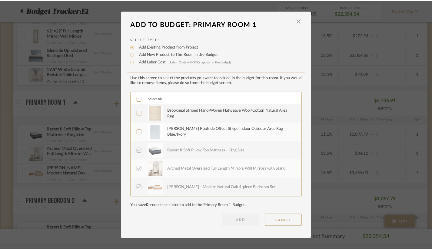
scroll to position [0, 0]
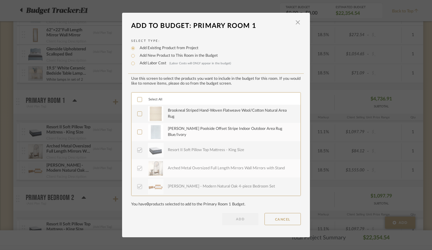
click at [192, 118] on div "Brookneal Striped Hand-Woven Flatweave Wool/Cotton Natural Area Rug" at bounding box center [231, 114] width 126 height 12
click at [241, 219] on button "ADD" at bounding box center [240, 219] width 36 height 12
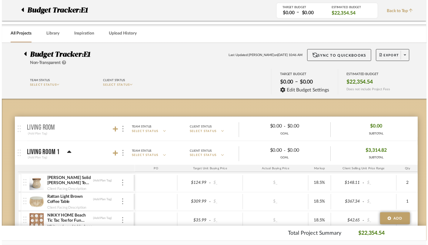
scroll to position [1076, 0]
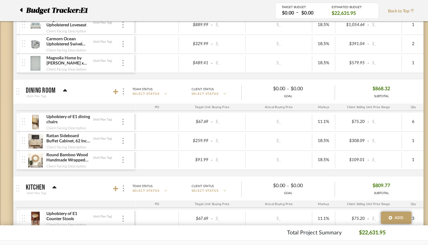
scroll to position [909, 0]
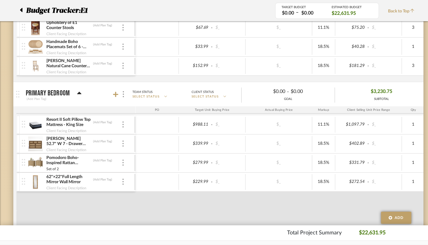
click at [80, 92] on icon at bounding box center [79, 93] width 5 height 7
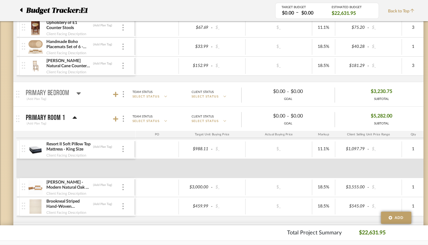
click at [79, 92] on icon at bounding box center [78, 93] width 5 height 7
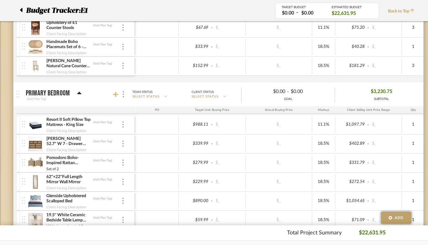
click at [116, 96] on icon at bounding box center [115, 95] width 5 height 6
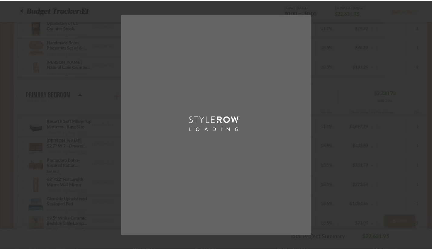
scroll to position [0, 0]
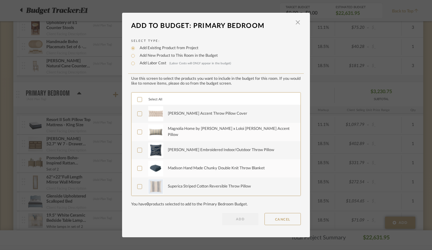
click at [170, 116] on div "[PERSON_NAME] Accent Throw Pillow Cover" at bounding box center [207, 114] width 79 height 6
click at [173, 148] on div "[PERSON_NAME] Embroidered Indoor/Outdoor Throw Pillow" at bounding box center [221, 150] width 106 height 6
click at [177, 185] on div "Superica Striped Cotton Reversible Throw Pillow" at bounding box center [209, 186] width 83 height 6
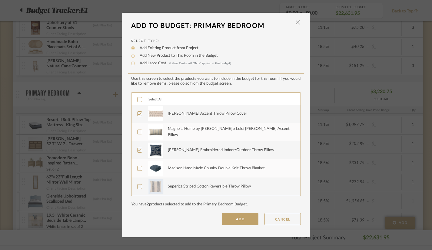
click at [197, 171] on div "Madison Hand Made Chunky Double Knit Throw Blanket" at bounding box center [216, 168] width 97 height 6
click at [214, 133] on div "Magnolia Home by [PERSON_NAME] x Loloi [PERSON_NAME] Accent Pillow" at bounding box center [231, 132] width 126 height 12
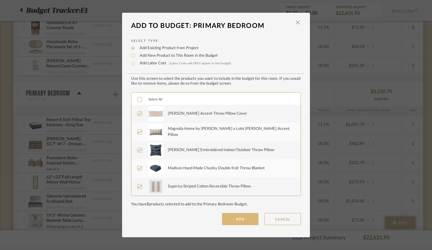
click at [226, 219] on button "ADD" at bounding box center [240, 219] width 36 height 12
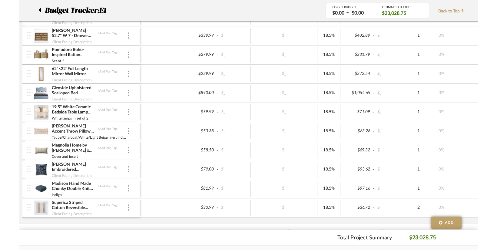
scroll to position [1031, 0]
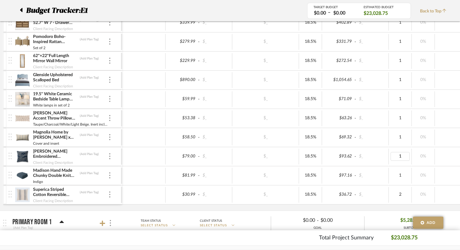
type input "2"
click at [140, 139] on div at bounding box center [143, 137] width 43 height 16
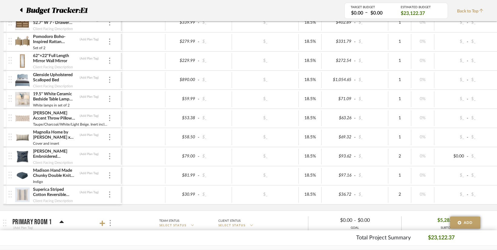
click at [21, 157] on img at bounding box center [22, 156] width 15 height 15
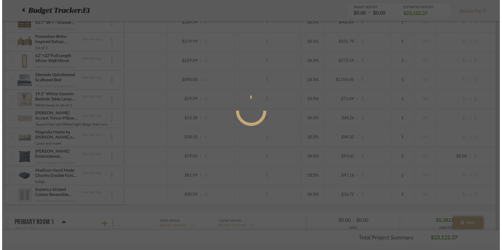
scroll to position [0, 0]
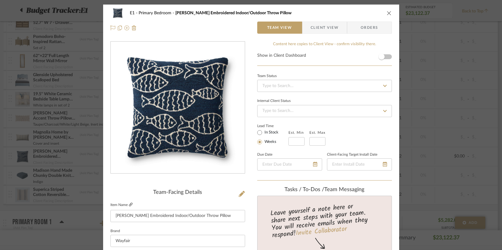
click at [129, 203] on icon at bounding box center [131, 204] width 4 height 4
